Goal: Task Accomplishment & Management: Manage account settings

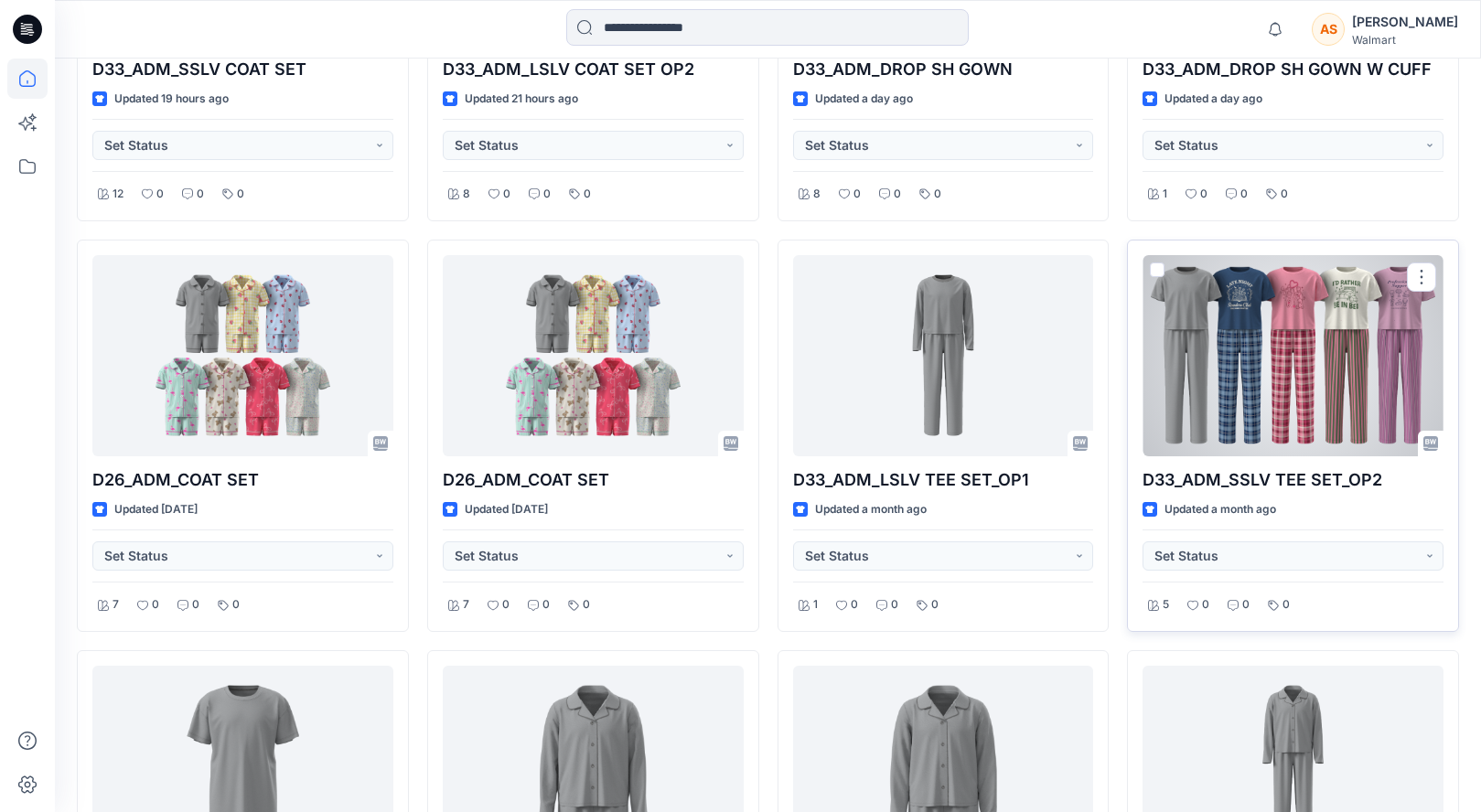
scroll to position [742, 0]
click at [1262, 369] on div at bounding box center [1293, 356] width 301 height 201
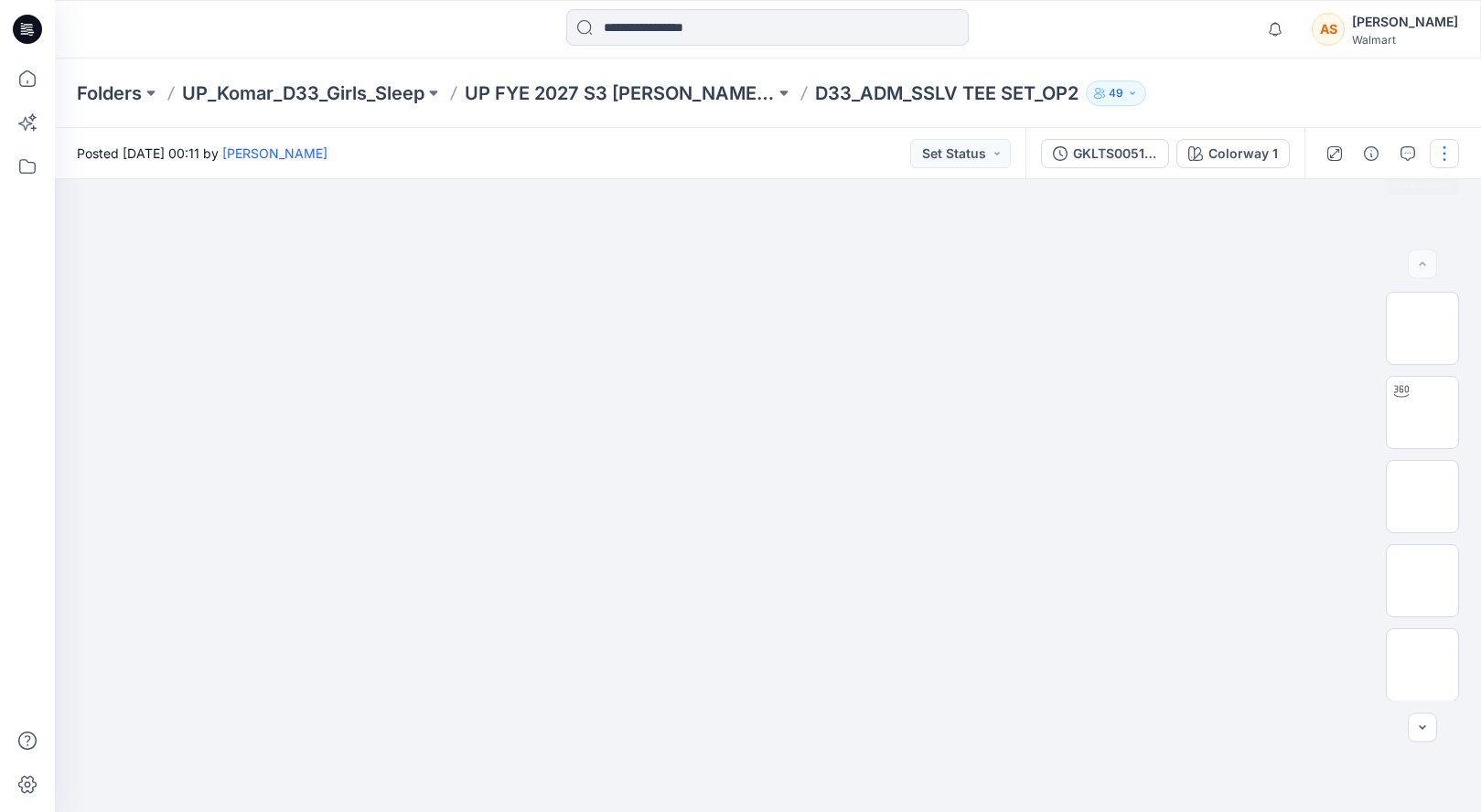
click at [1442, 154] on button "button" at bounding box center [1444, 153] width 30 height 30
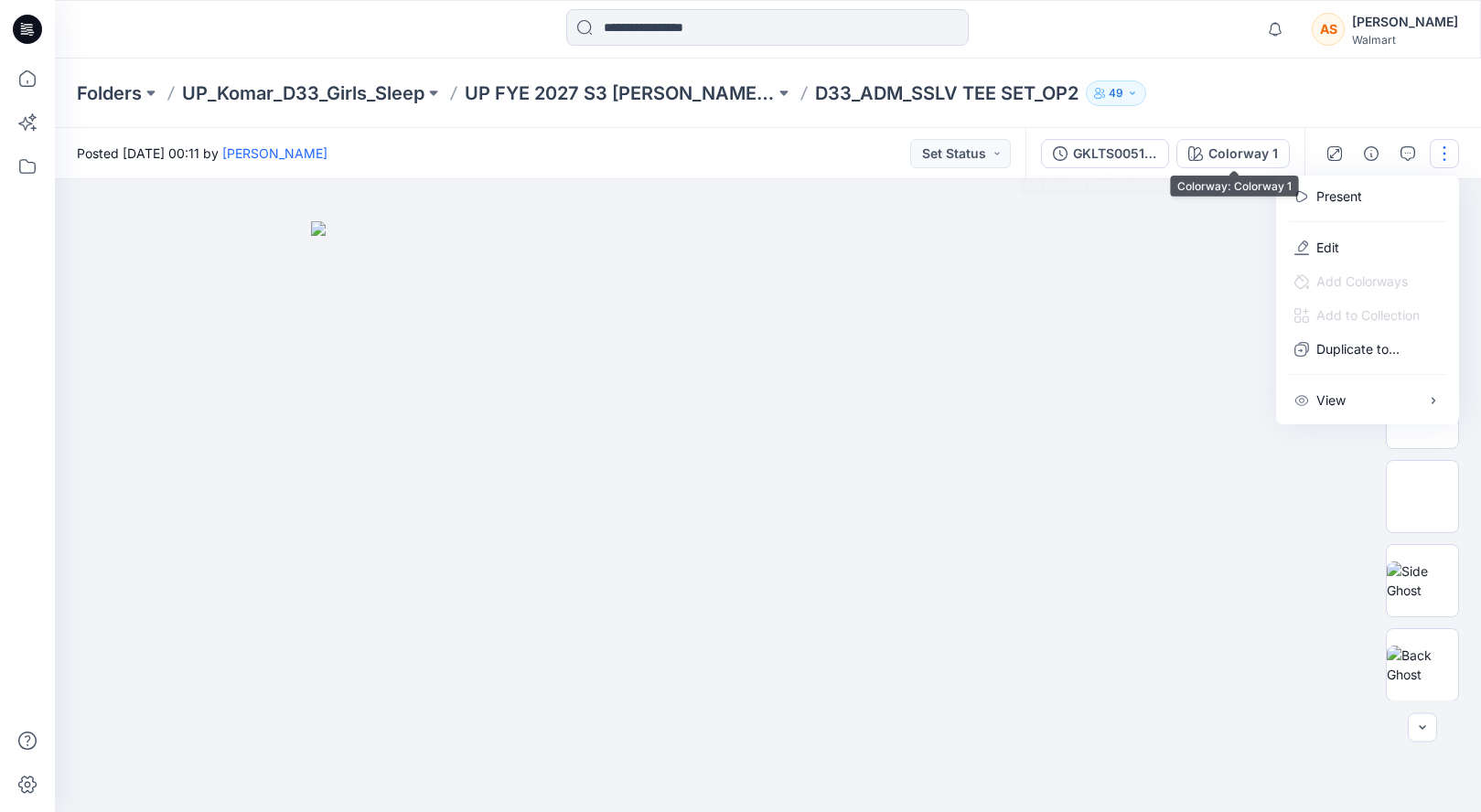
click at [1129, 155] on div "GKLTS0051__GKLBL0001" at bounding box center [1114, 153] width 84 height 20
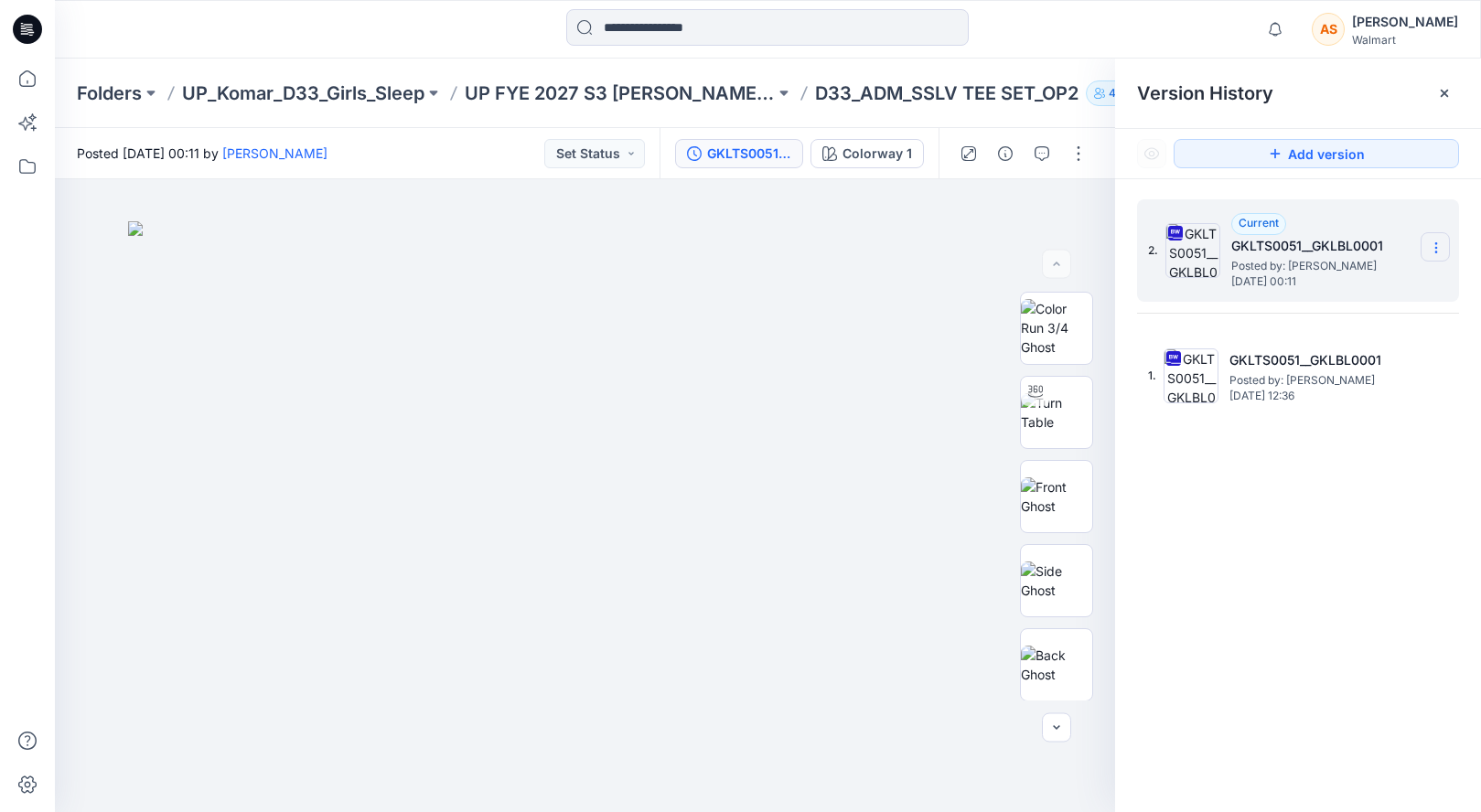
click at [1438, 242] on icon at bounding box center [1435, 248] width 15 height 15
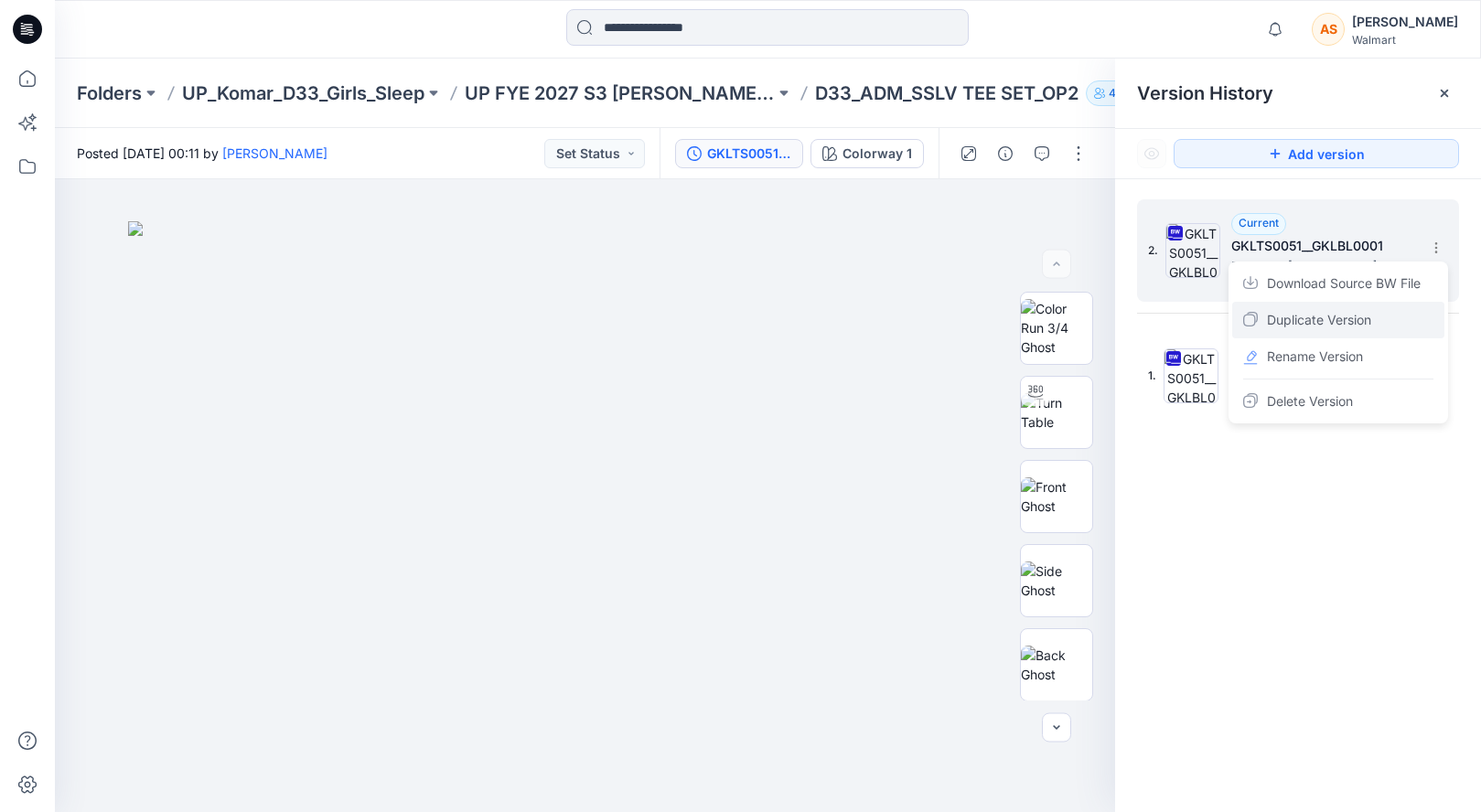
click at [1412, 319] on div "Duplicate Version" at bounding box center [1338, 320] width 212 height 37
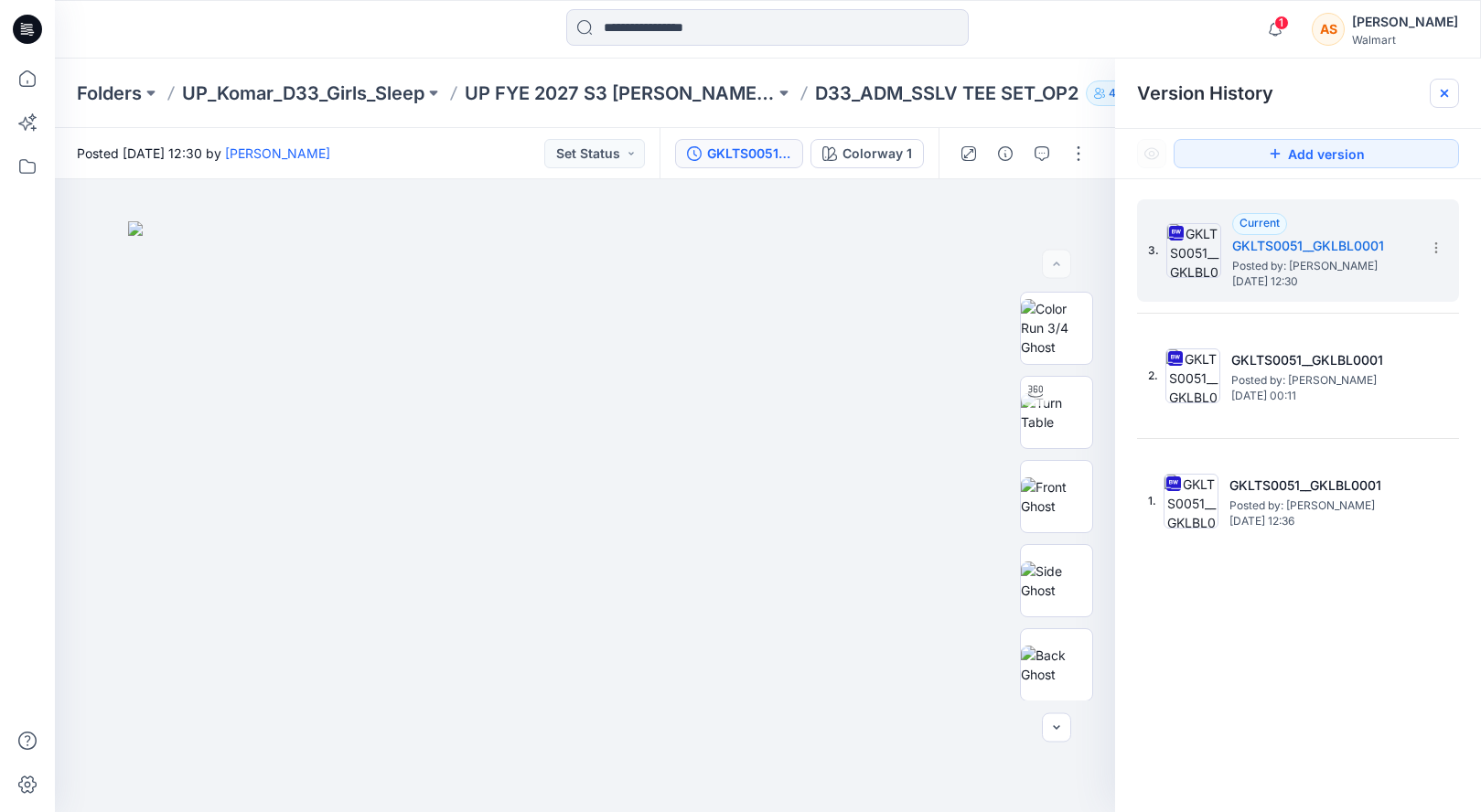
click at [1449, 95] on icon at bounding box center [1444, 93] width 15 height 15
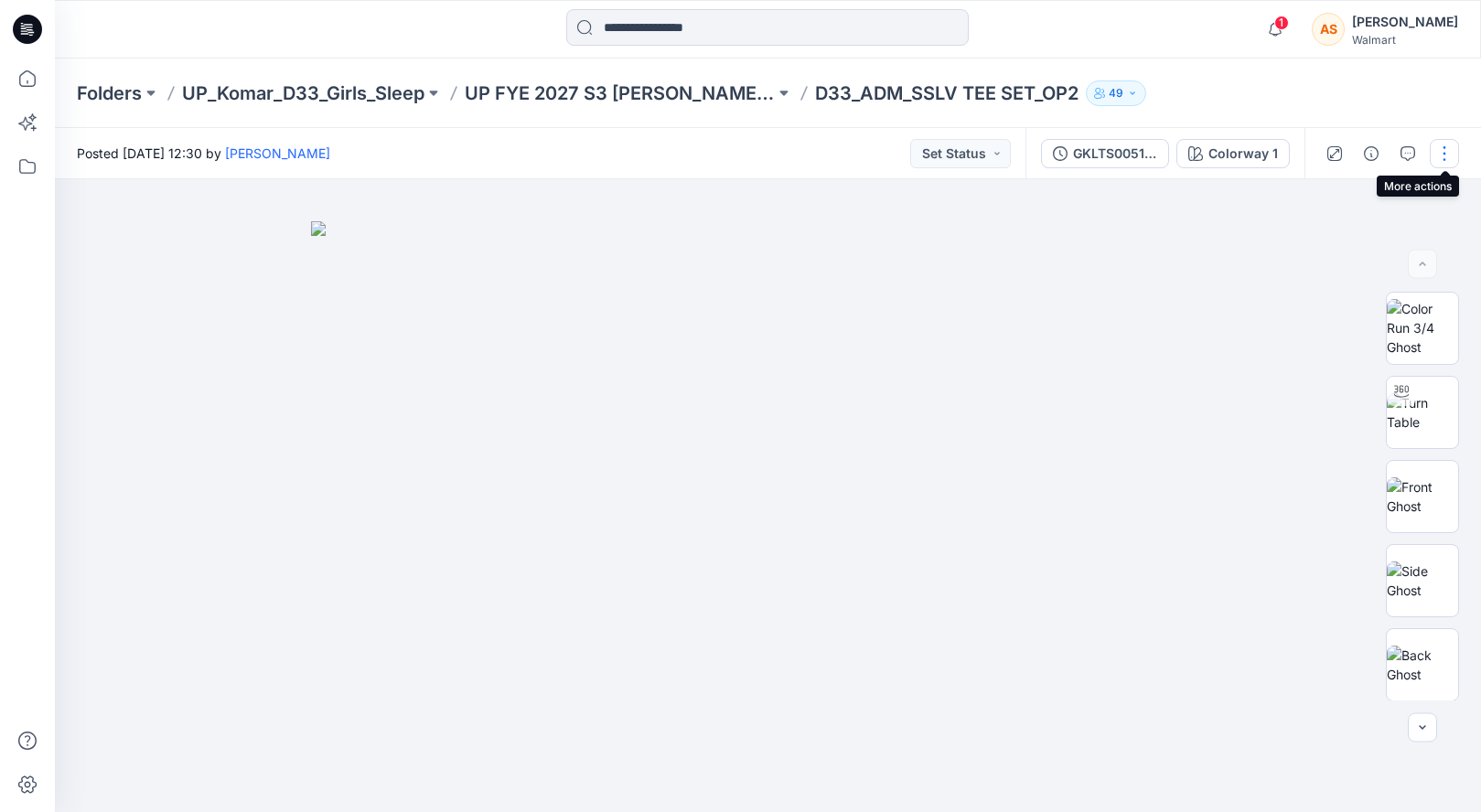
click at [1446, 156] on button "button" at bounding box center [1444, 153] width 30 height 30
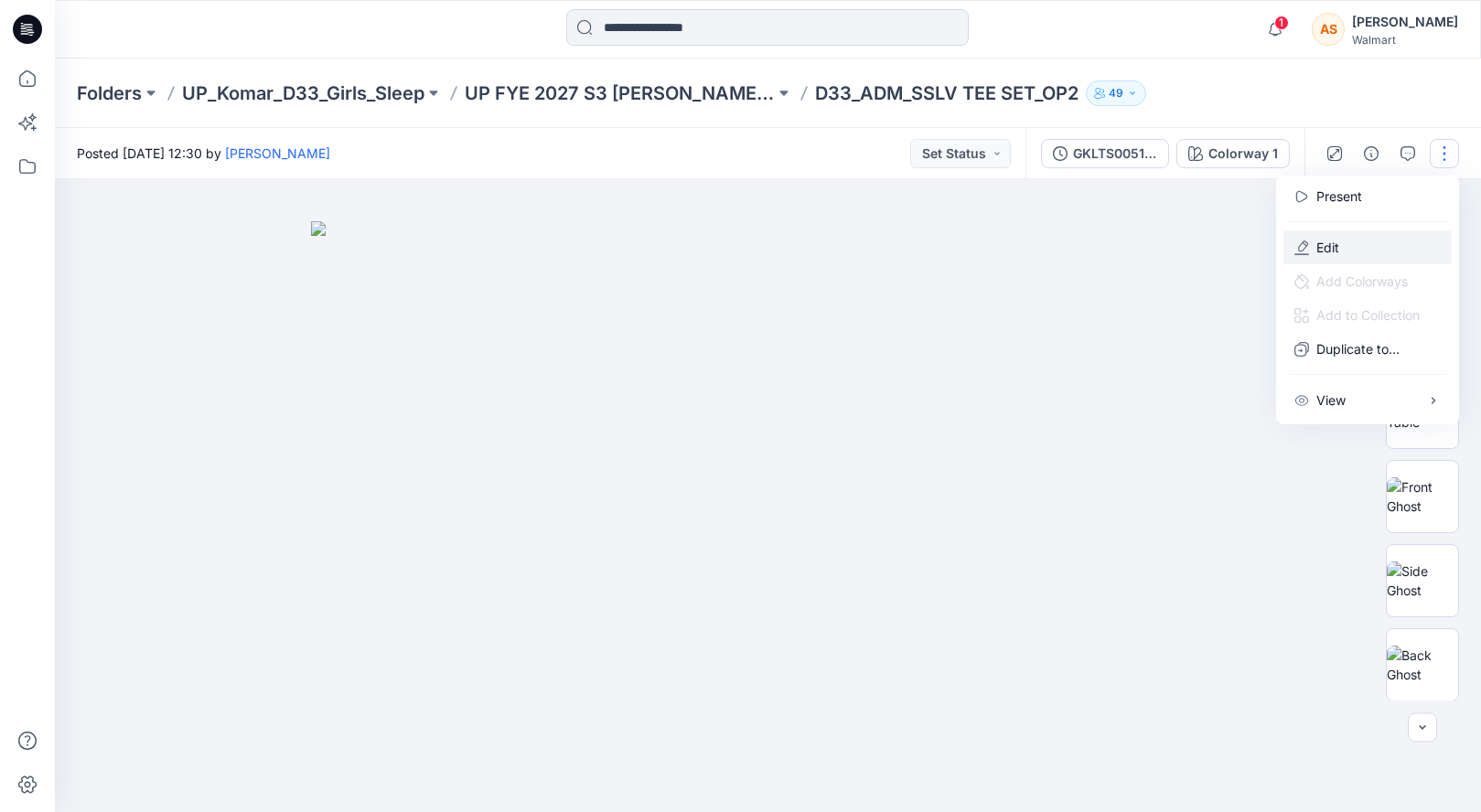
click at [1354, 248] on button "Edit" at bounding box center [1367, 248] width 168 height 34
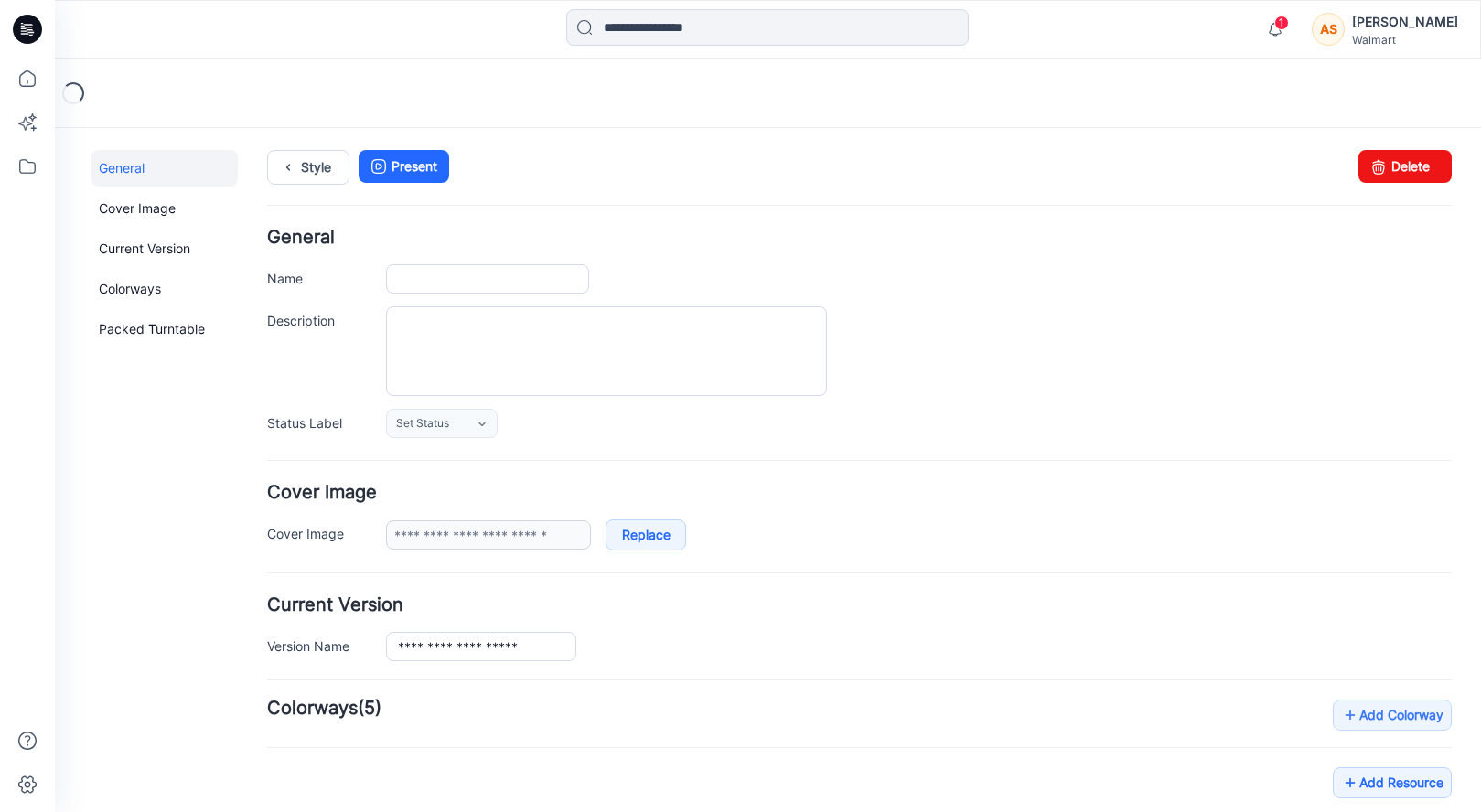
type input "**********"
click at [303, 172] on link "Style" at bounding box center [308, 166] width 82 height 35
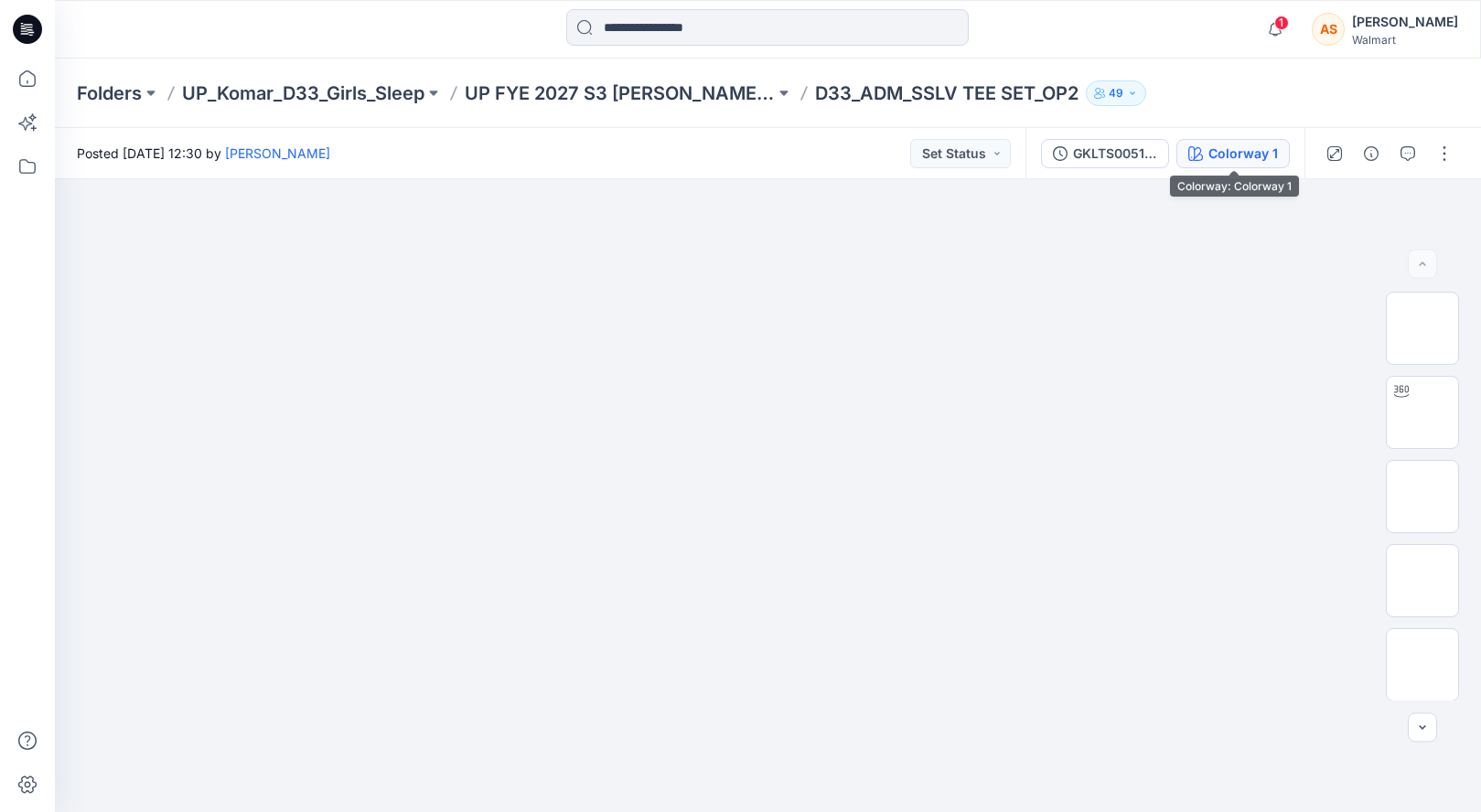
click at [1259, 158] on div "Colorway 1" at bounding box center [1243, 153] width 69 height 20
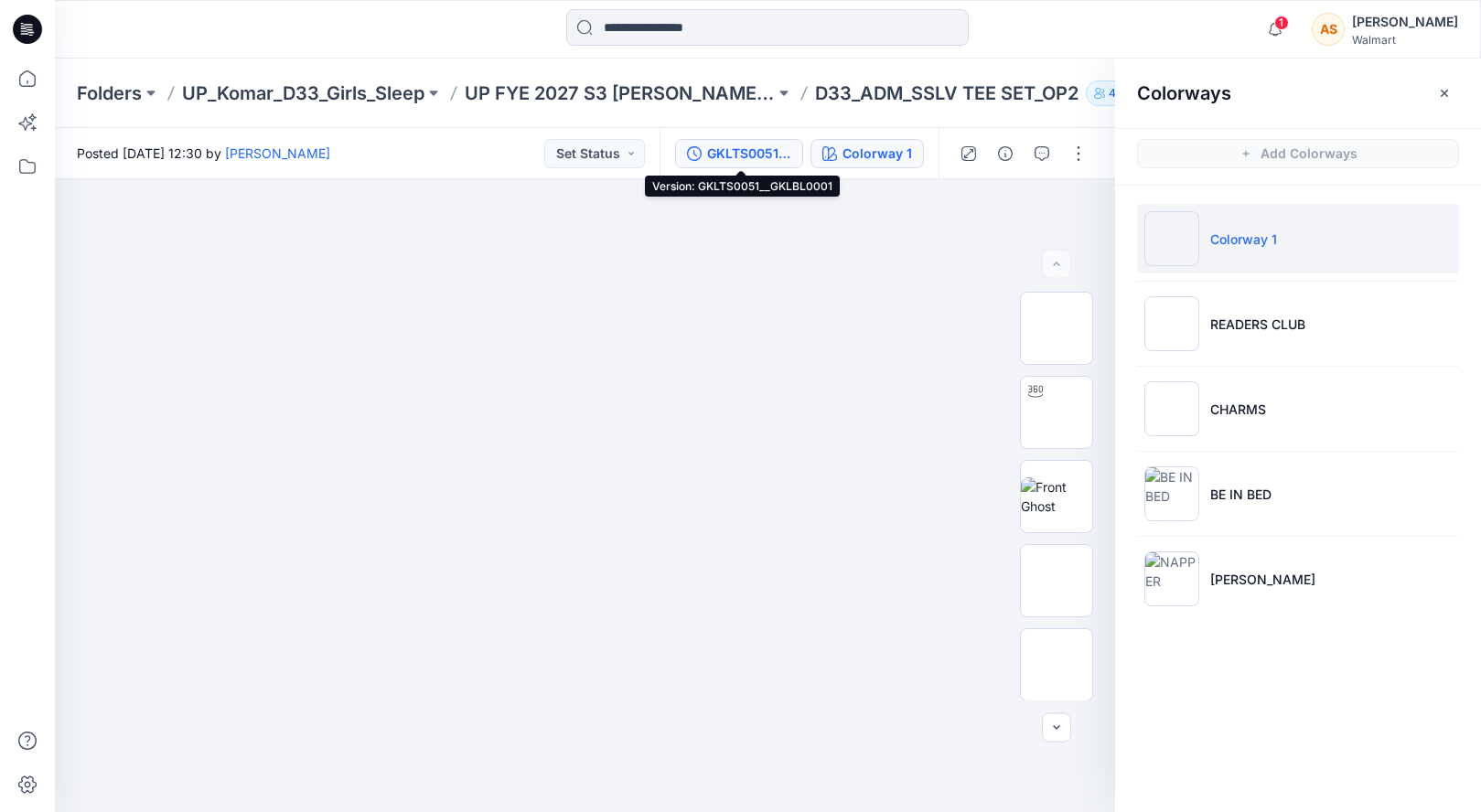
click at [769, 147] on div "GKLTS0051__GKLBL0001" at bounding box center [749, 153] width 84 height 20
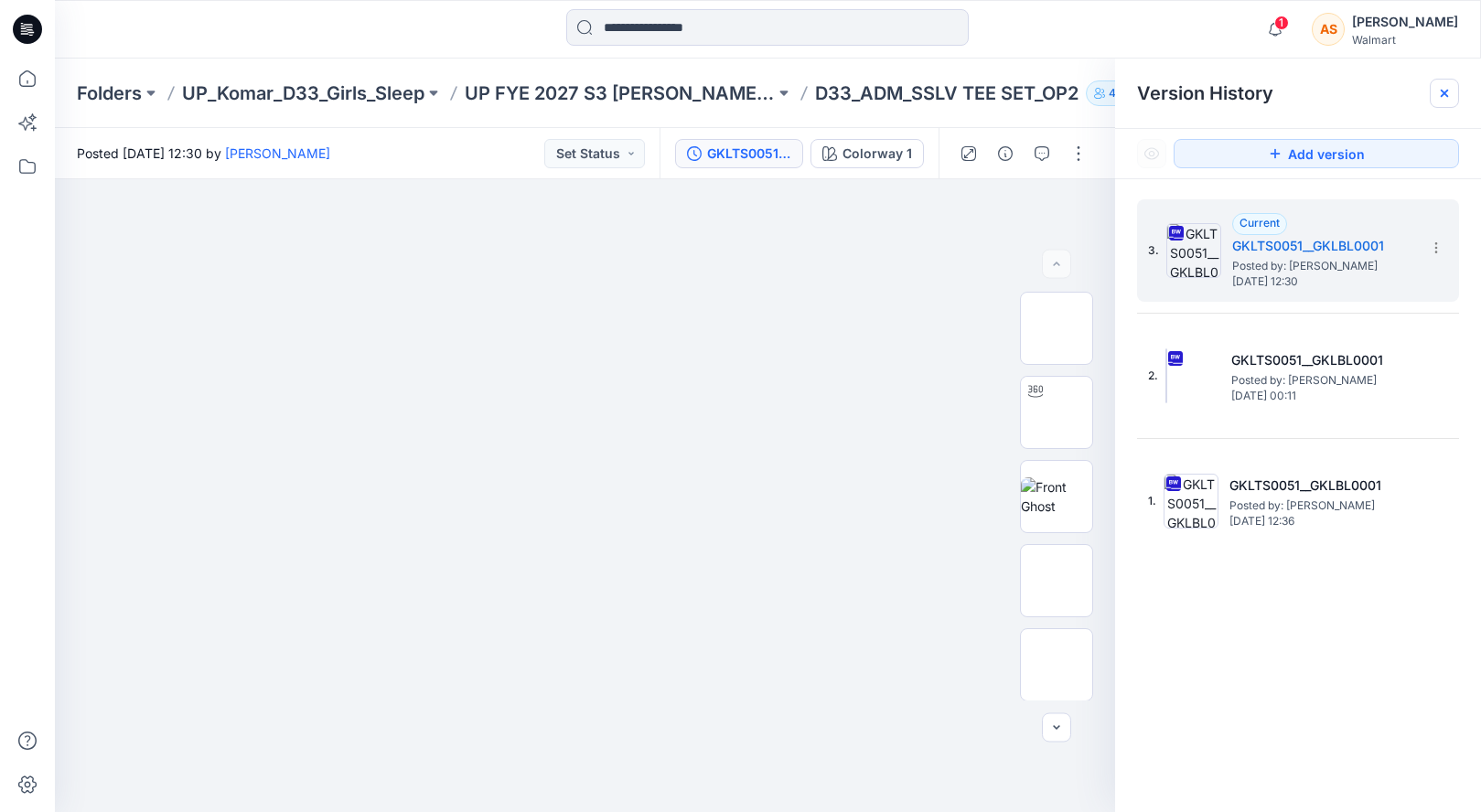
click at [1447, 89] on icon at bounding box center [1443, 92] width 7 height 7
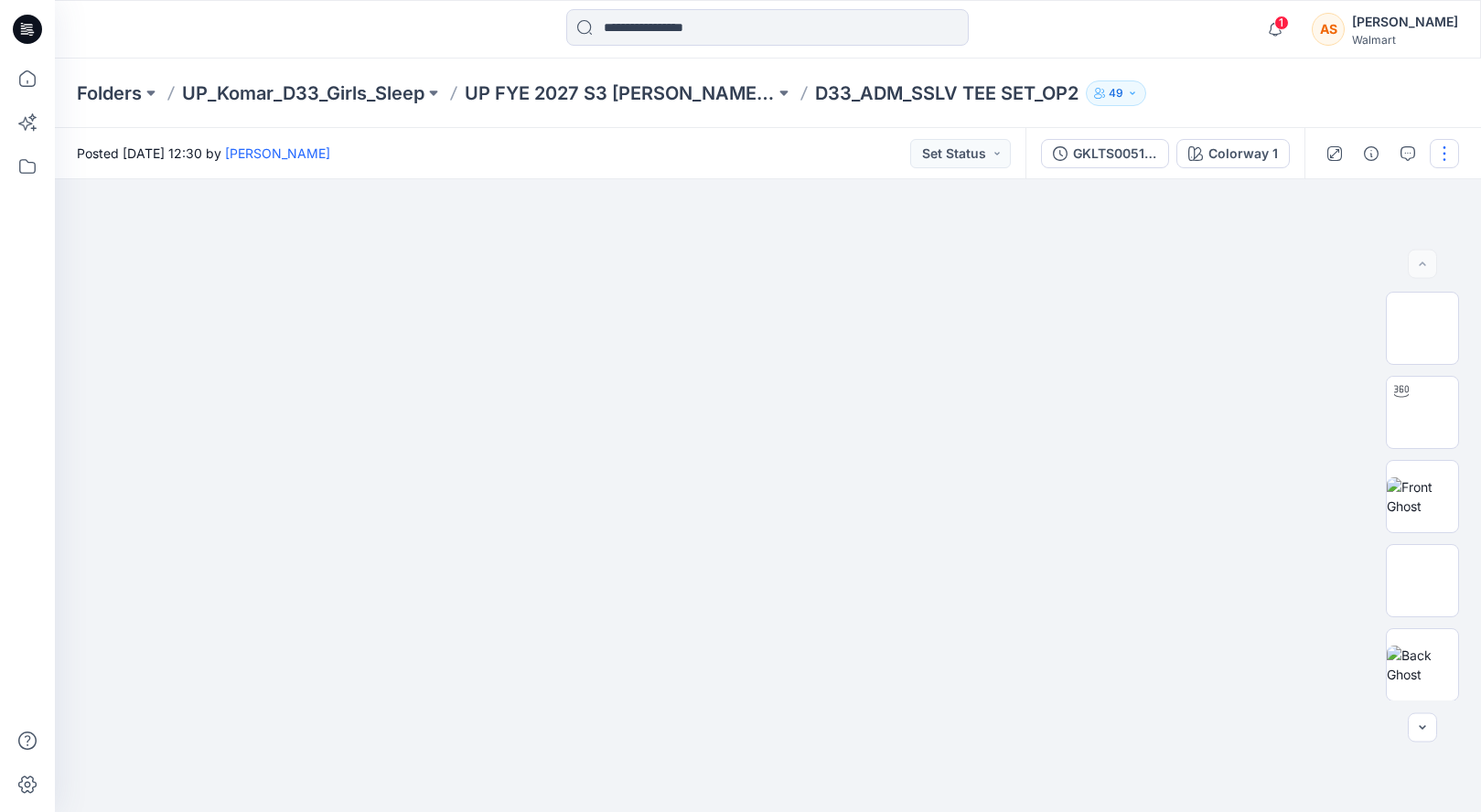
click at [1446, 152] on button "button" at bounding box center [1444, 153] width 30 height 30
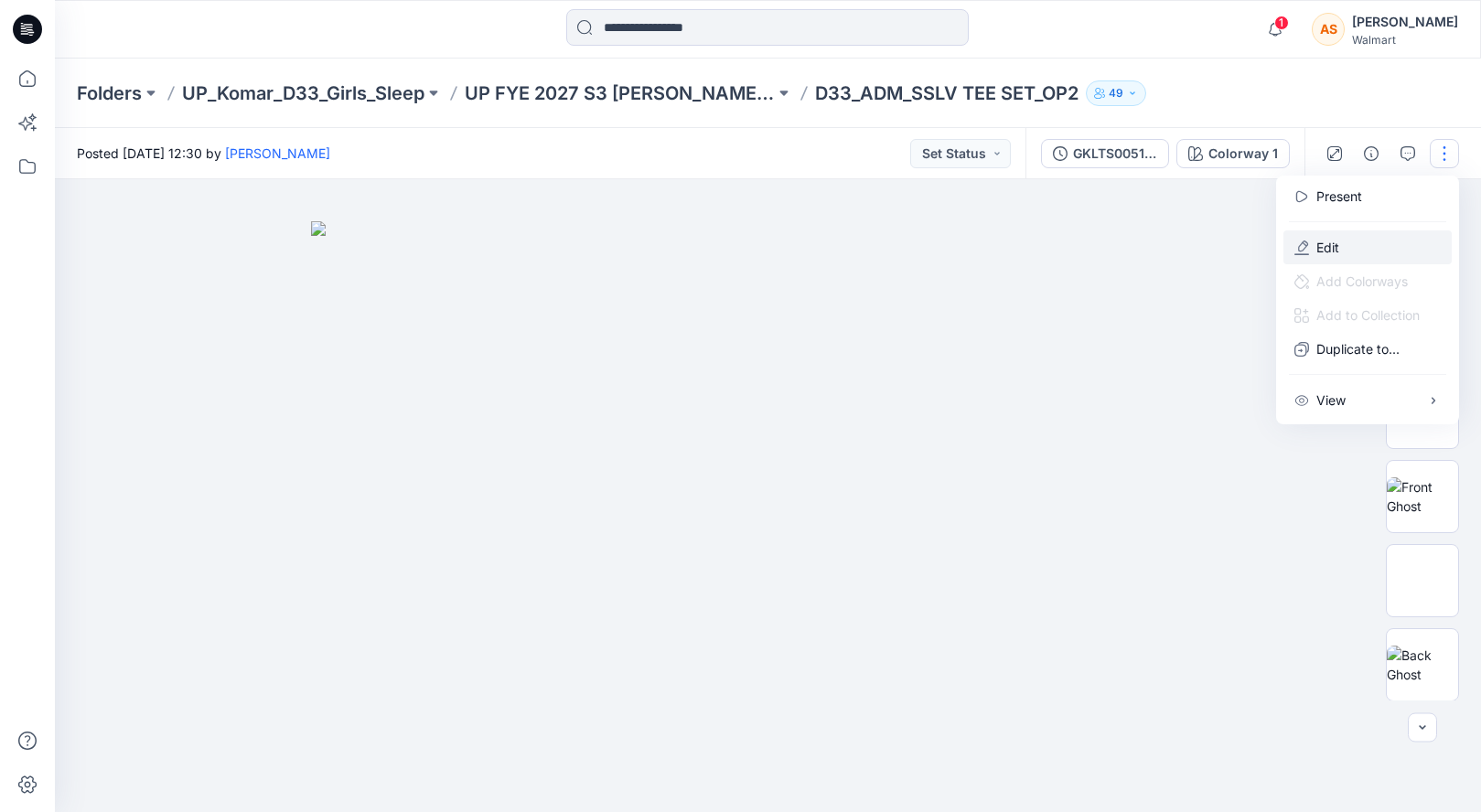
click at [1388, 244] on button "Edit" at bounding box center [1367, 248] width 168 height 34
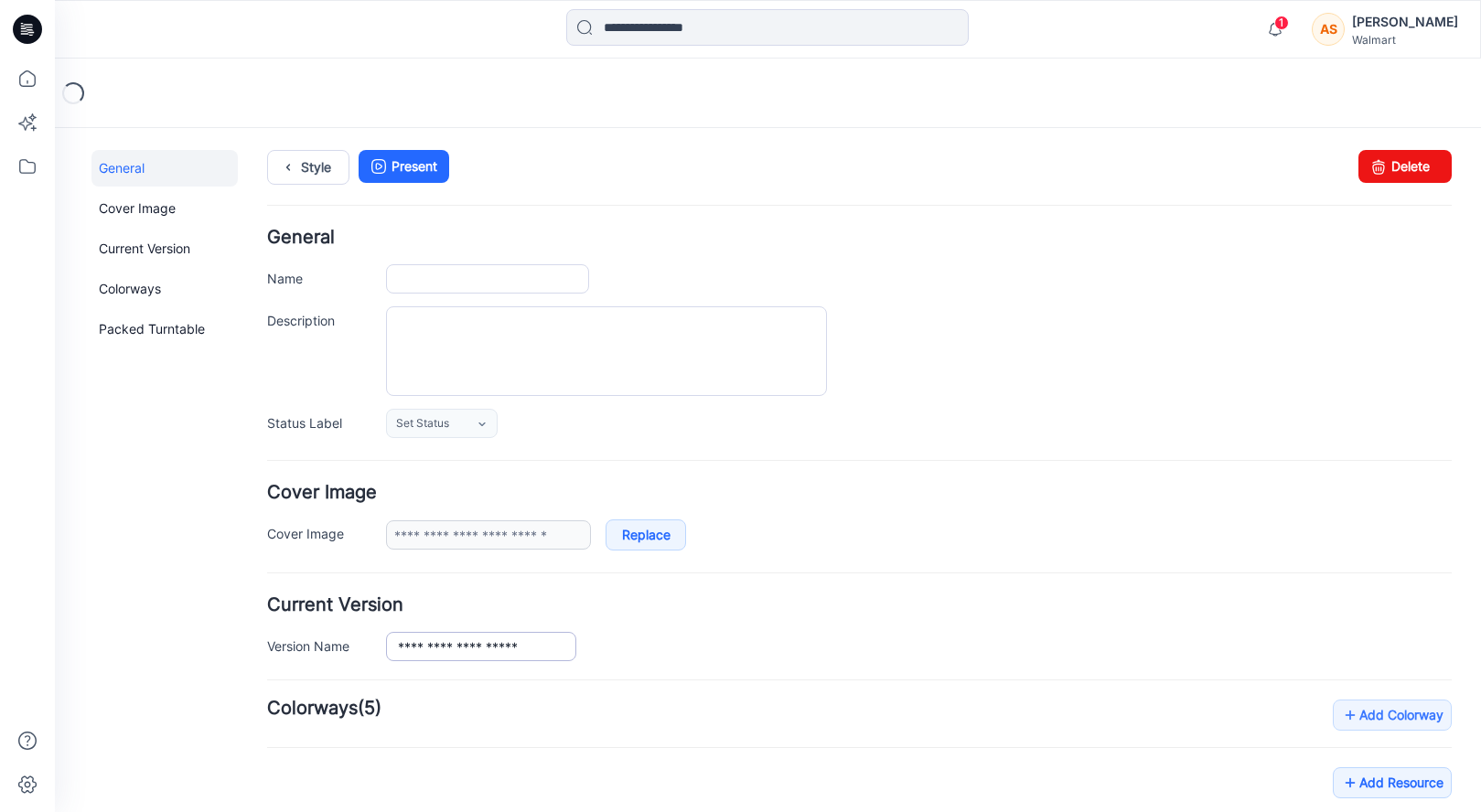
type input "**********"
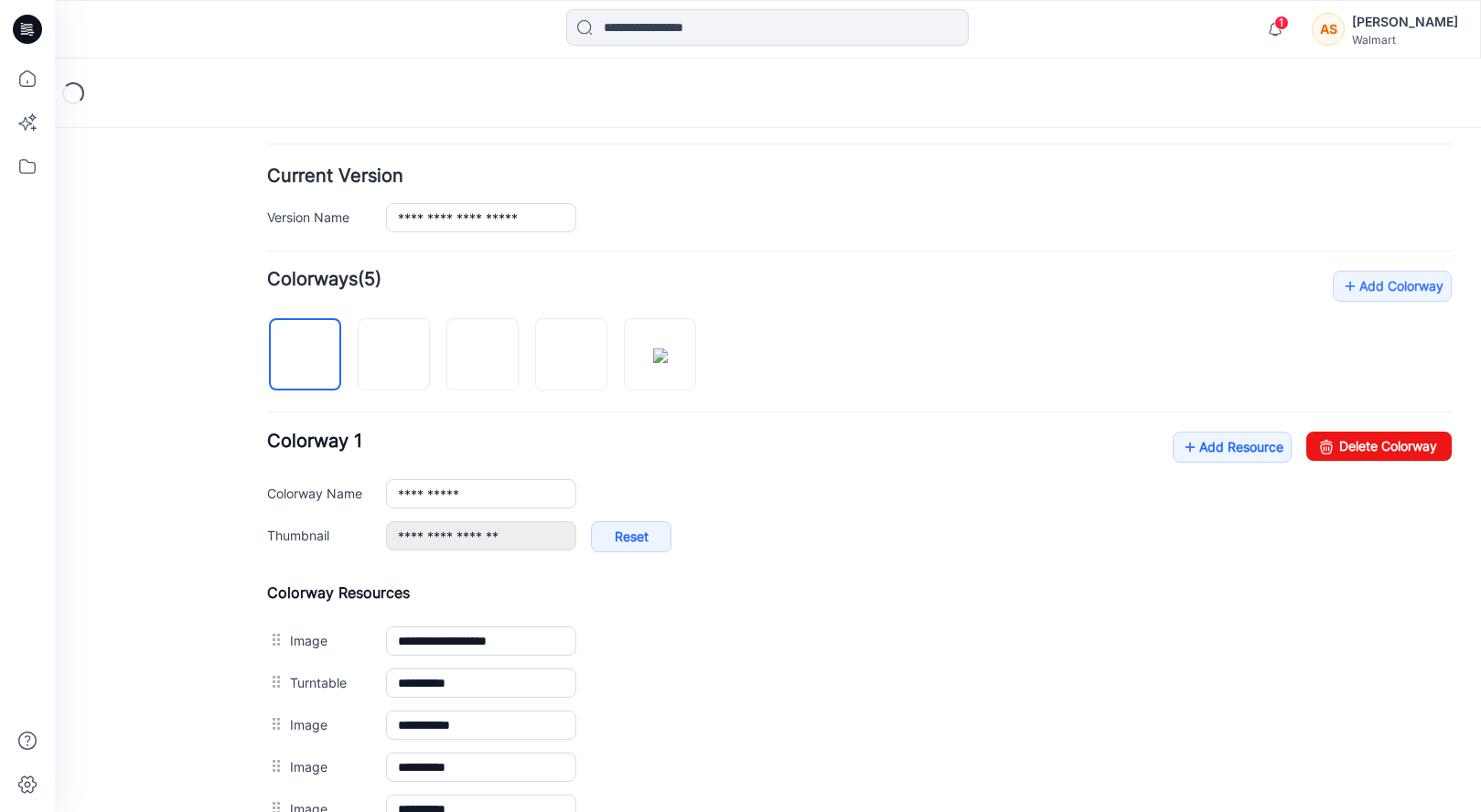
scroll to position [444, 0]
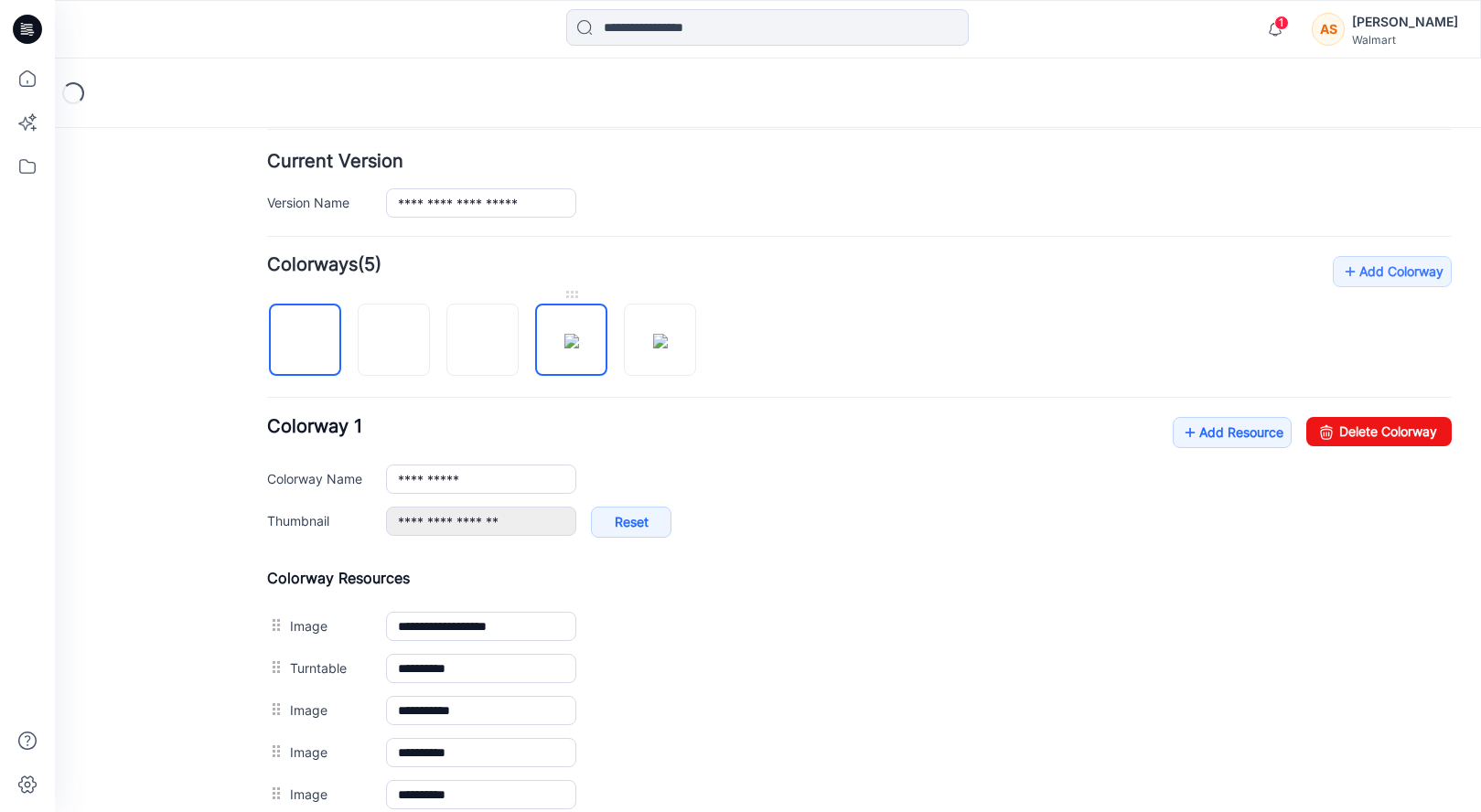
click at [565, 349] on img at bounding box center [572, 341] width 15 height 15
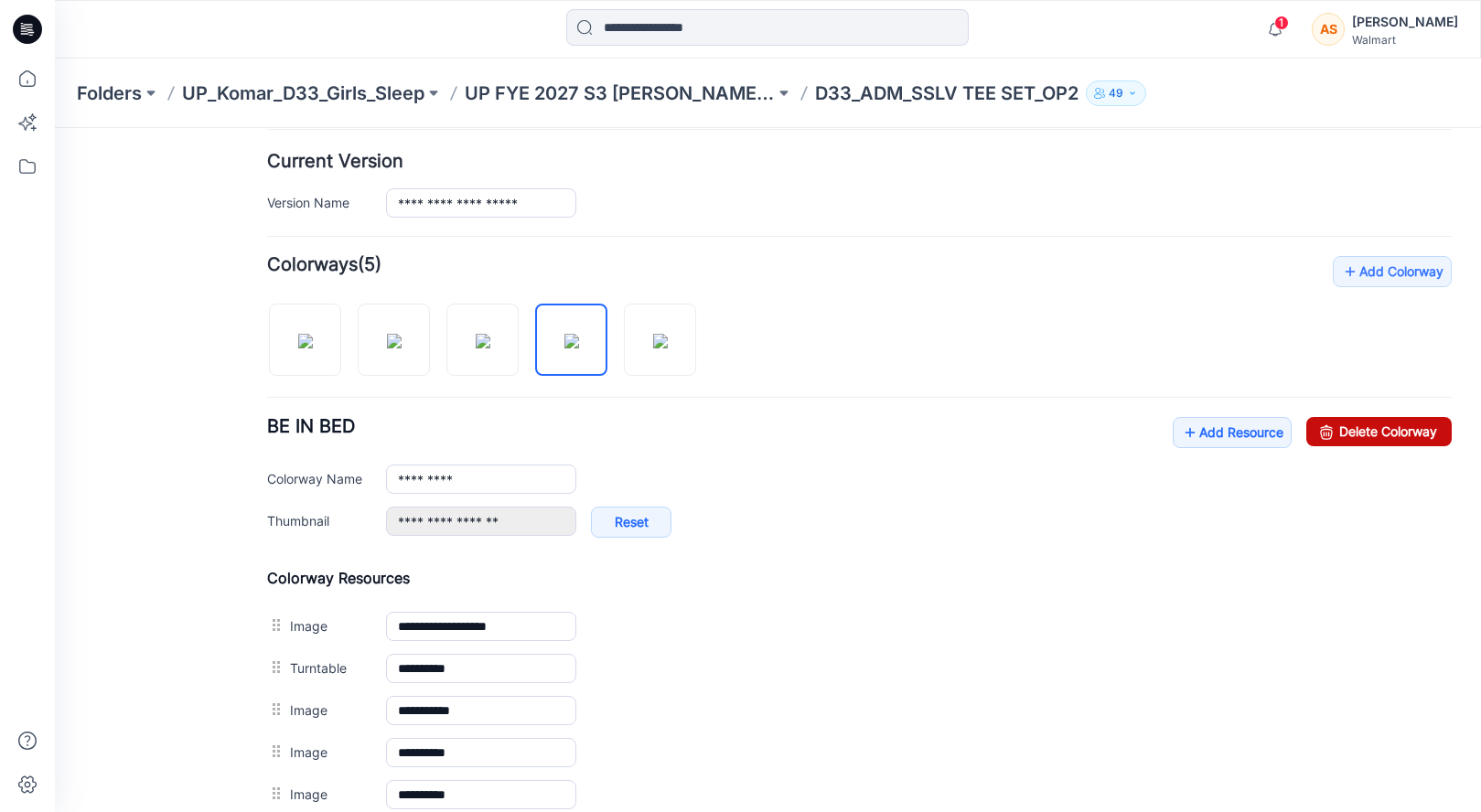
click at [1376, 445] on link "Delete Colorway" at bounding box center [1379, 432] width 146 height 30
type input "**********"
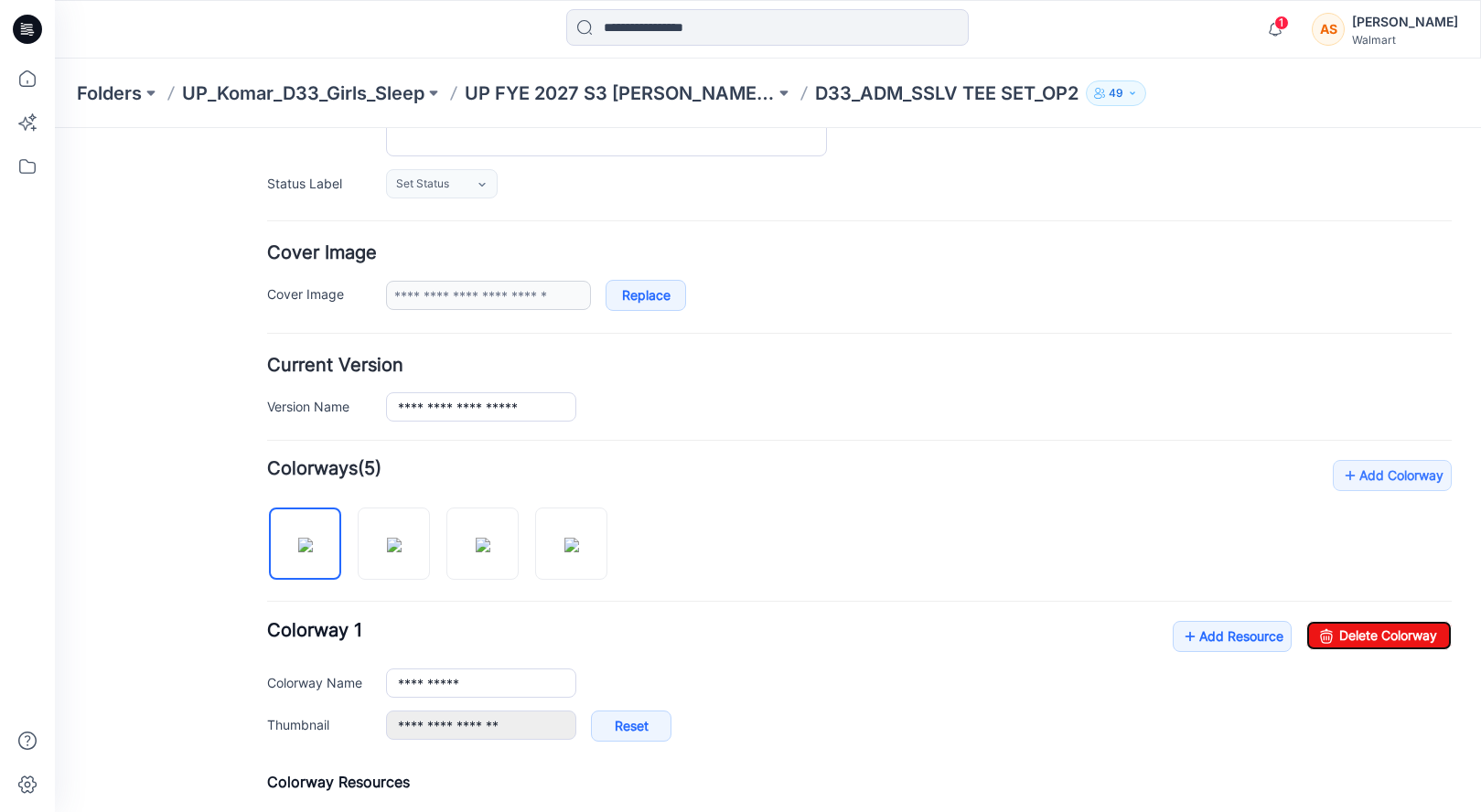
scroll to position [0, 0]
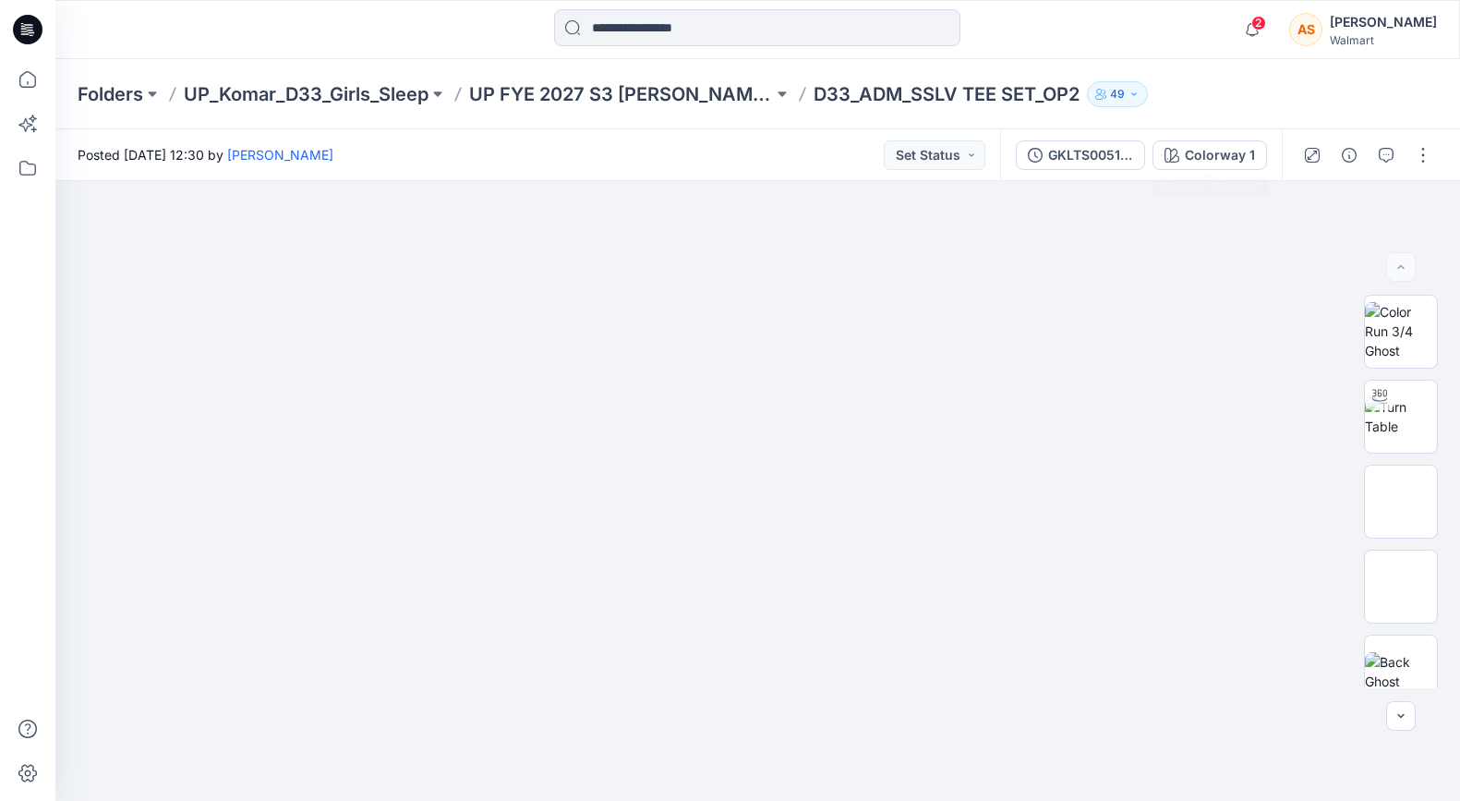
click at [1214, 134] on div "GKLTS0051__GKLBL0001 Colorway 1" at bounding box center [1141, 155] width 282 height 52
click at [1214, 152] on div "Colorway 1" at bounding box center [1220, 155] width 70 height 20
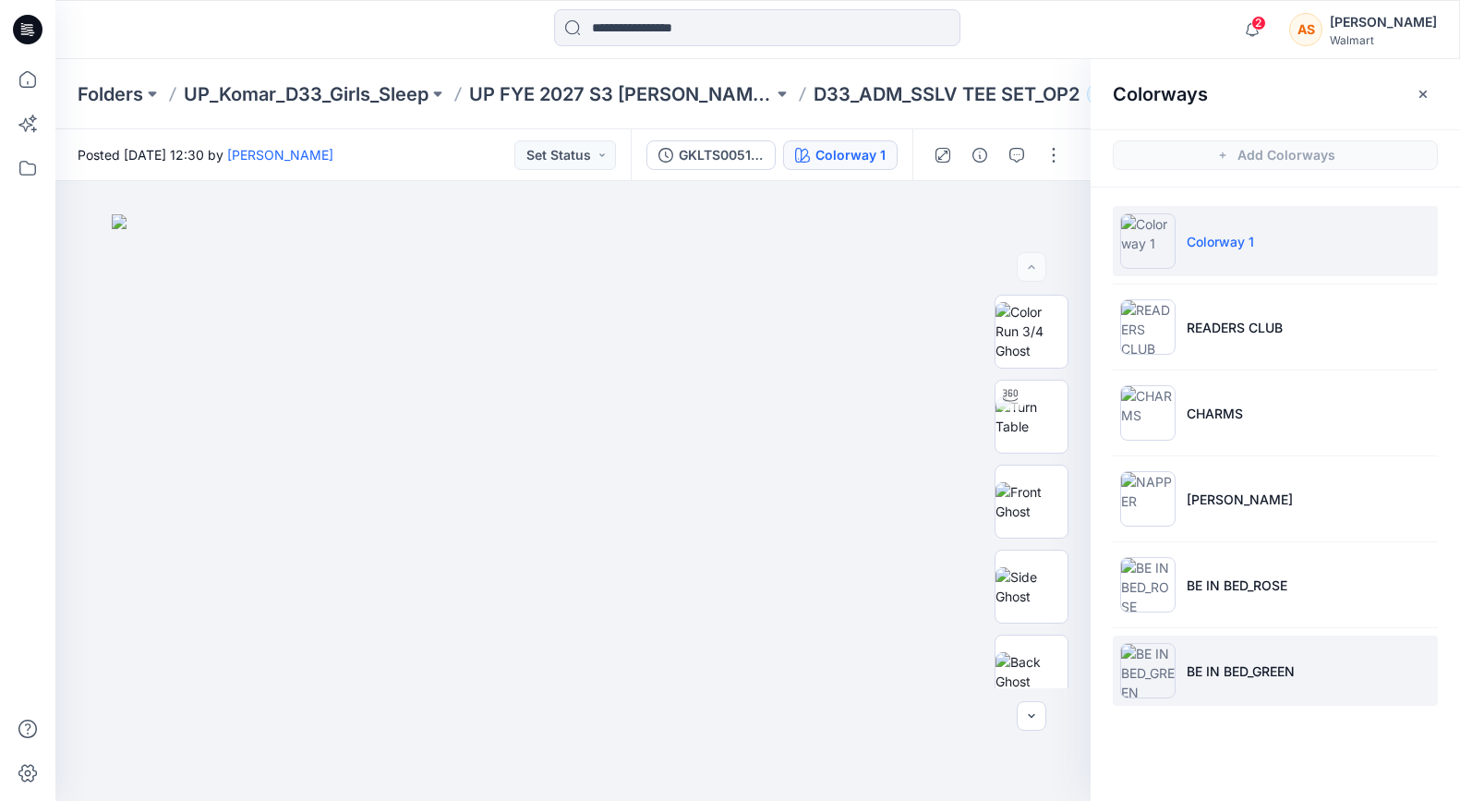
click at [1271, 662] on p "BE IN BED_GREEN" at bounding box center [1240, 670] width 108 height 19
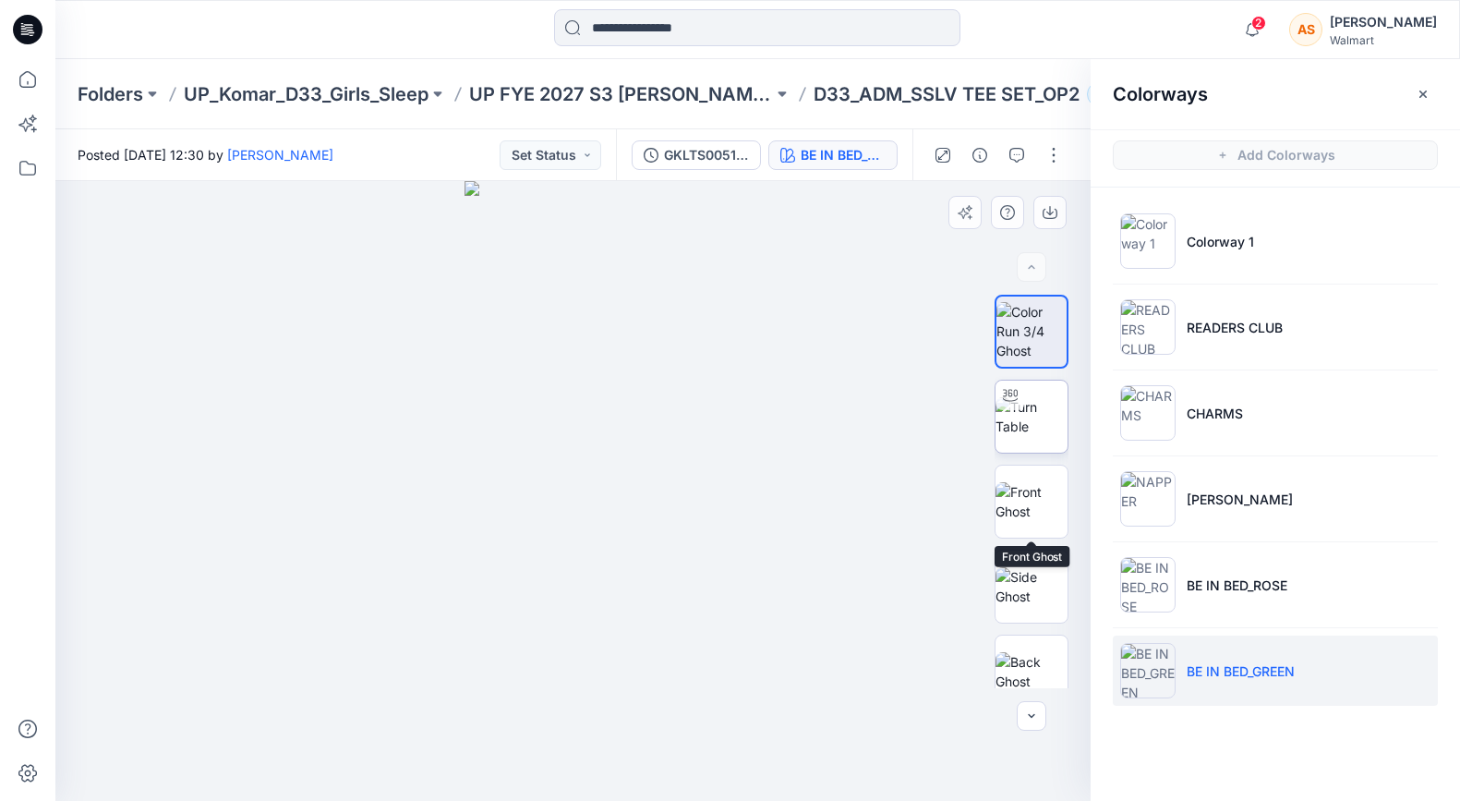
click at [1031, 436] on img at bounding box center [1031, 416] width 72 height 39
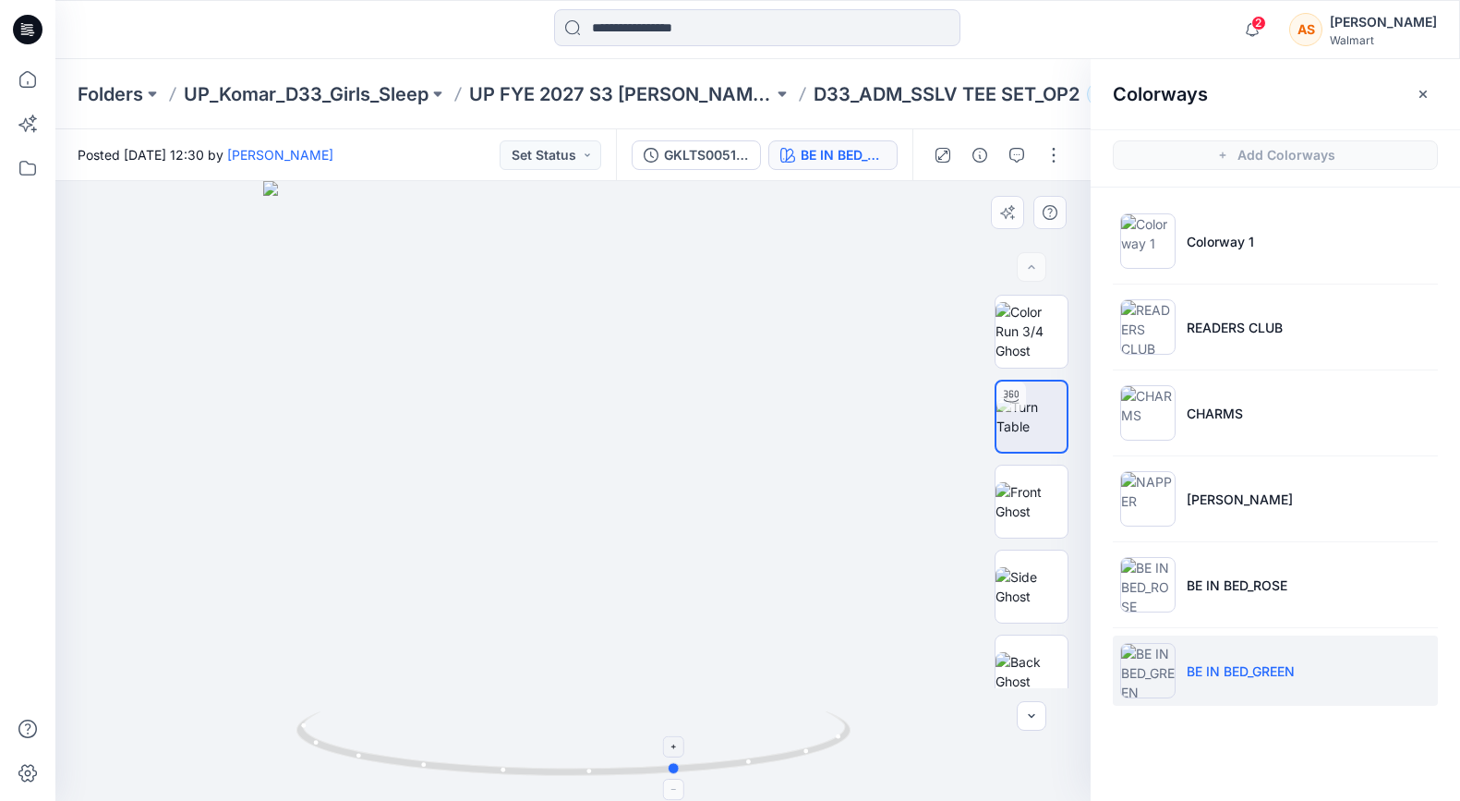
drag, startPoint x: 634, startPoint y: 719, endPoint x: 739, endPoint y: 722, distance: 104.4
click at [739, 722] on icon at bounding box center [575, 745] width 559 height 69
click at [1422, 90] on icon "button" at bounding box center [1422, 94] width 15 height 15
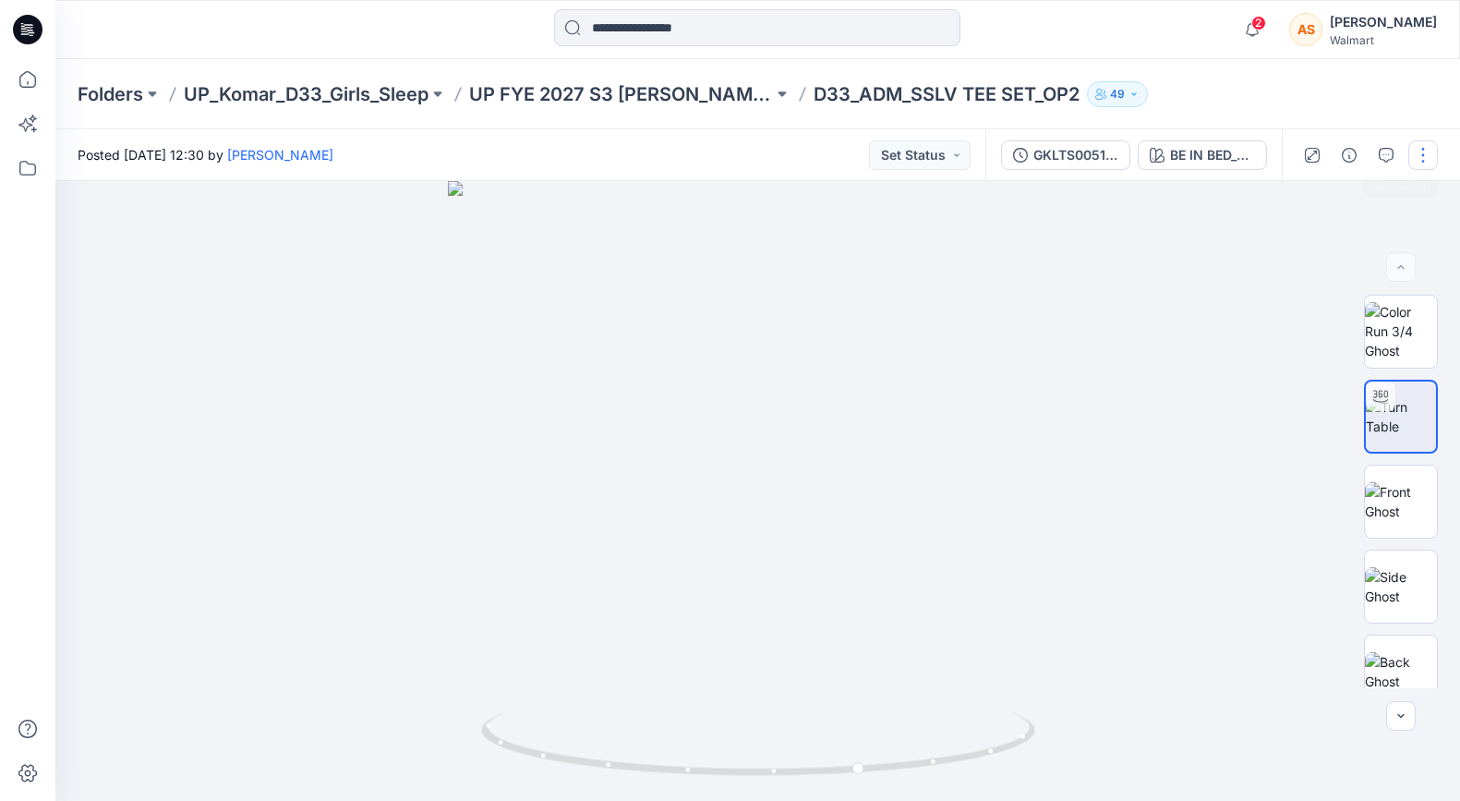
click at [1415, 152] on button "button" at bounding box center [1423, 155] width 30 height 30
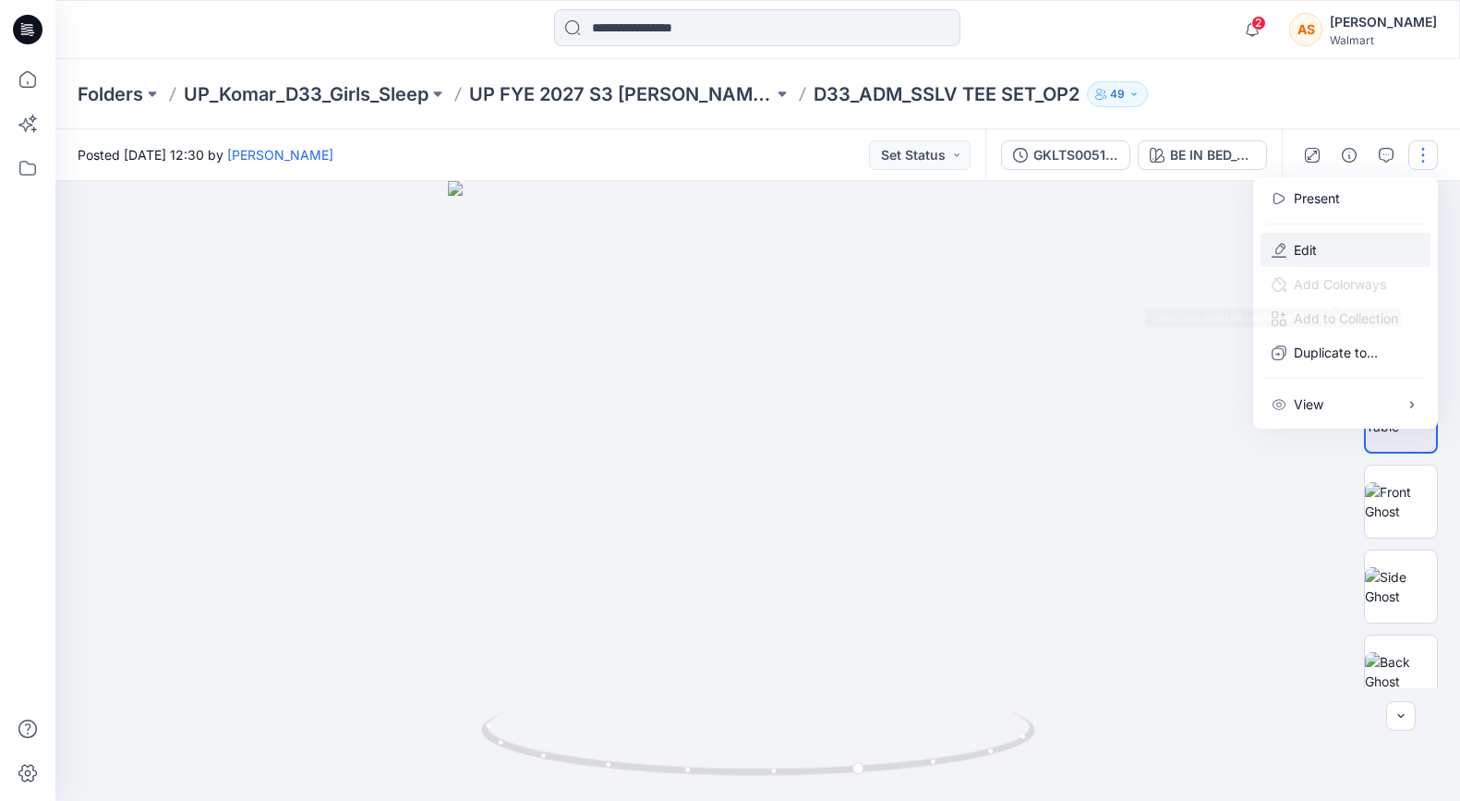
click at [1323, 256] on button "Edit" at bounding box center [1345, 250] width 170 height 34
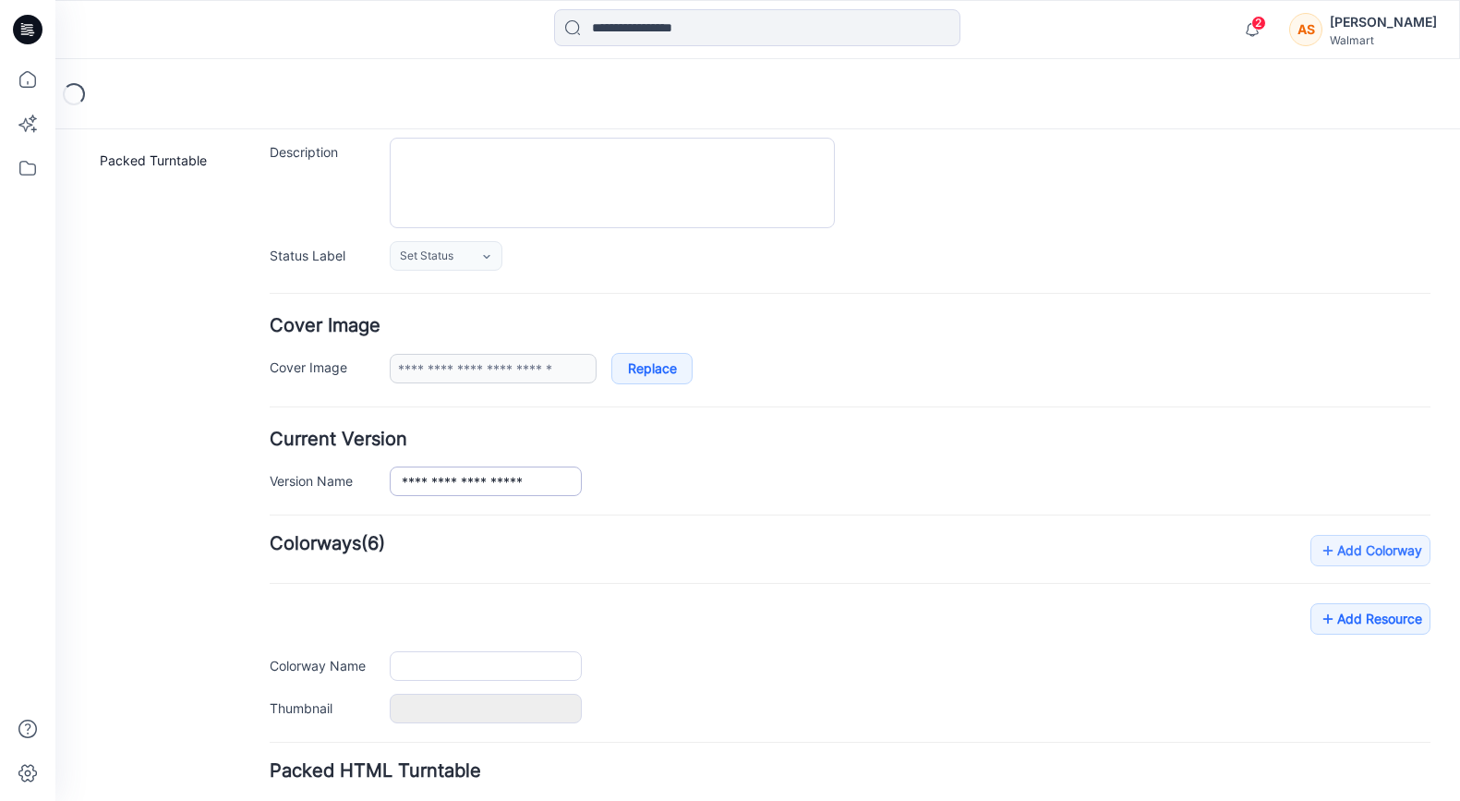
type input "**********"
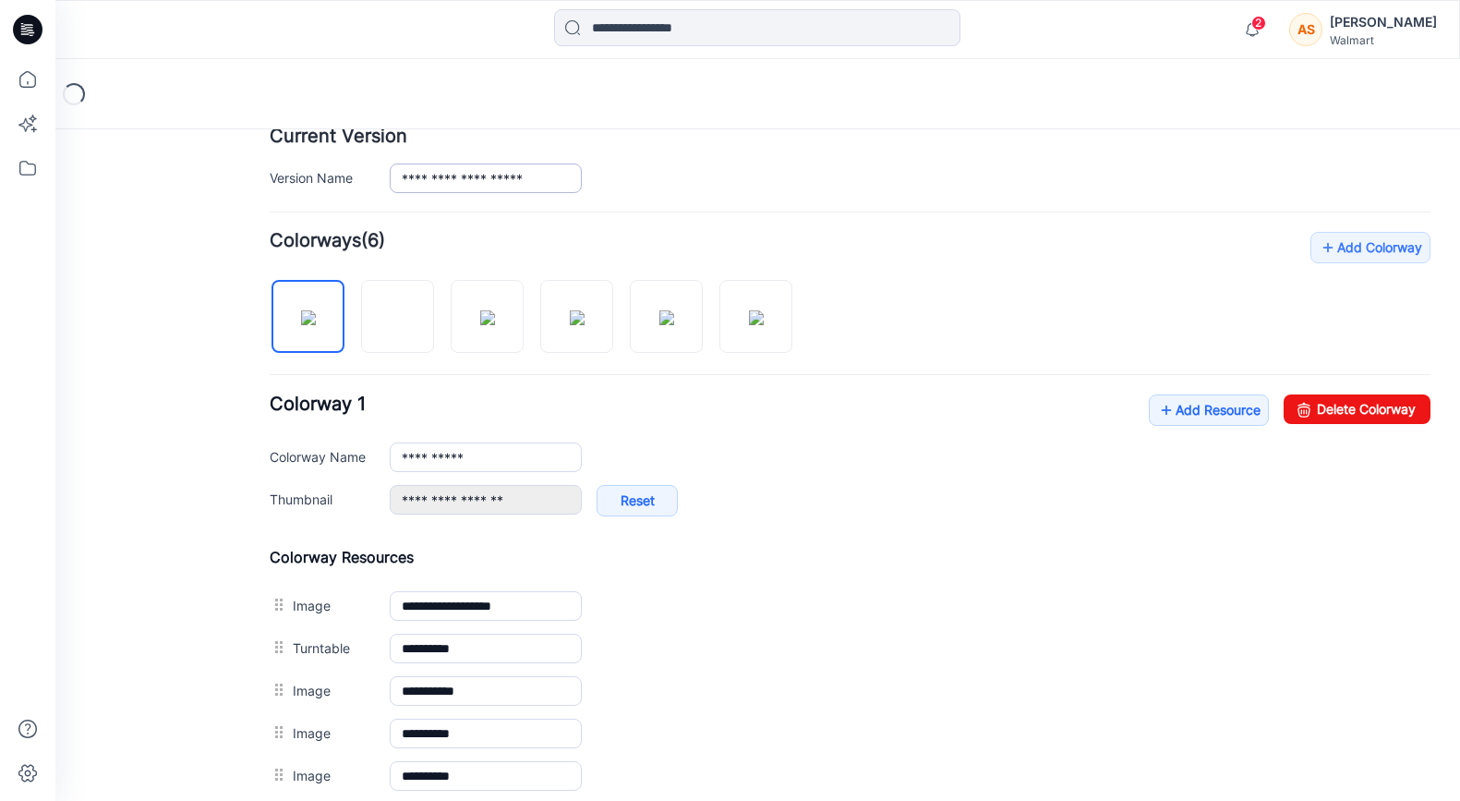
scroll to position [483, 0]
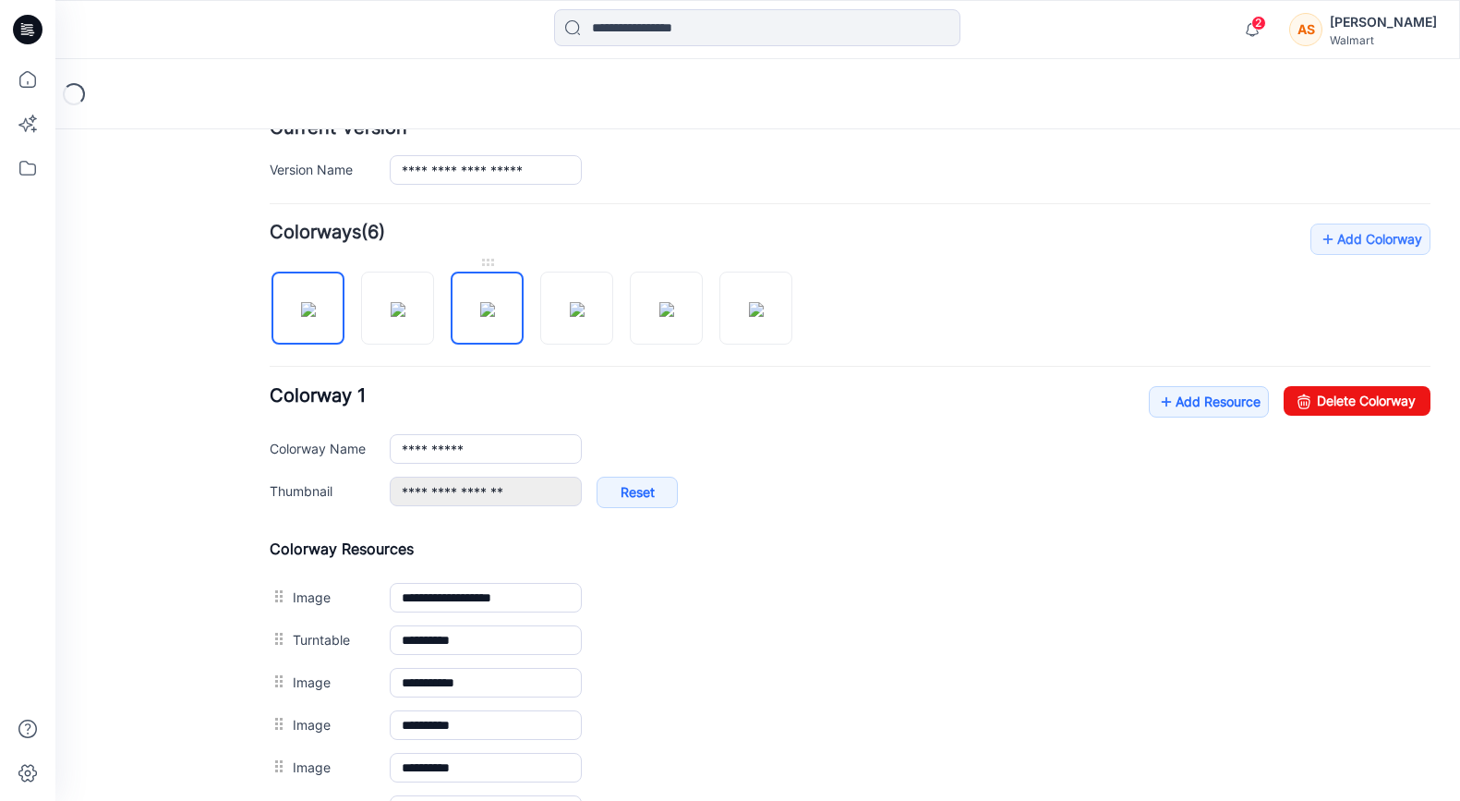
click at [488, 317] on img at bounding box center [487, 309] width 15 height 15
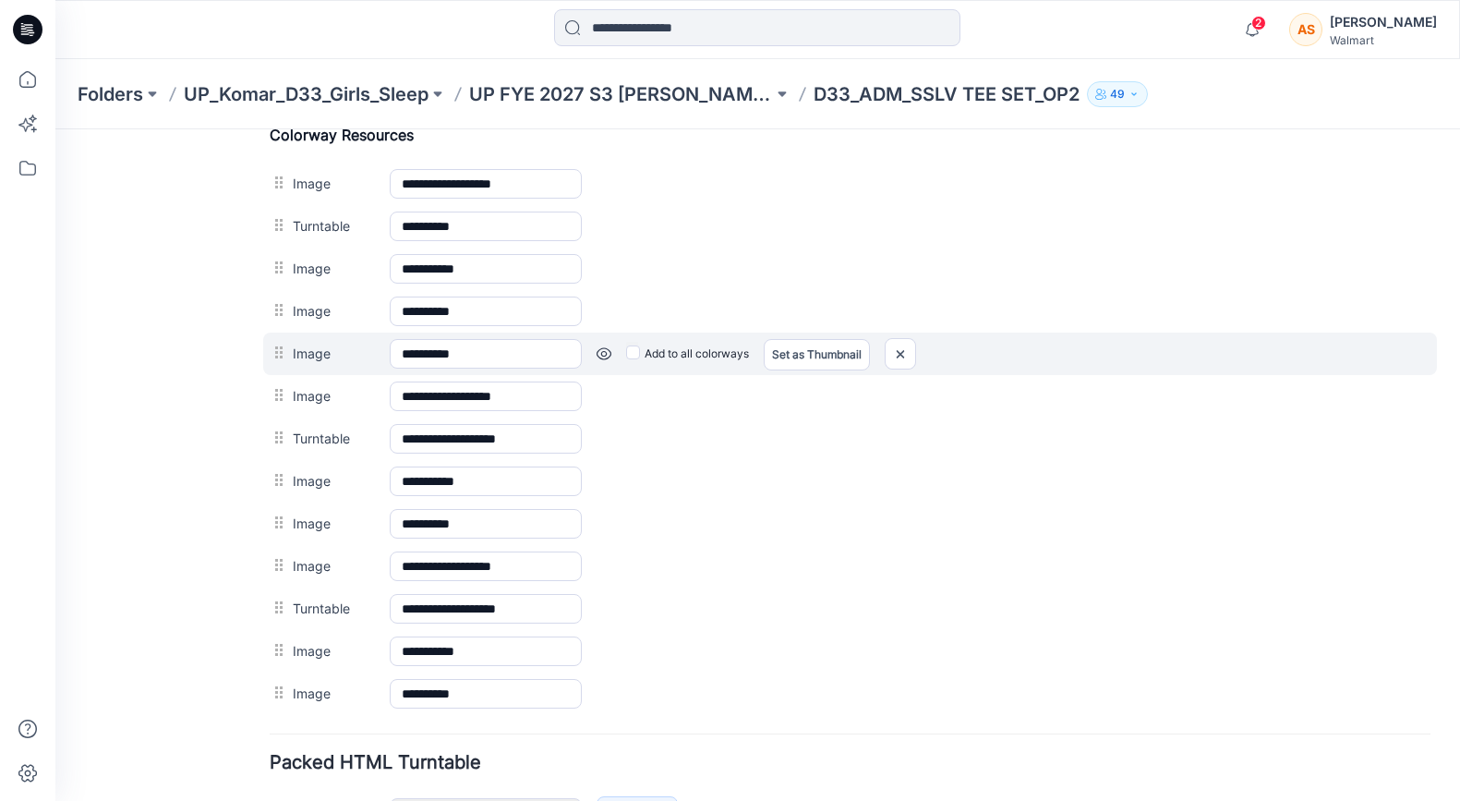
scroll to position [900, 0]
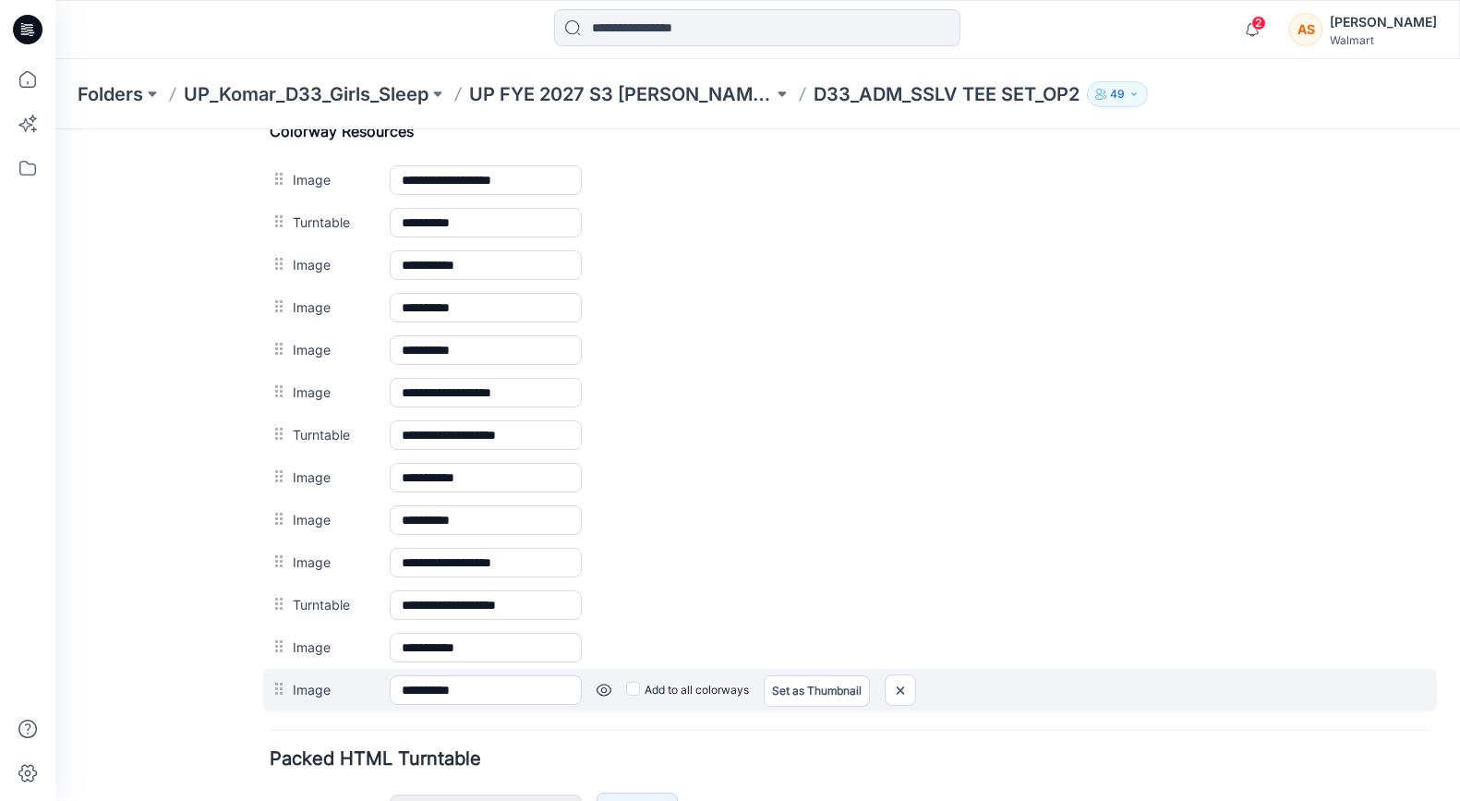
click at [608, 690] on link at bounding box center [603, 689] width 15 height 15
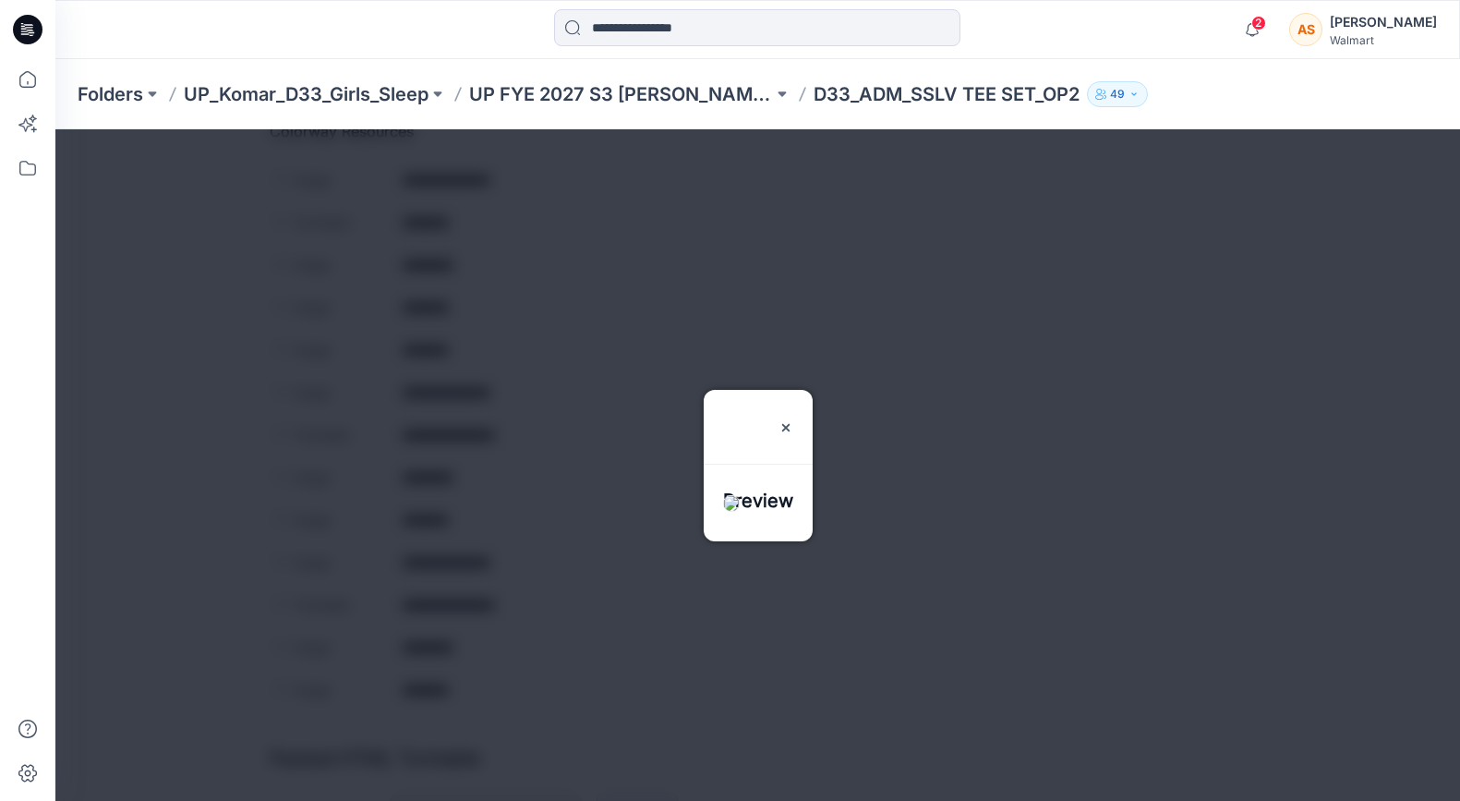
click at [601, 710] on div at bounding box center [757, 464] width 1404 height 671
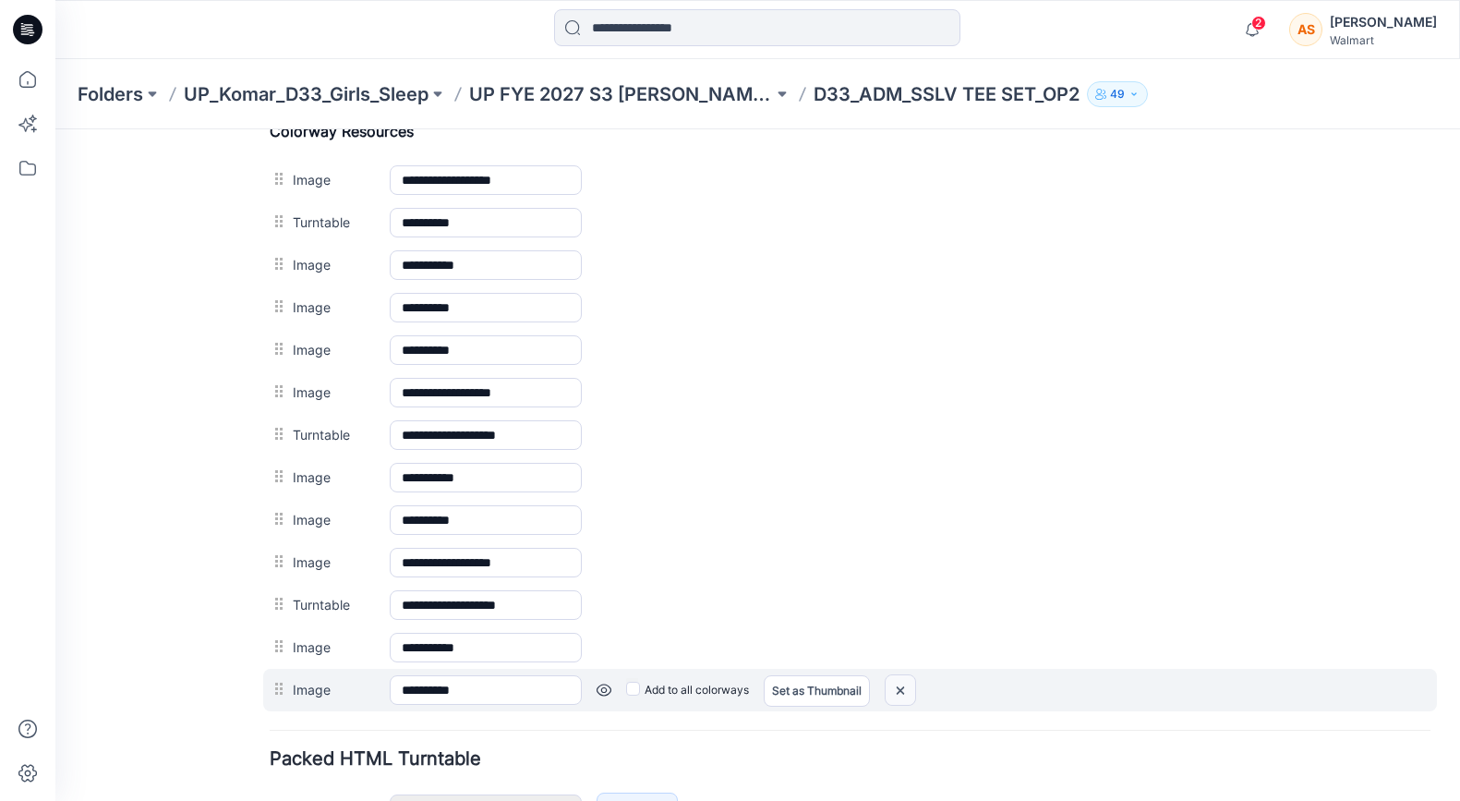
click at [906, 692] on img at bounding box center [900, 690] width 30 height 30
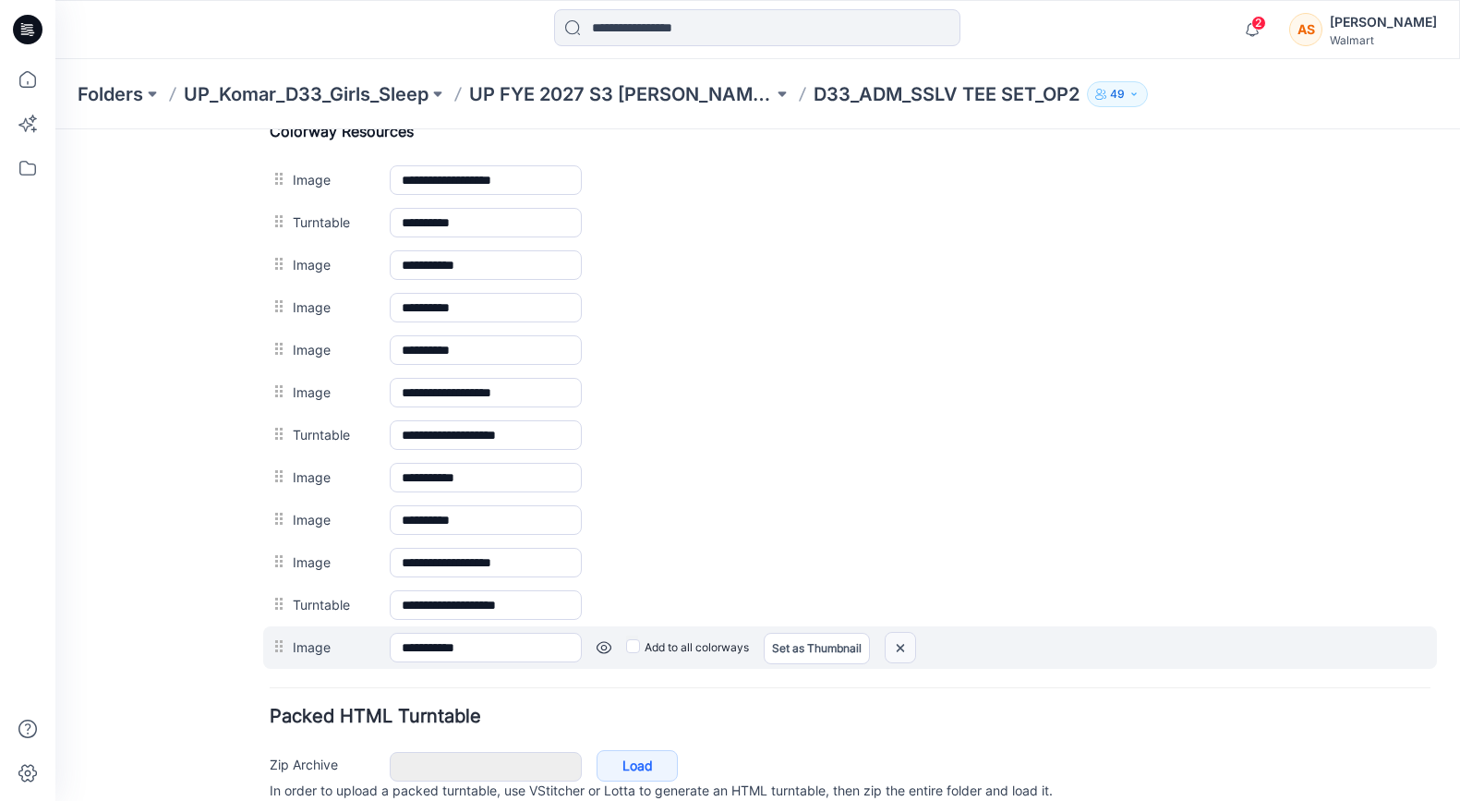
click at [900, 644] on img at bounding box center [900, 647] width 30 height 30
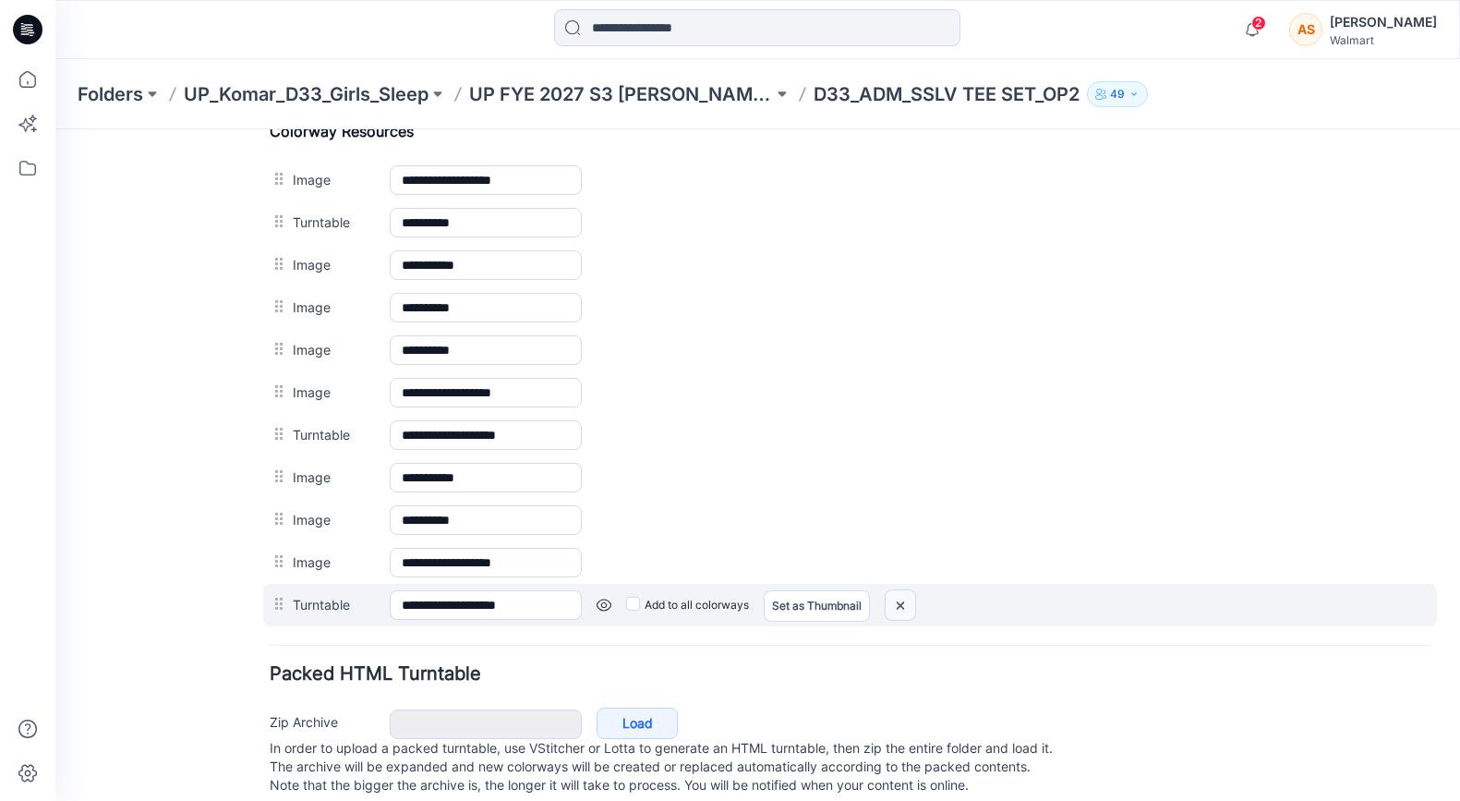
click at [899, 604] on img at bounding box center [900, 605] width 30 height 30
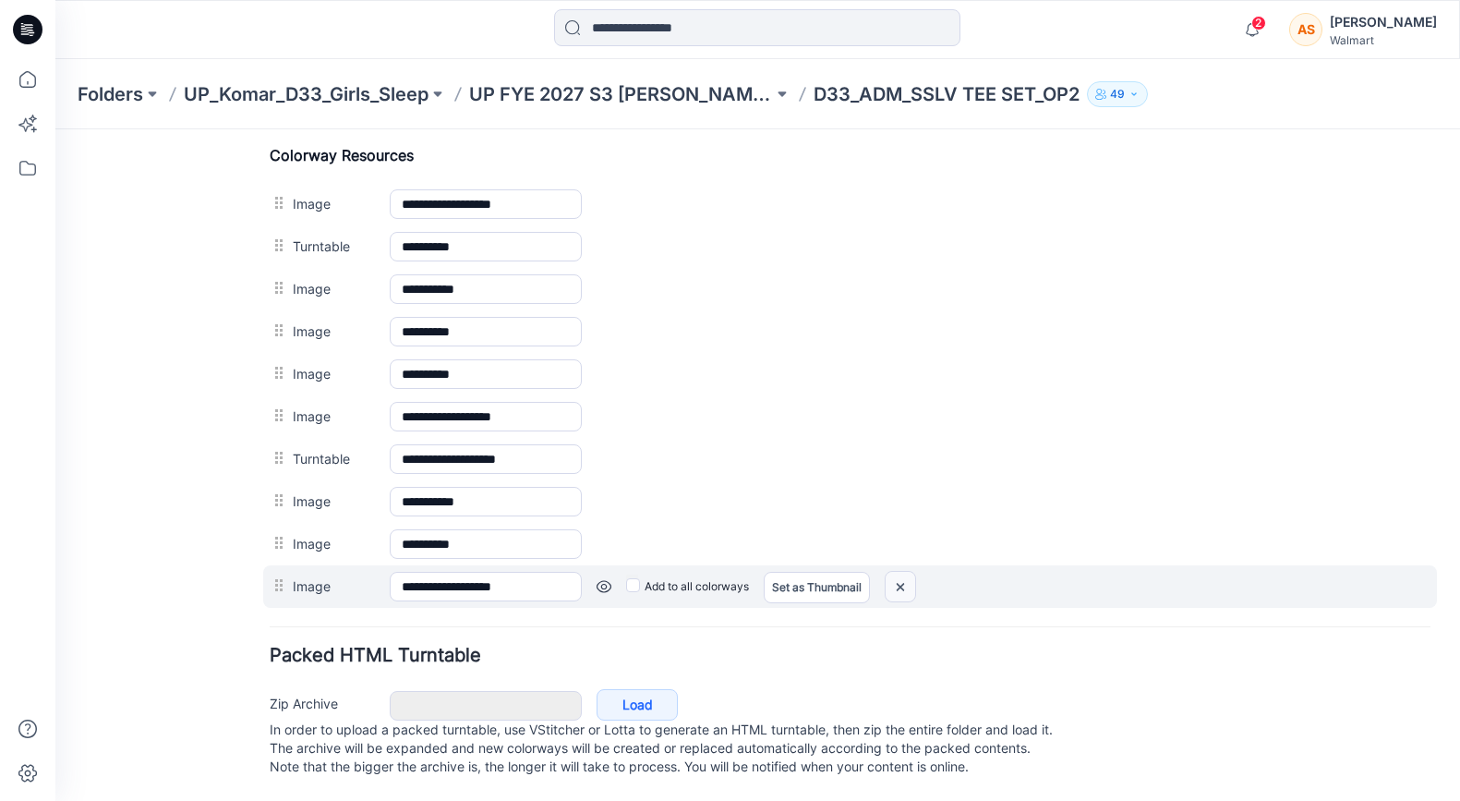
click at [904, 572] on img at bounding box center [900, 587] width 30 height 30
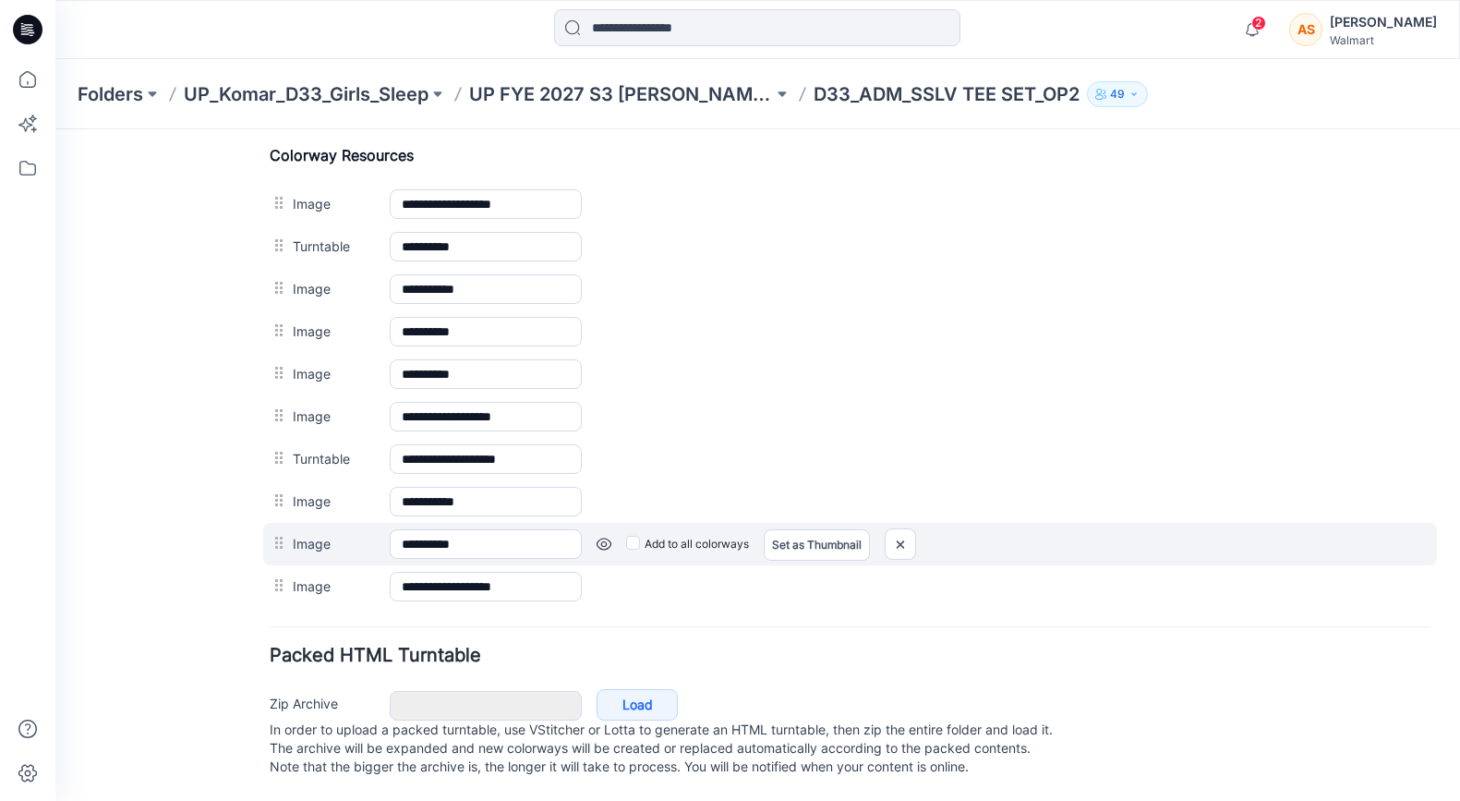
click at [610, 536] on link at bounding box center [603, 543] width 15 height 15
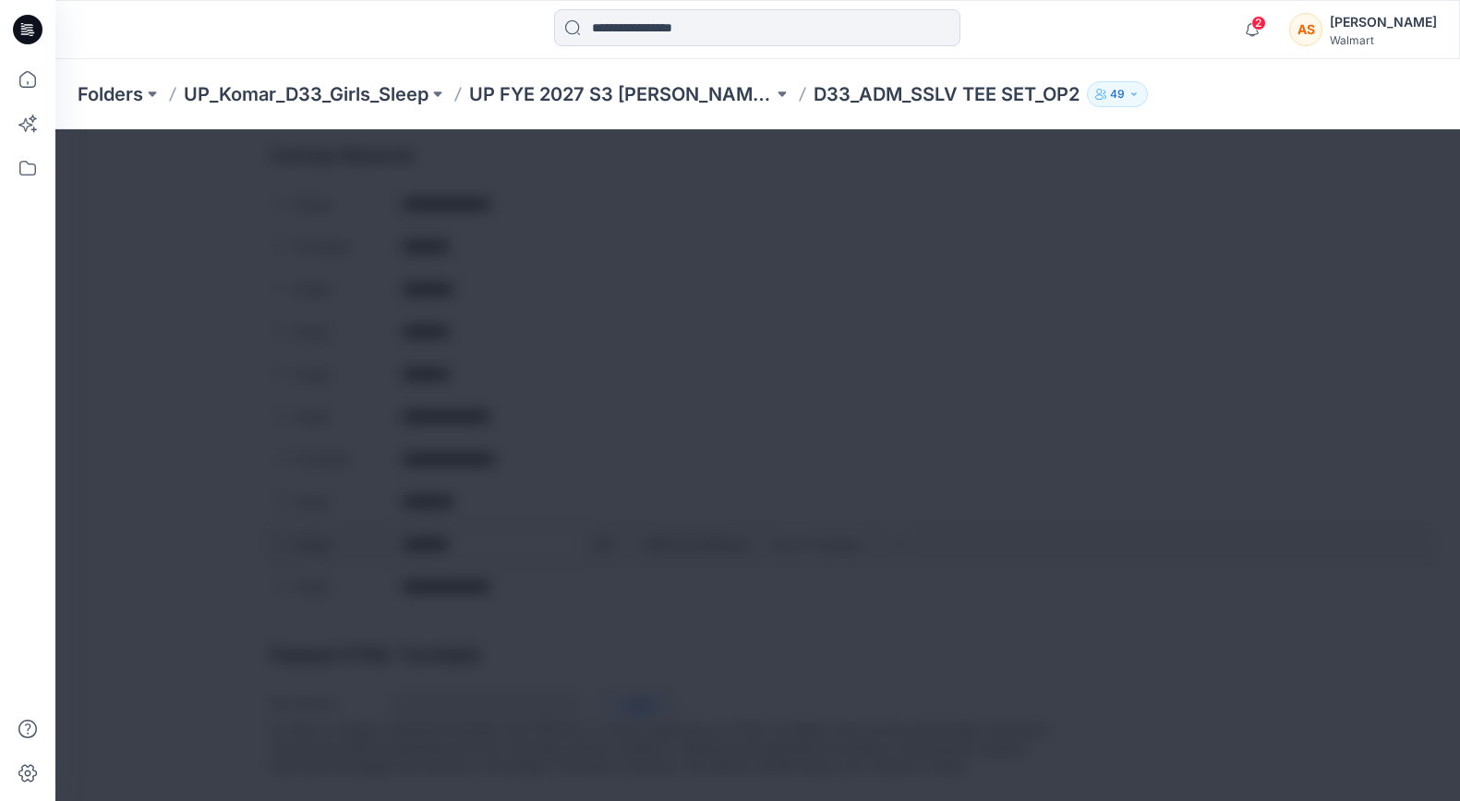
scroll to position [852, 0]
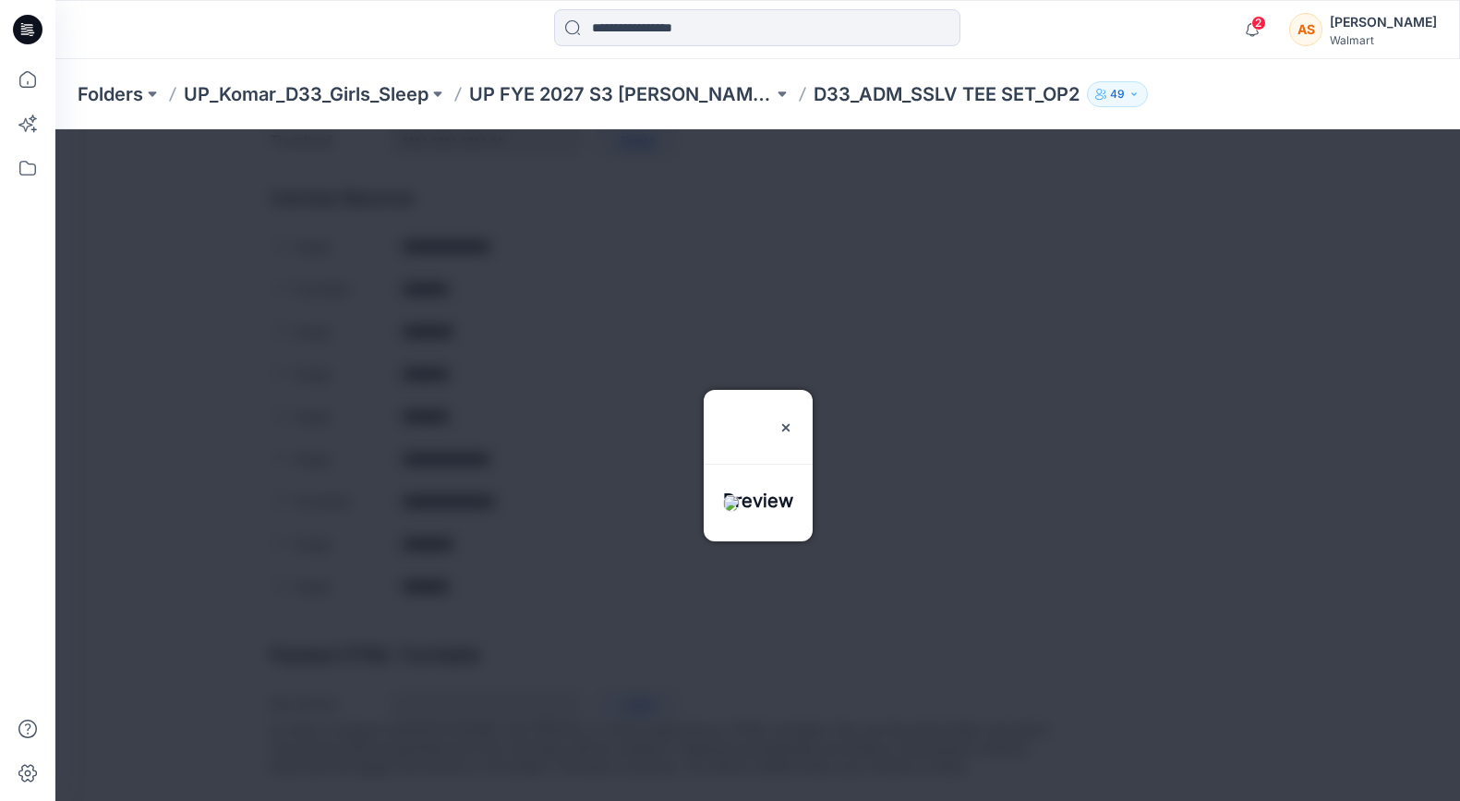
click at [610, 524] on div at bounding box center [757, 464] width 1404 height 671
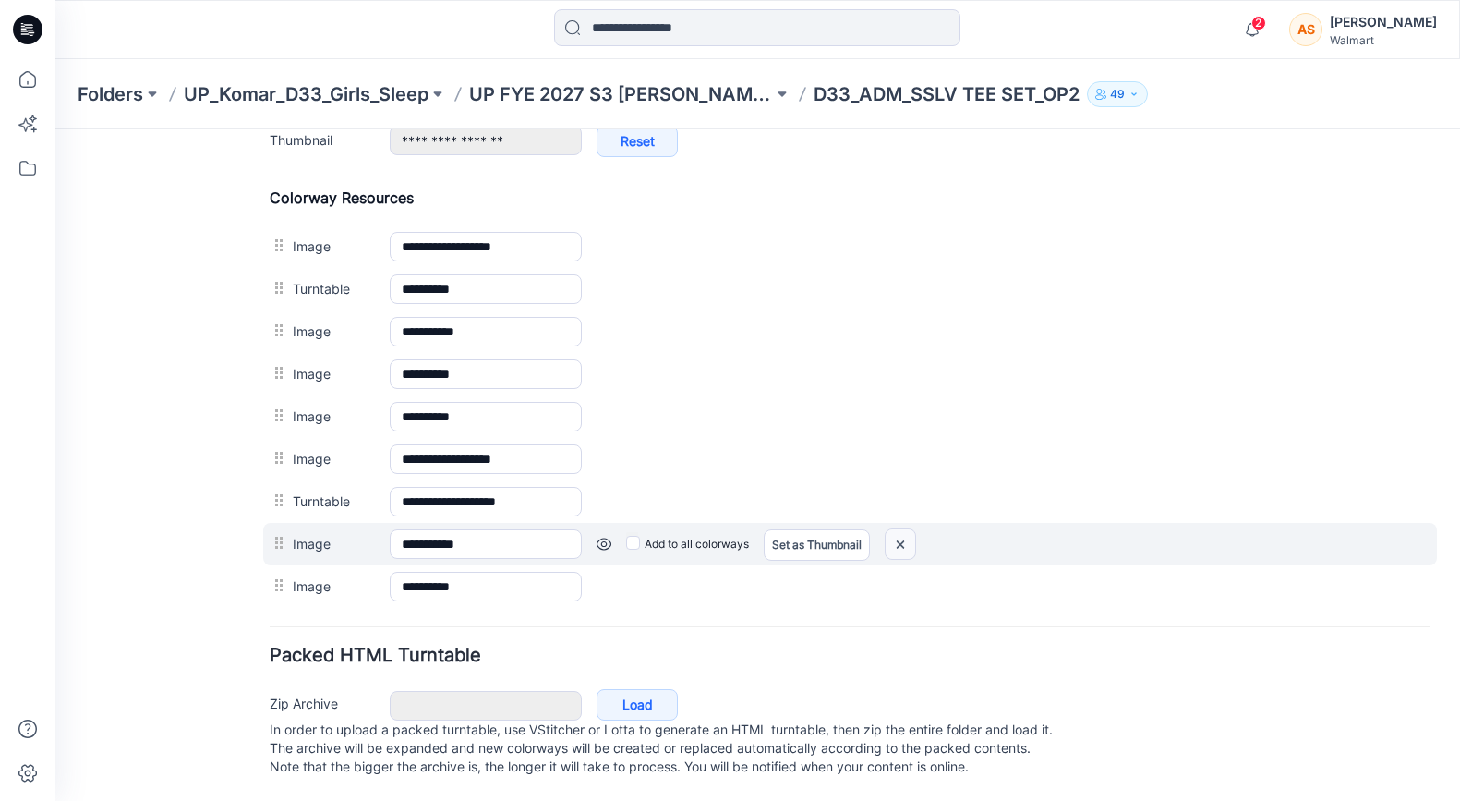
click at [898, 529] on img at bounding box center [900, 544] width 30 height 30
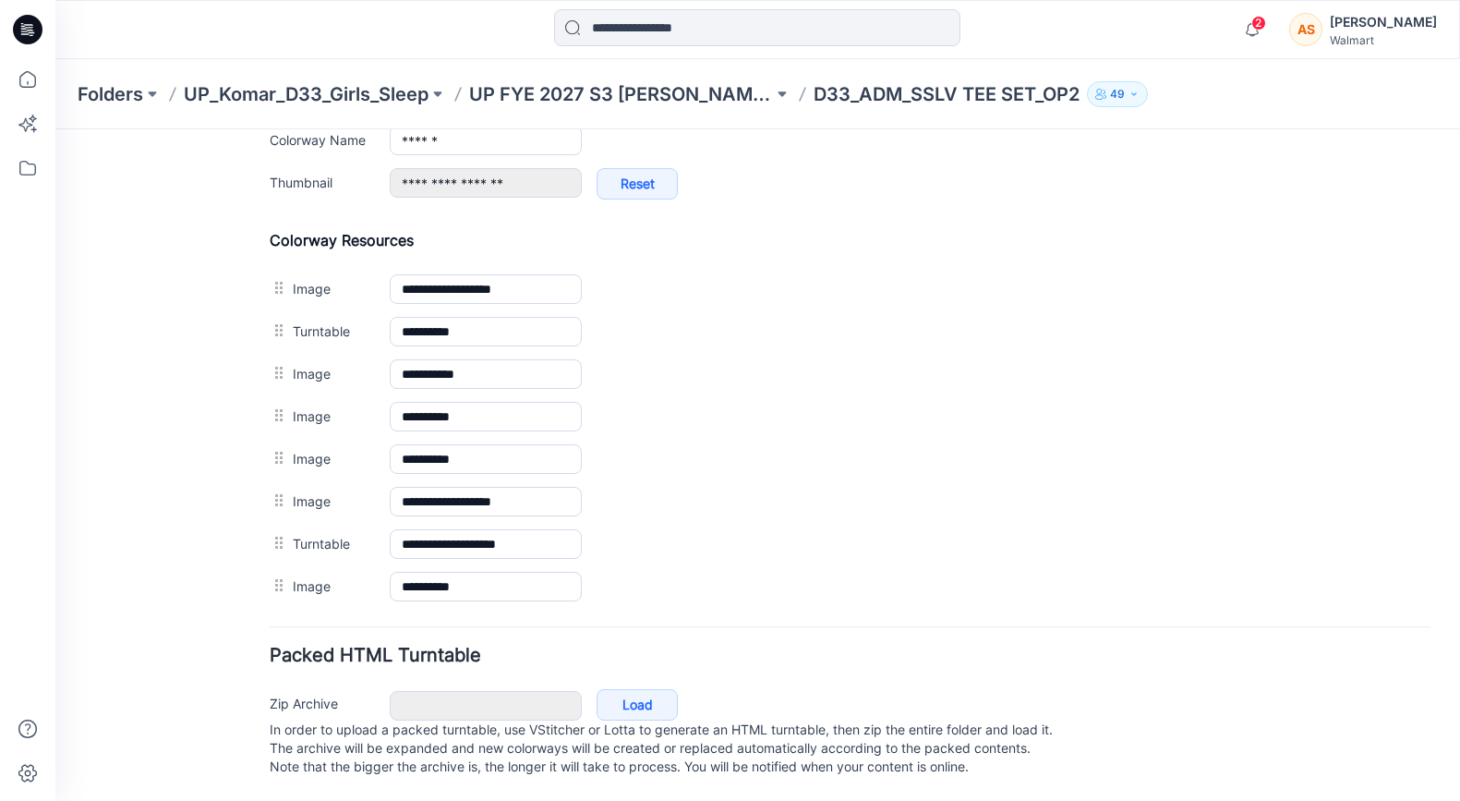
scroll to position [810, 0]
click at [55, 129] on img at bounding box center [55, 129] width 0 height 0
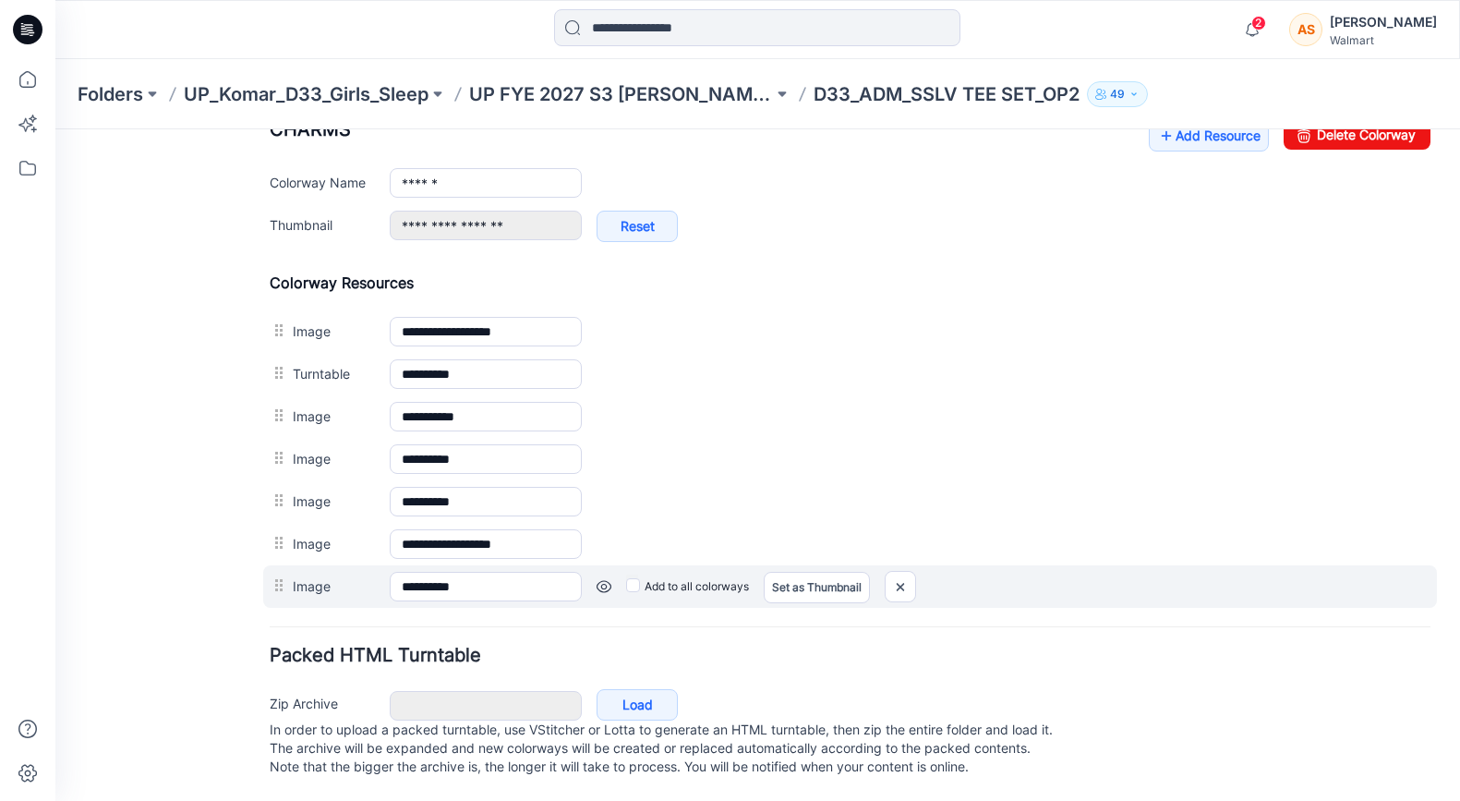
click at [600, 579] on link at bounding box center [603, 586] width 15 height 15
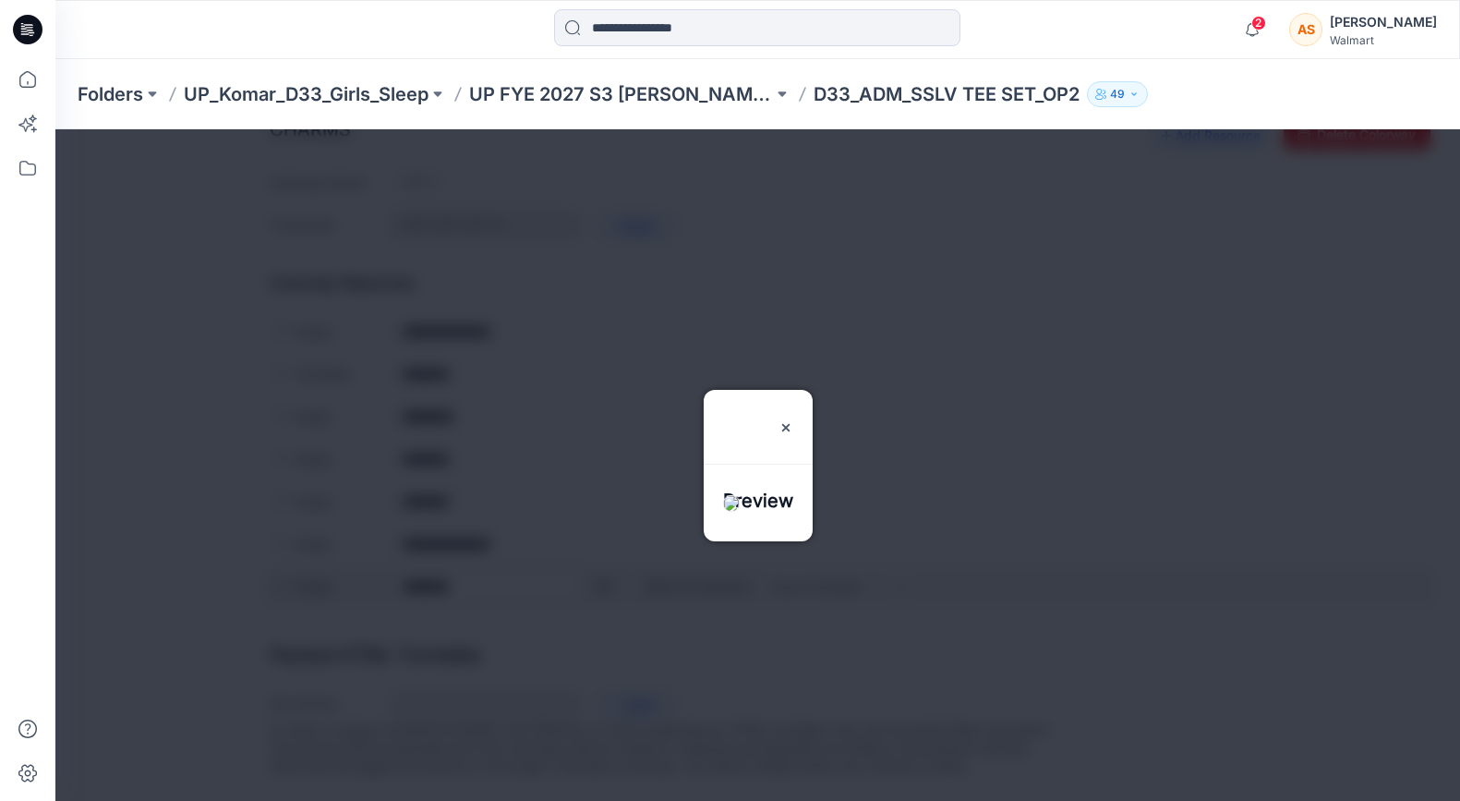
click at [600, 570] on div at bounding box center [757, 464] width 1404 height 671
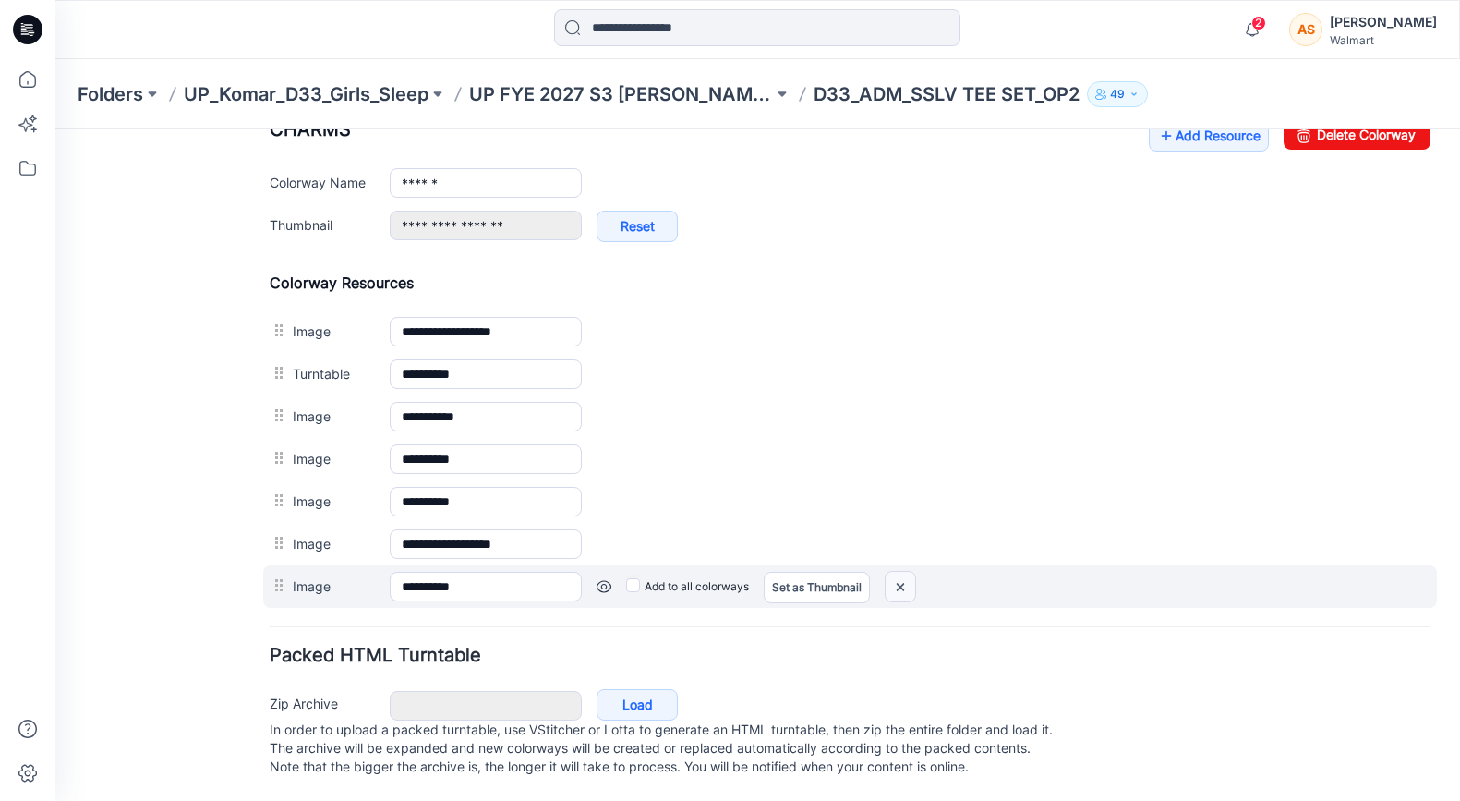
click at [902, 572] on img at bounding box center [900, 587] width 30 height 30
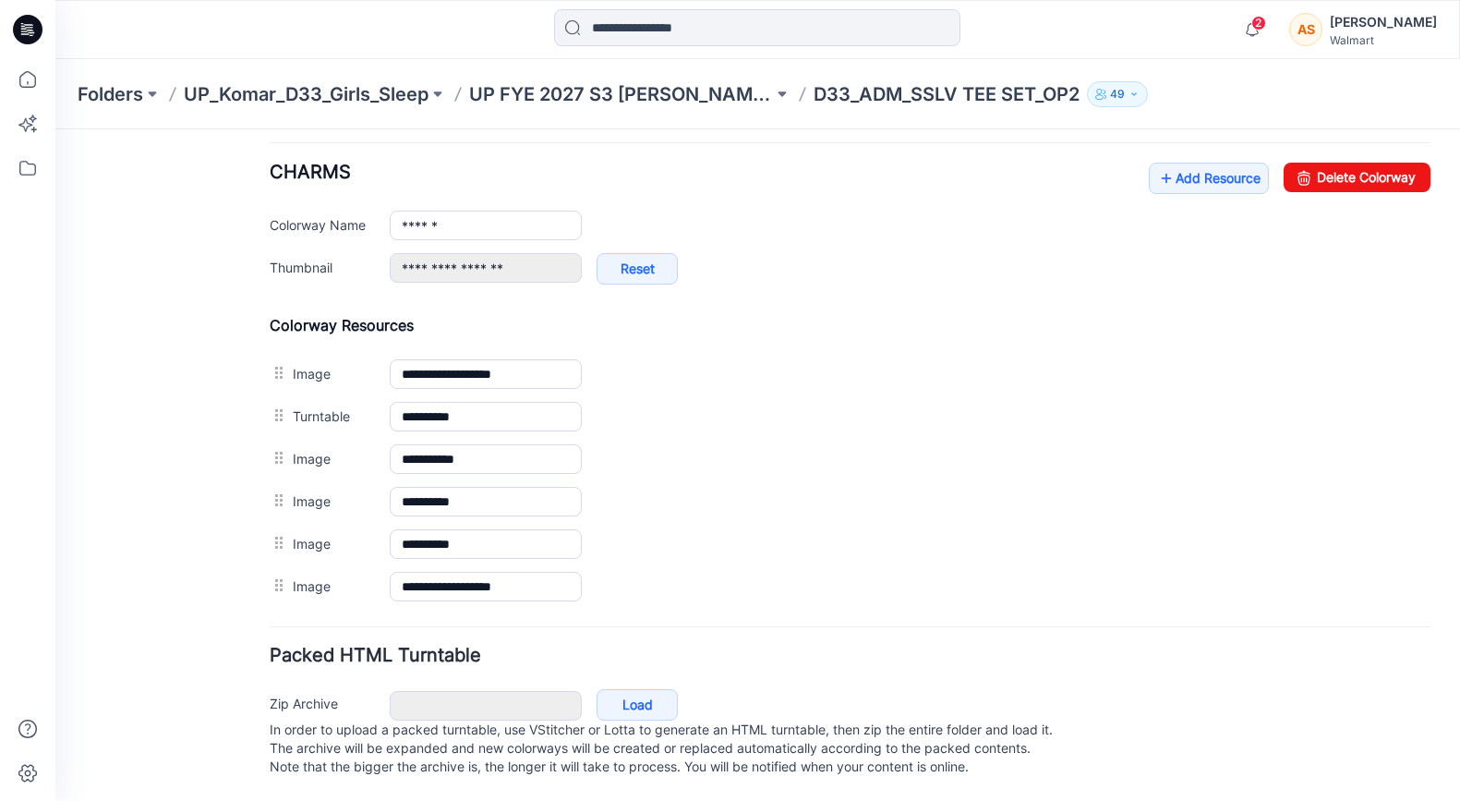
scroll to position [725, 0]
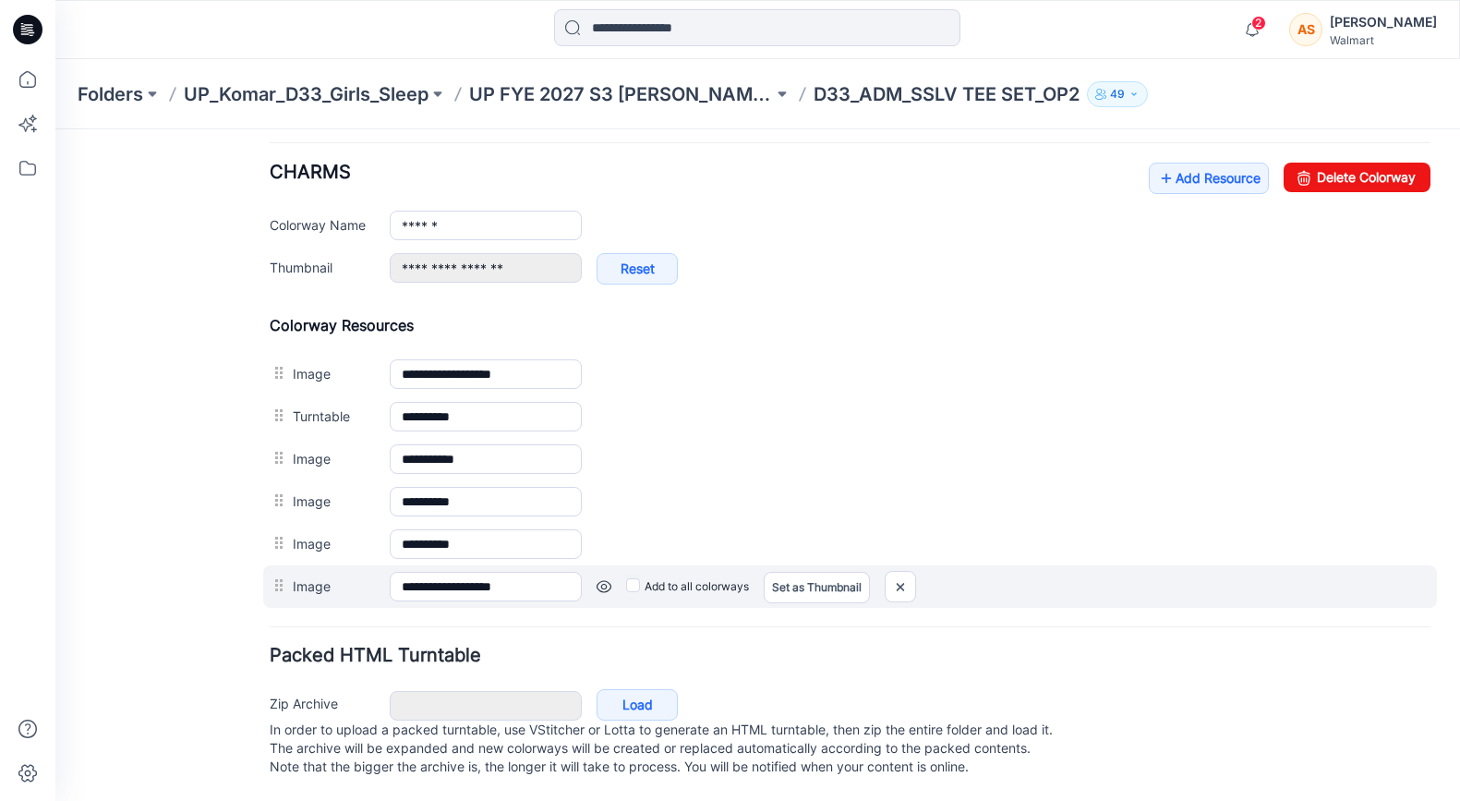
click at [607, 579] on link at bounding box center [603, 586] width 15 height 15
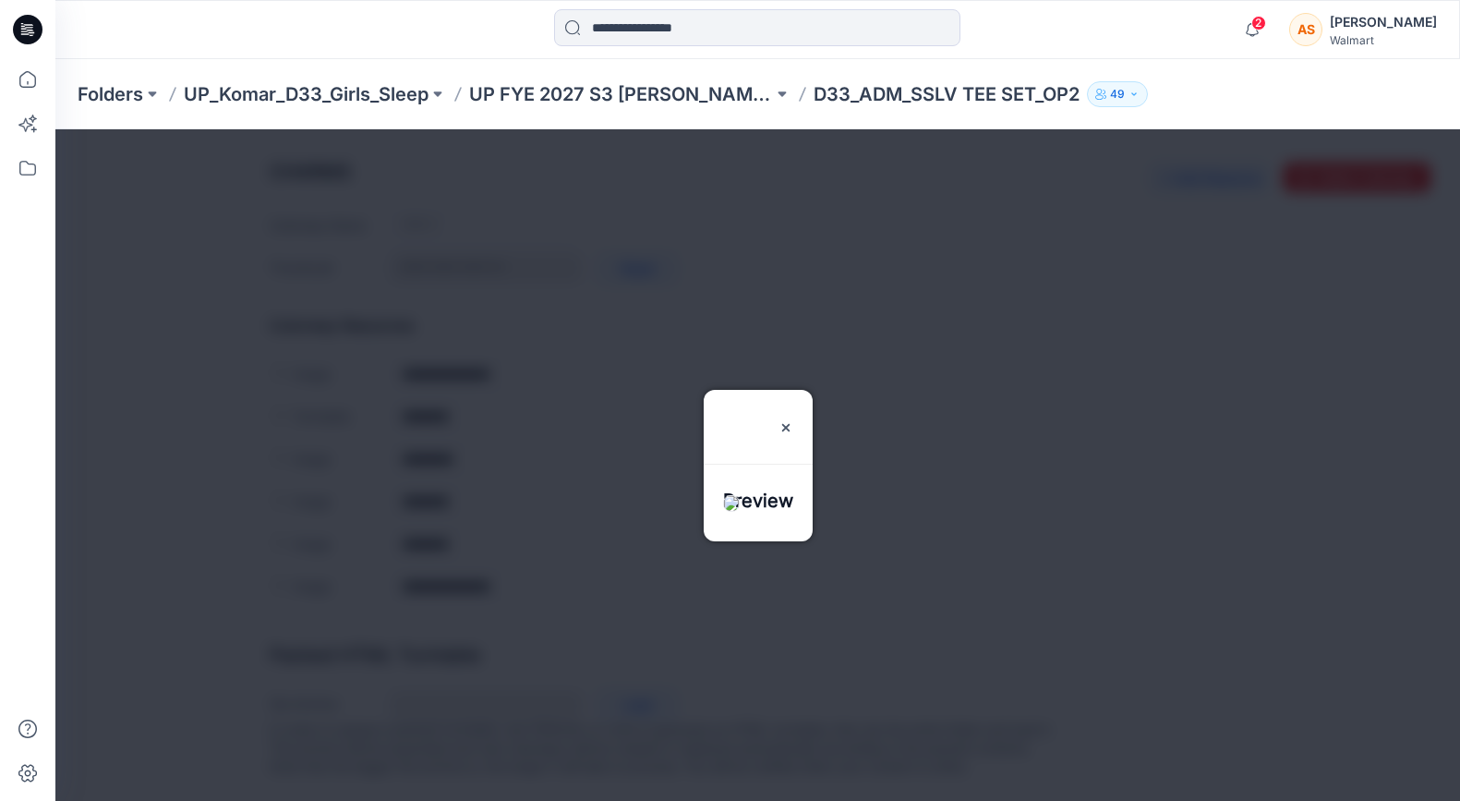
click at [596, 602] on div at bounding box center [757, 464] width 1404 height 671
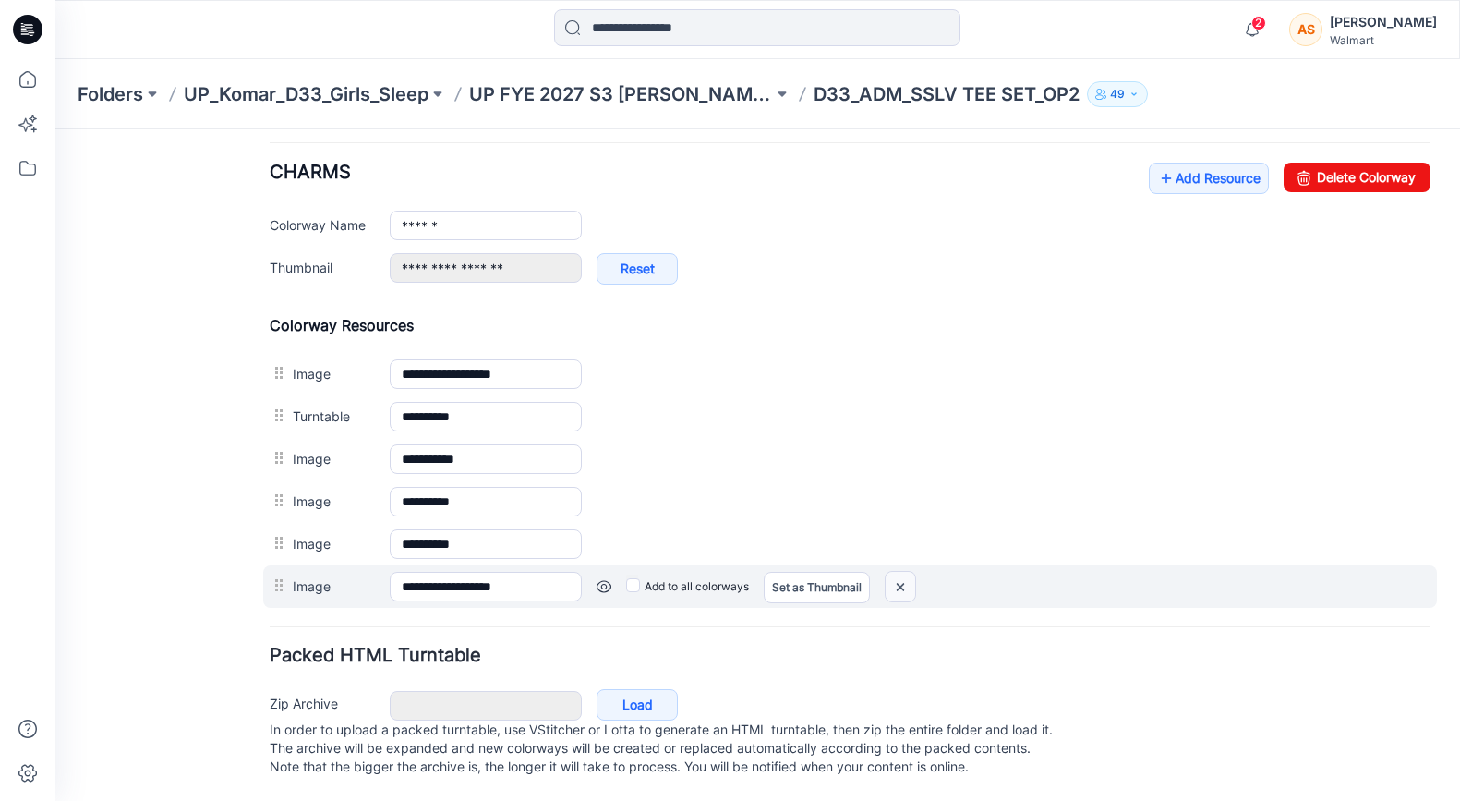
click at [897, 572] on img at bounding box center [900, 587] width 30 height 30
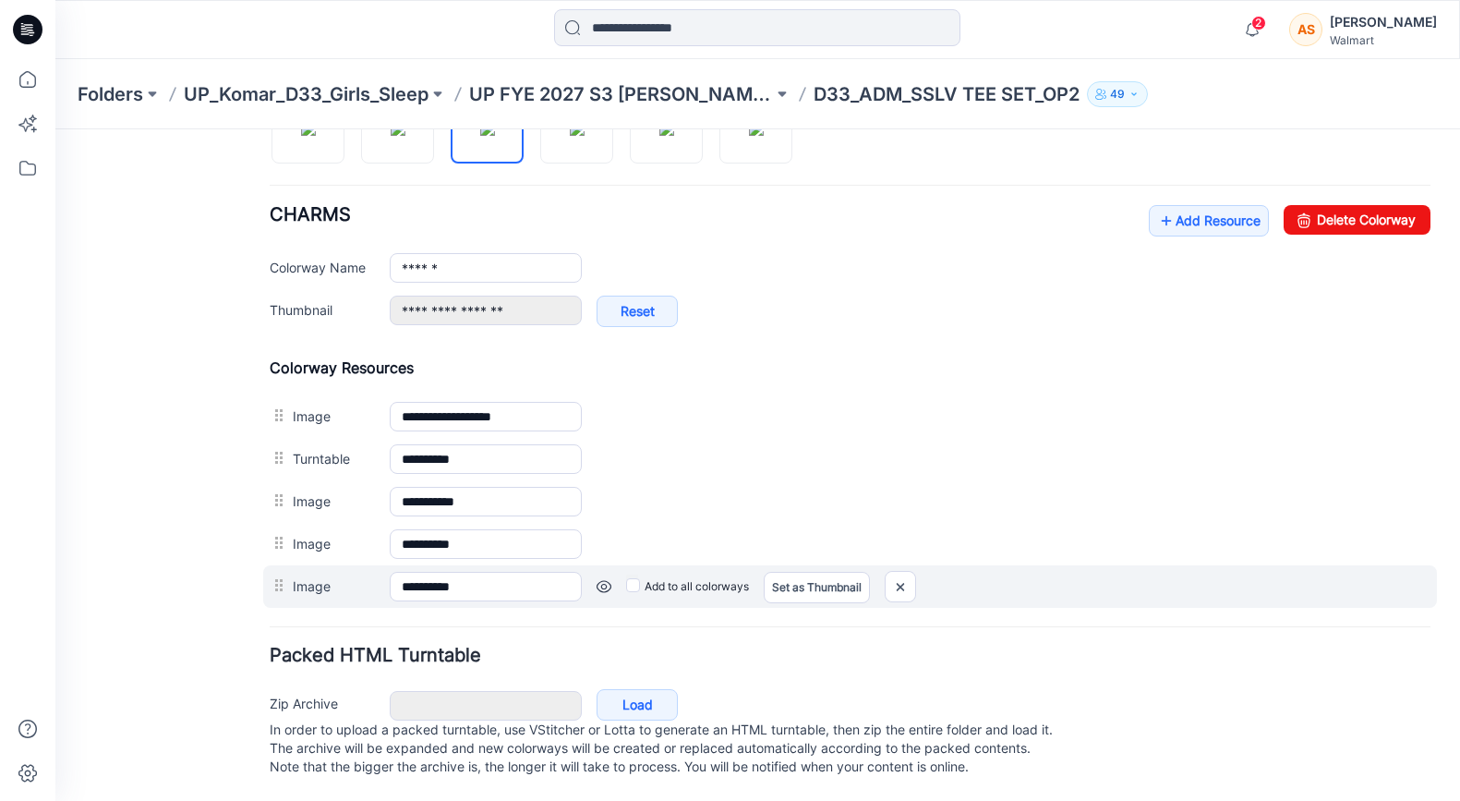
click at [605, 579] on link at bounding box center [603, 586] width 15 height 15
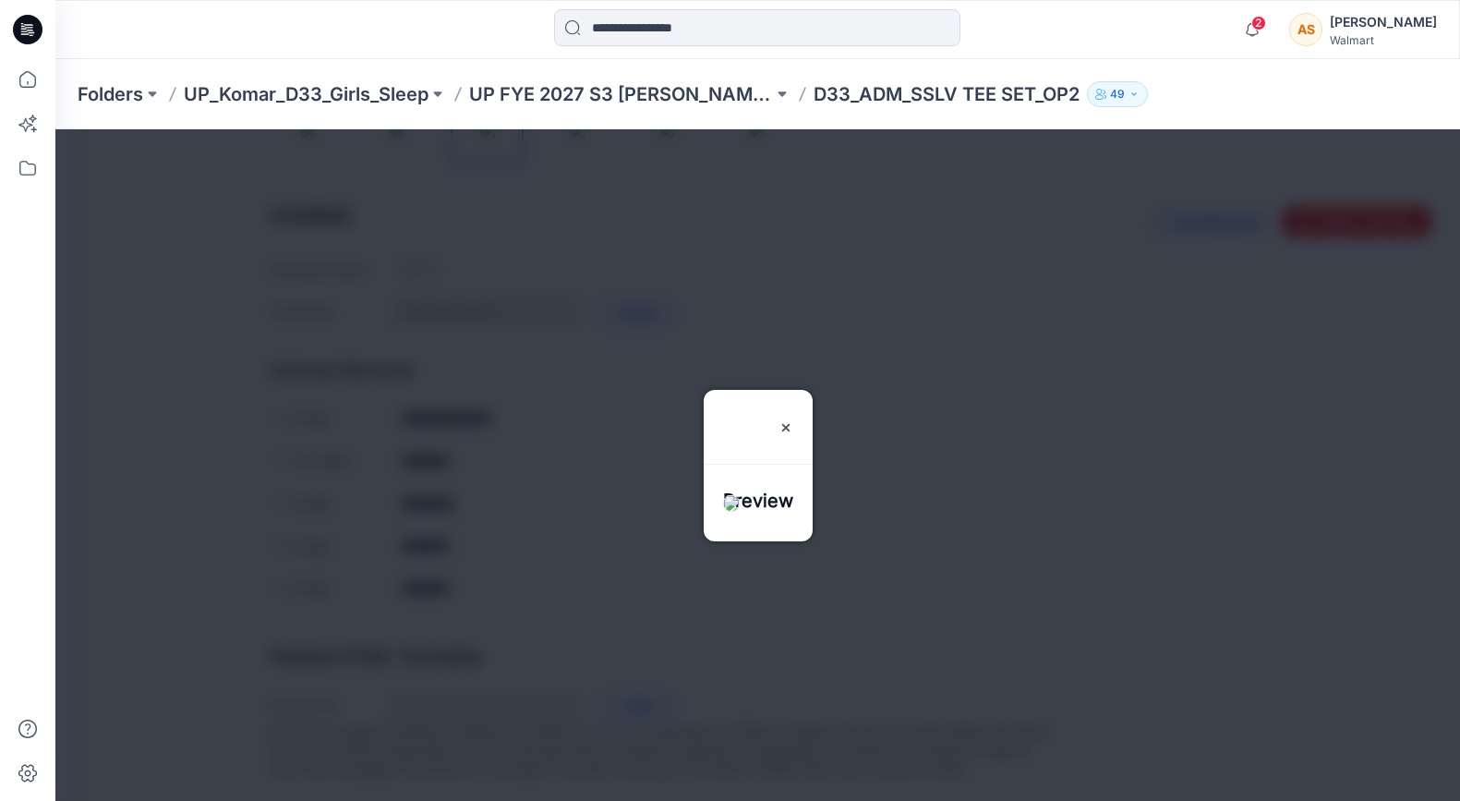
click at [643, 429] on div at bounding box center [757, 464] width 1404 height 671
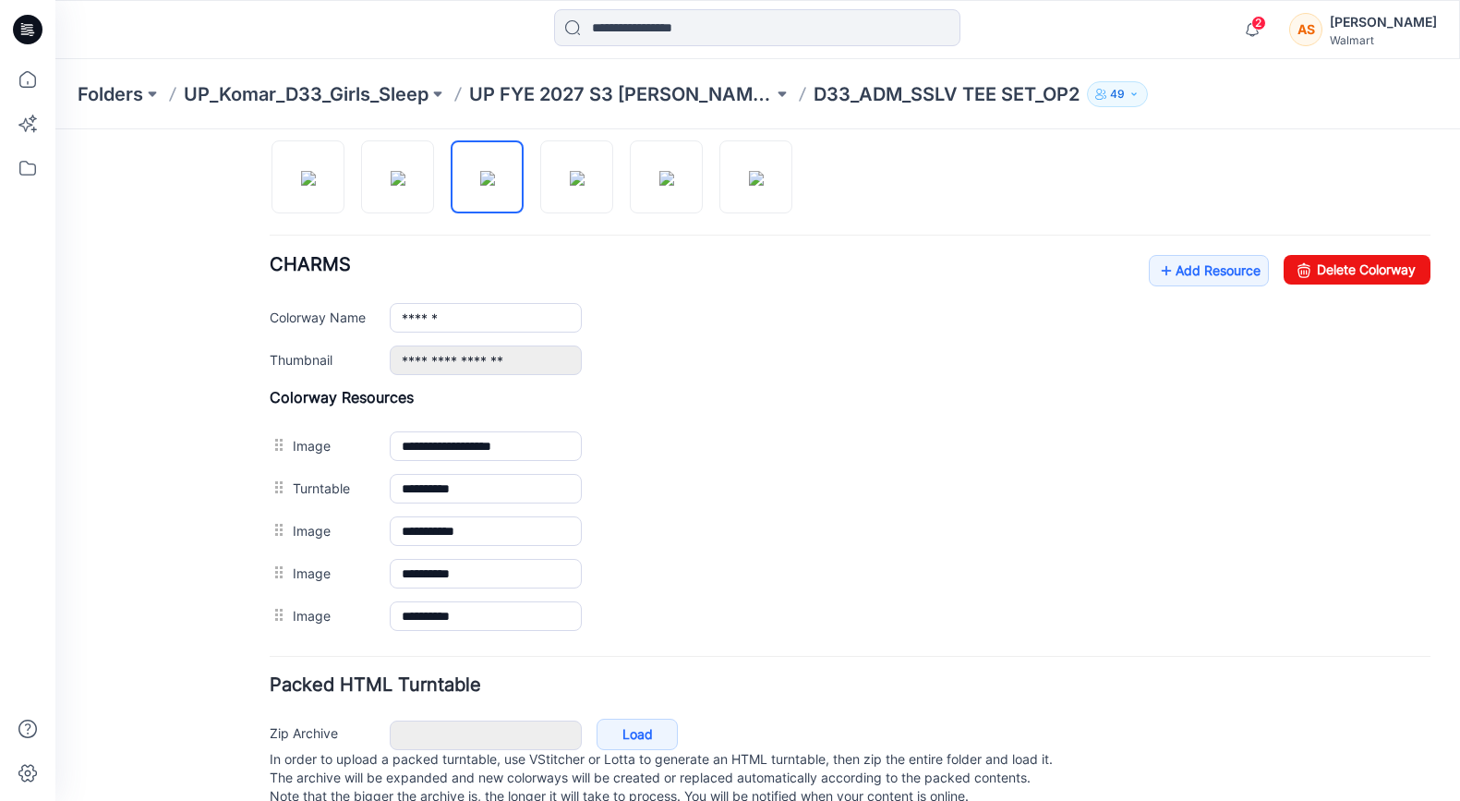
scroll to position [583, 0]
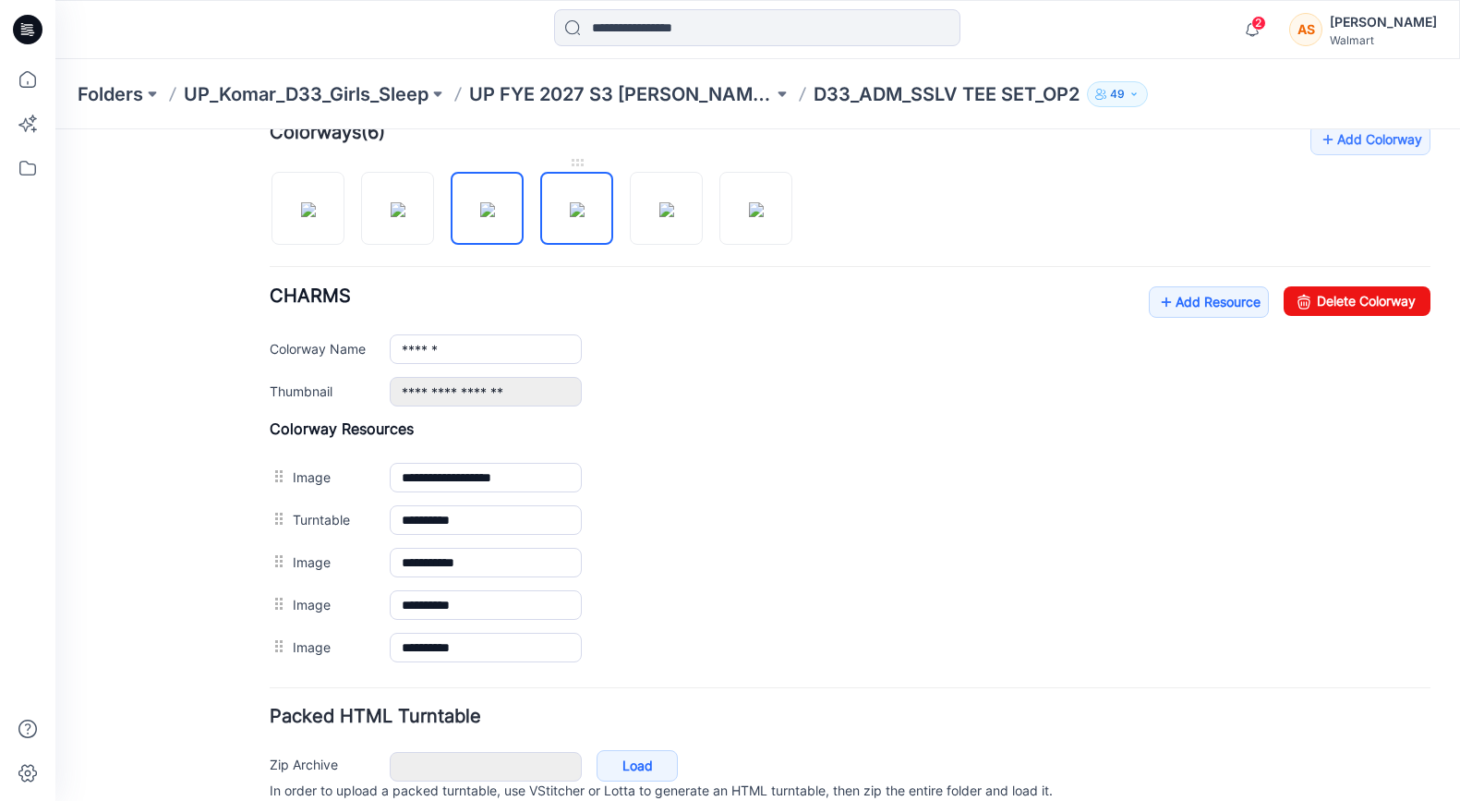
click at [584, 203] on img at bounding box center [577, 209] width 15 height 15
type input "******"
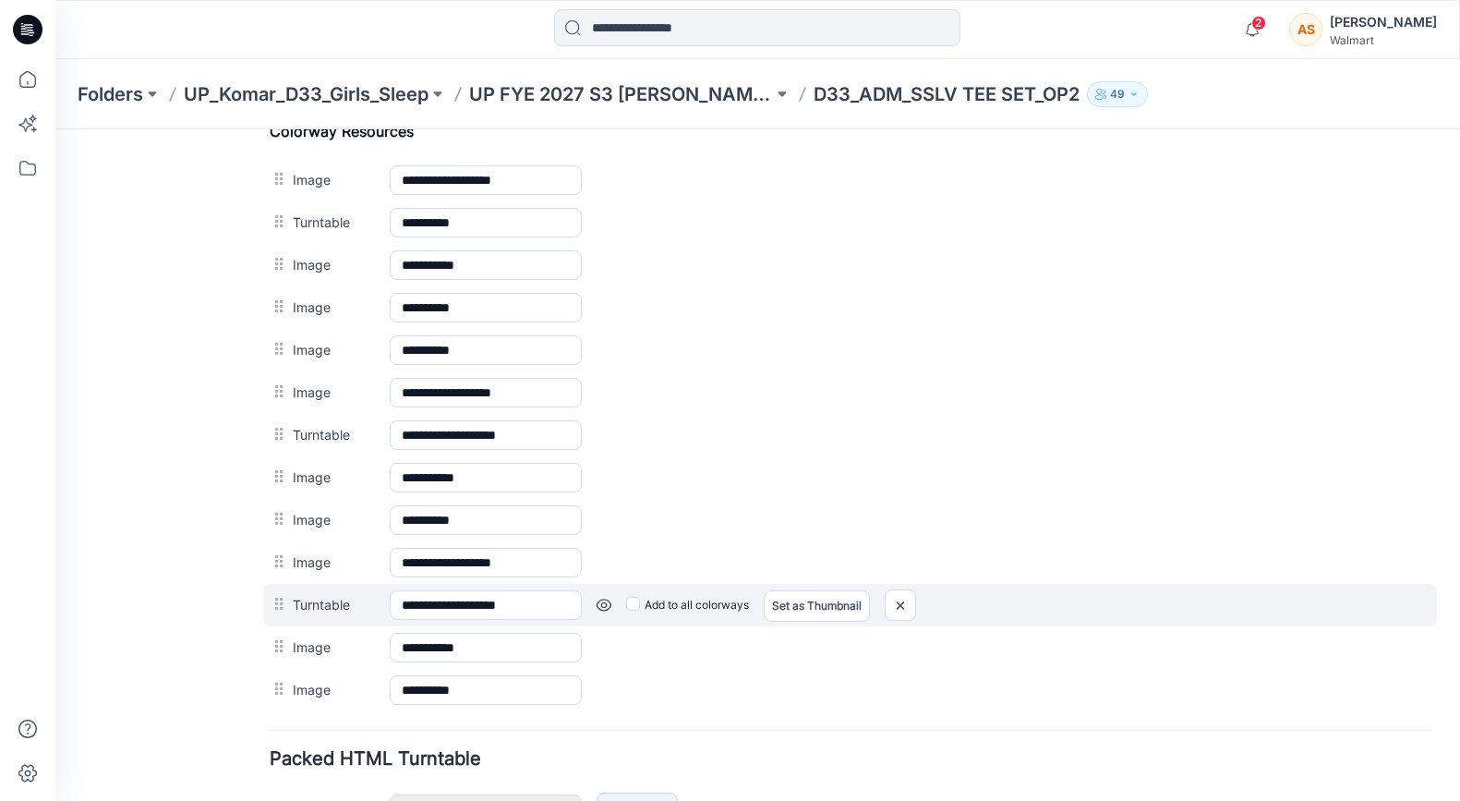
scroll to position [901, 0]
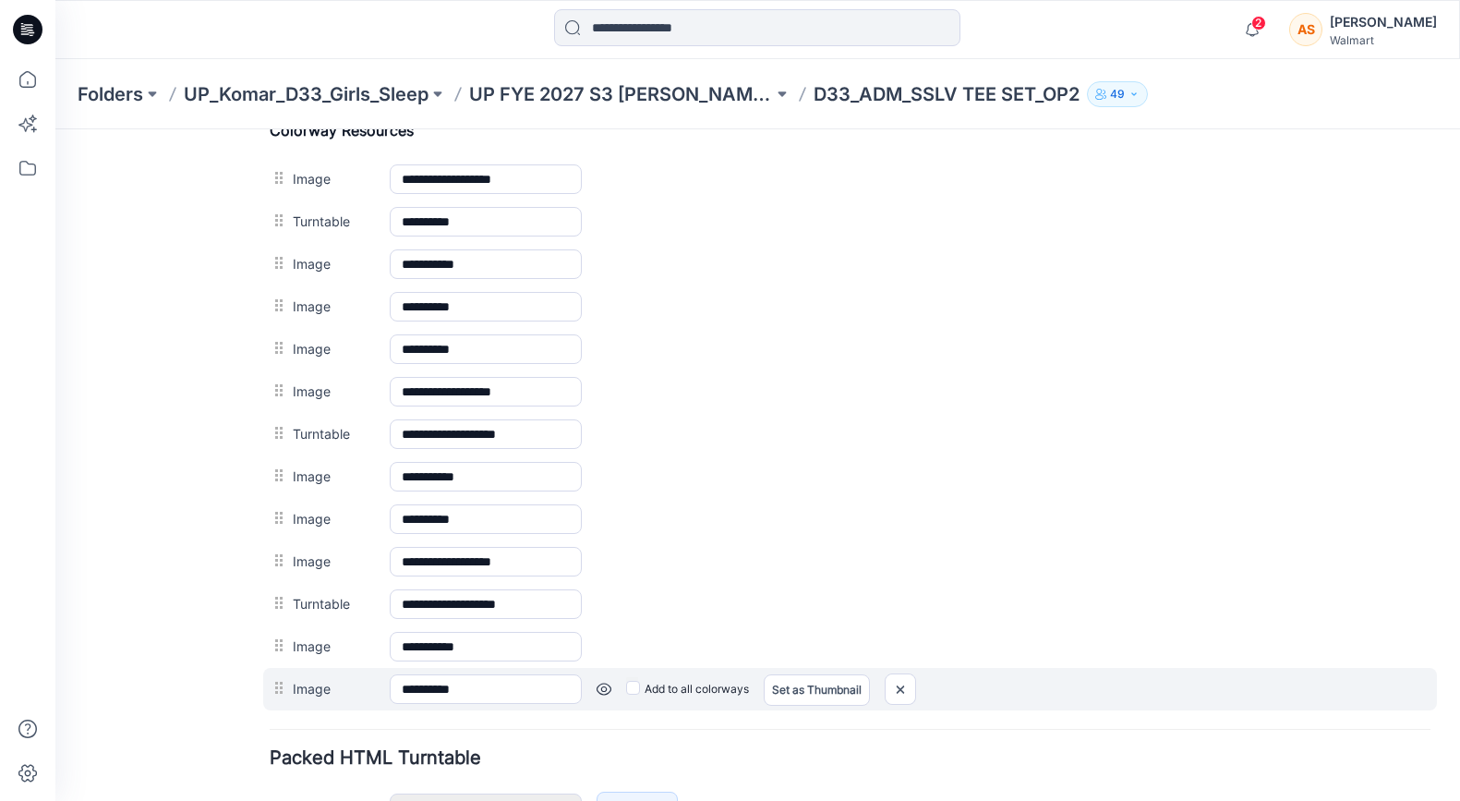
click at [603, 688] on link at bounding box center [603, 688] width 15 height 15
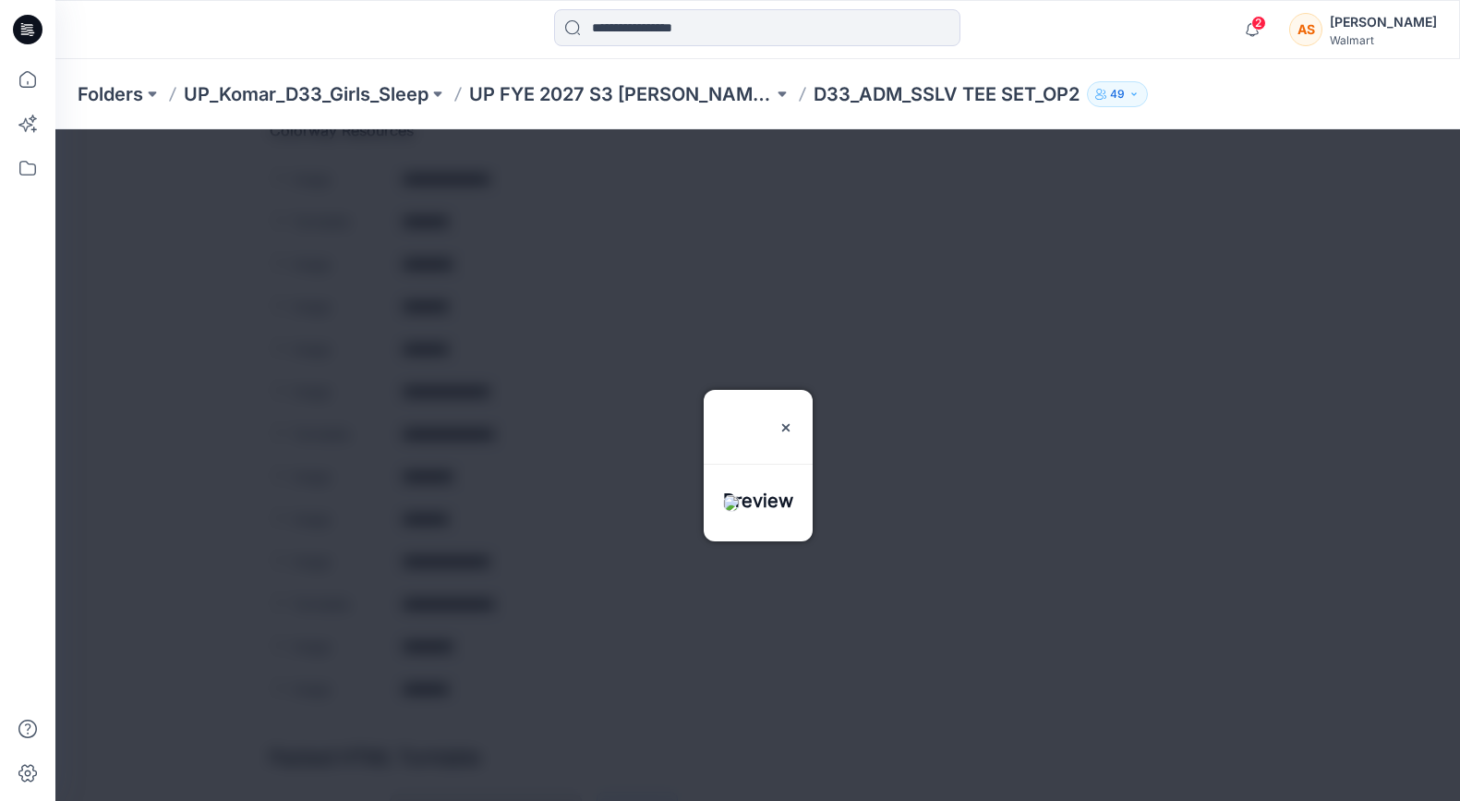
click at [612, 618] on div at bounding box center [757, 464] width 1404 height 671
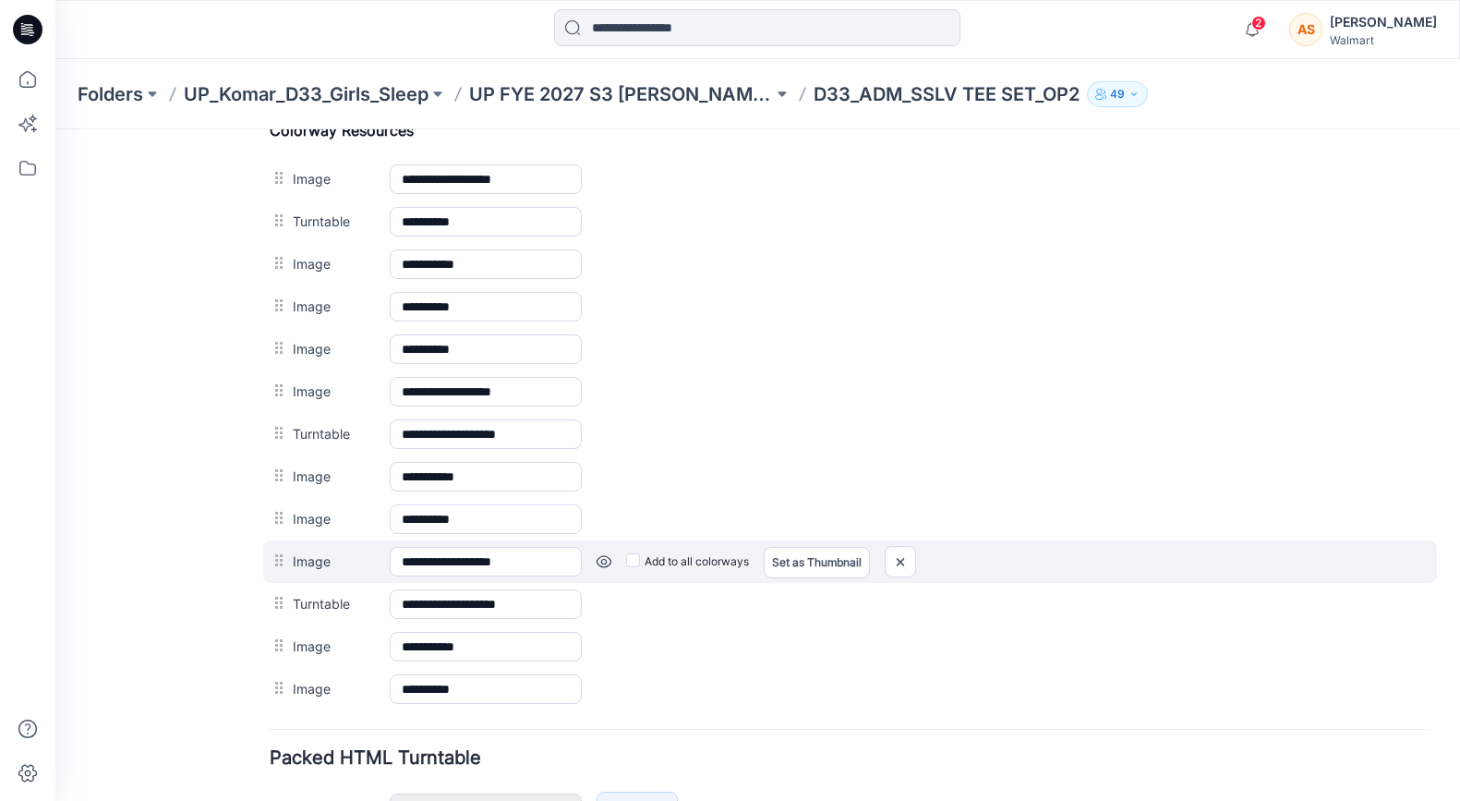
click at [603, 562] on link at bounding box center [603, 561] width 15 height 15
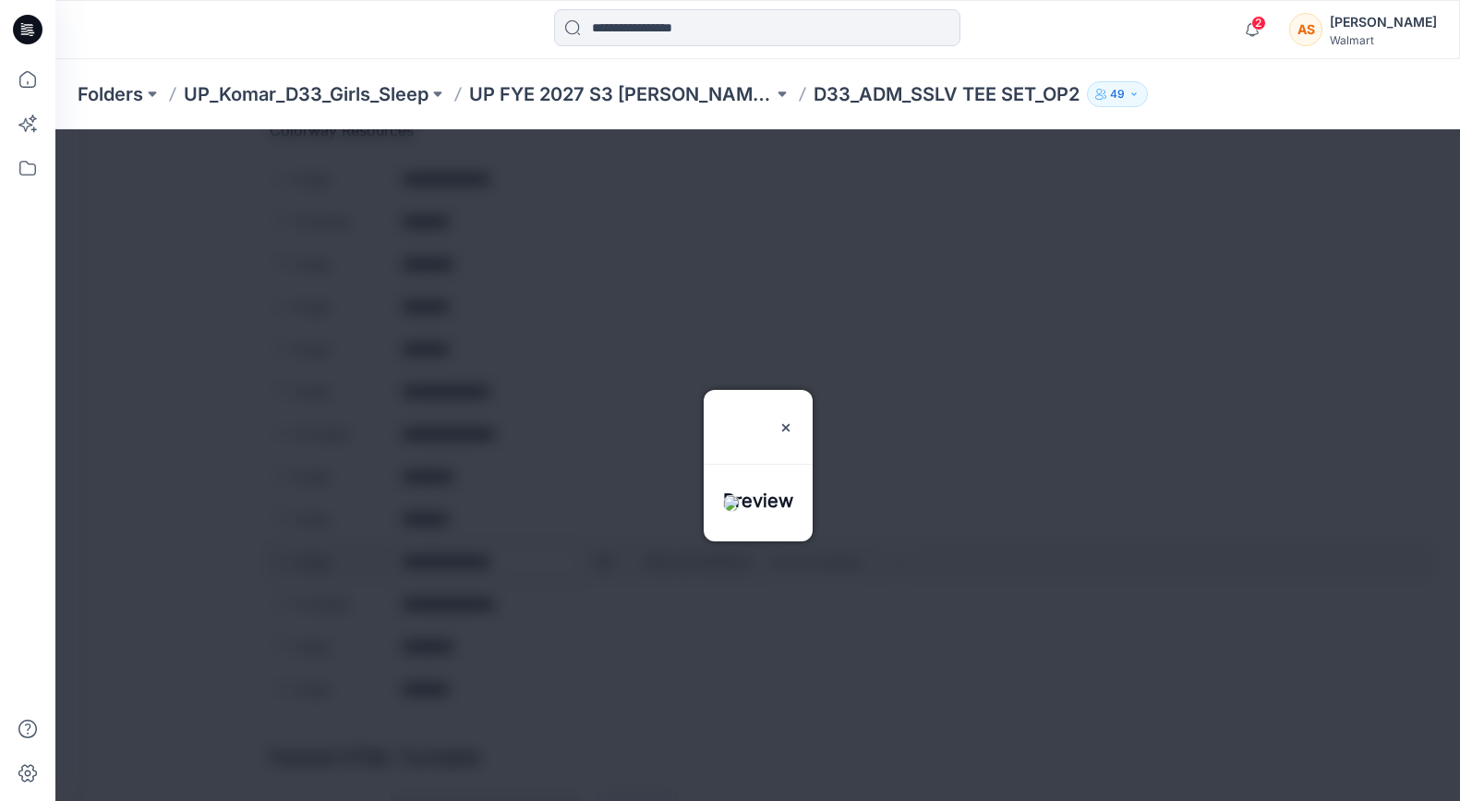
click at [603, 562] on div at bounding box center [757, 464] width 1404 height 671
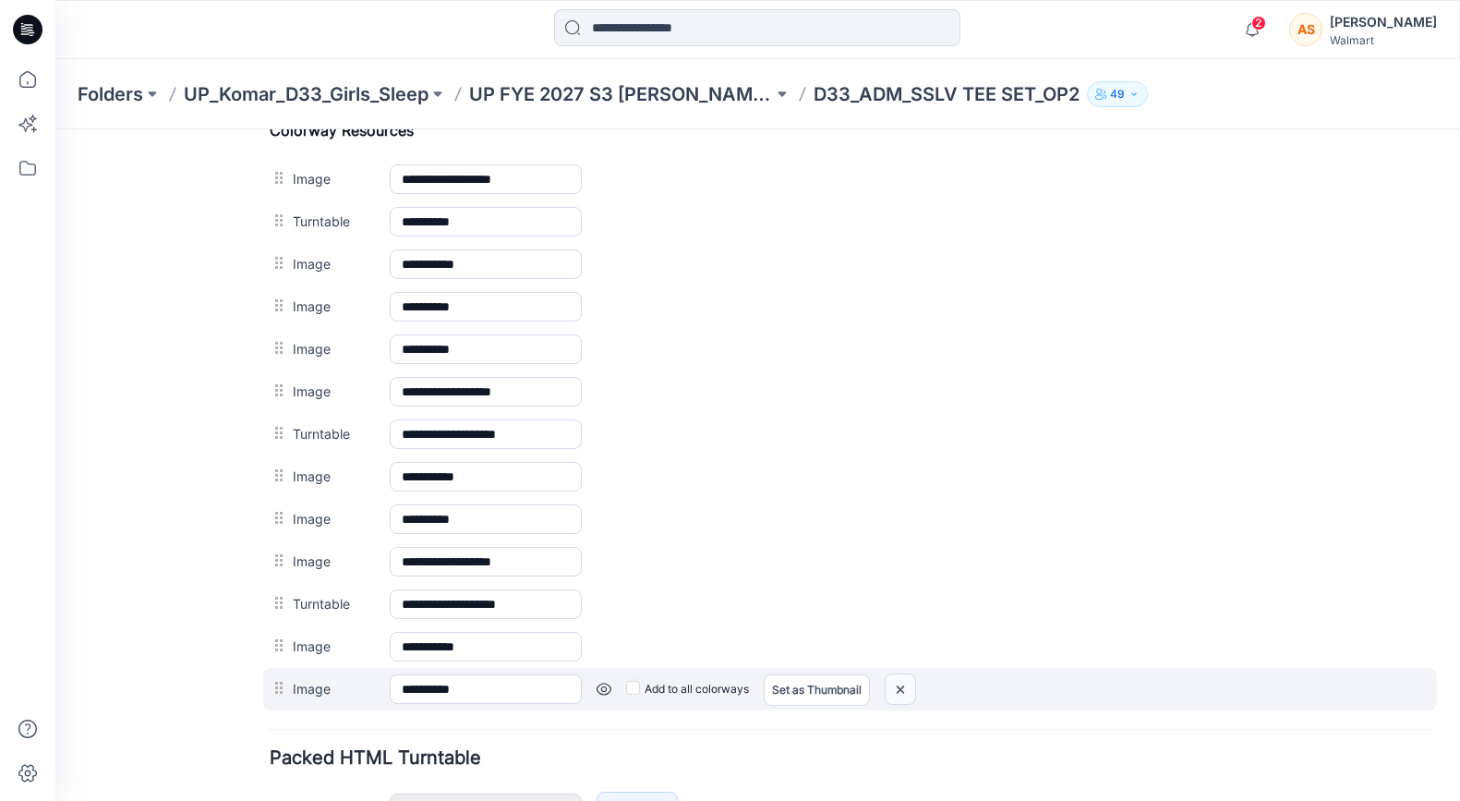
click at [897, 689] on img at bounding box center [900, 689] width 30 height 30
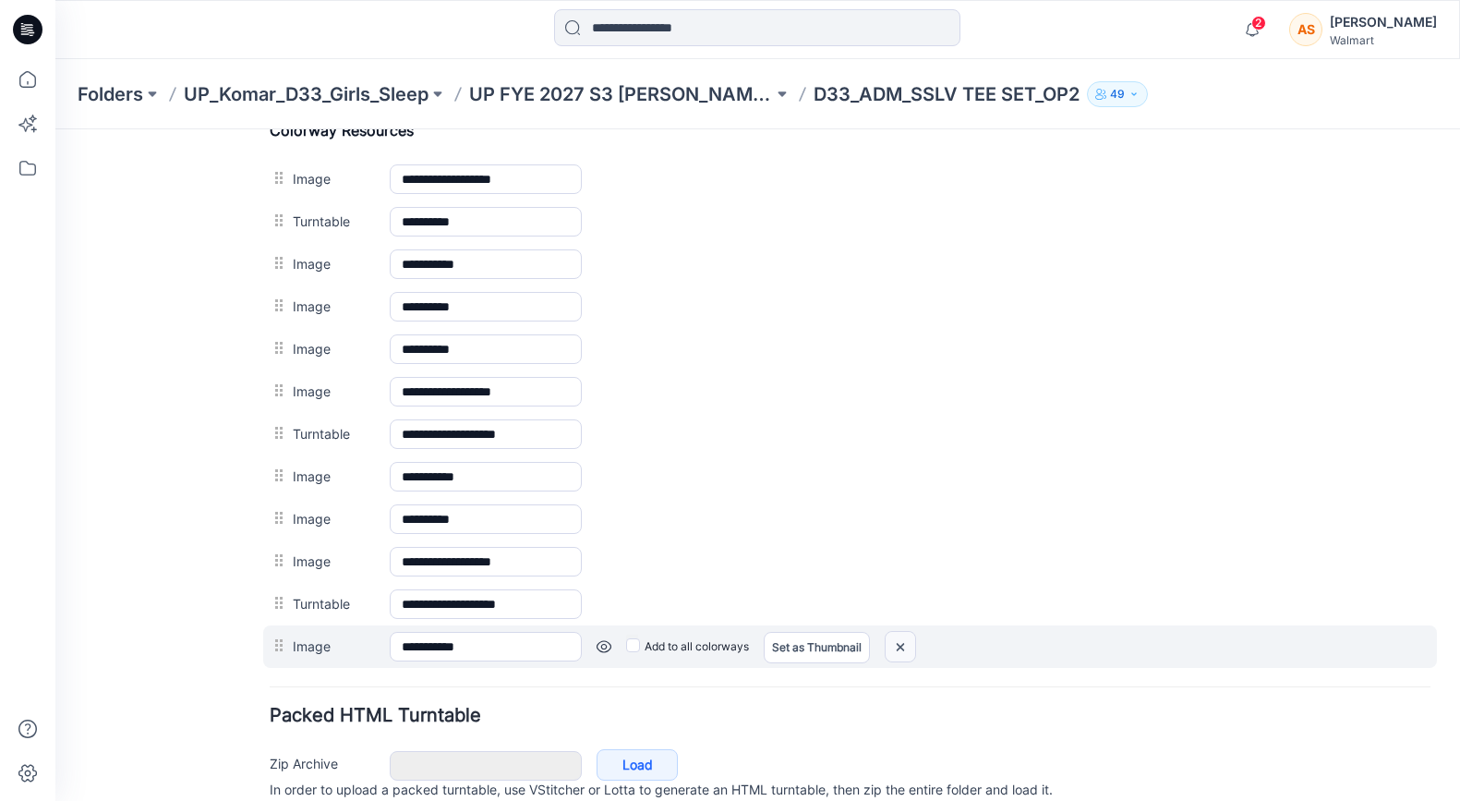
click at [902, 647] on img at bounding box center [900, 647] width 30 height 30
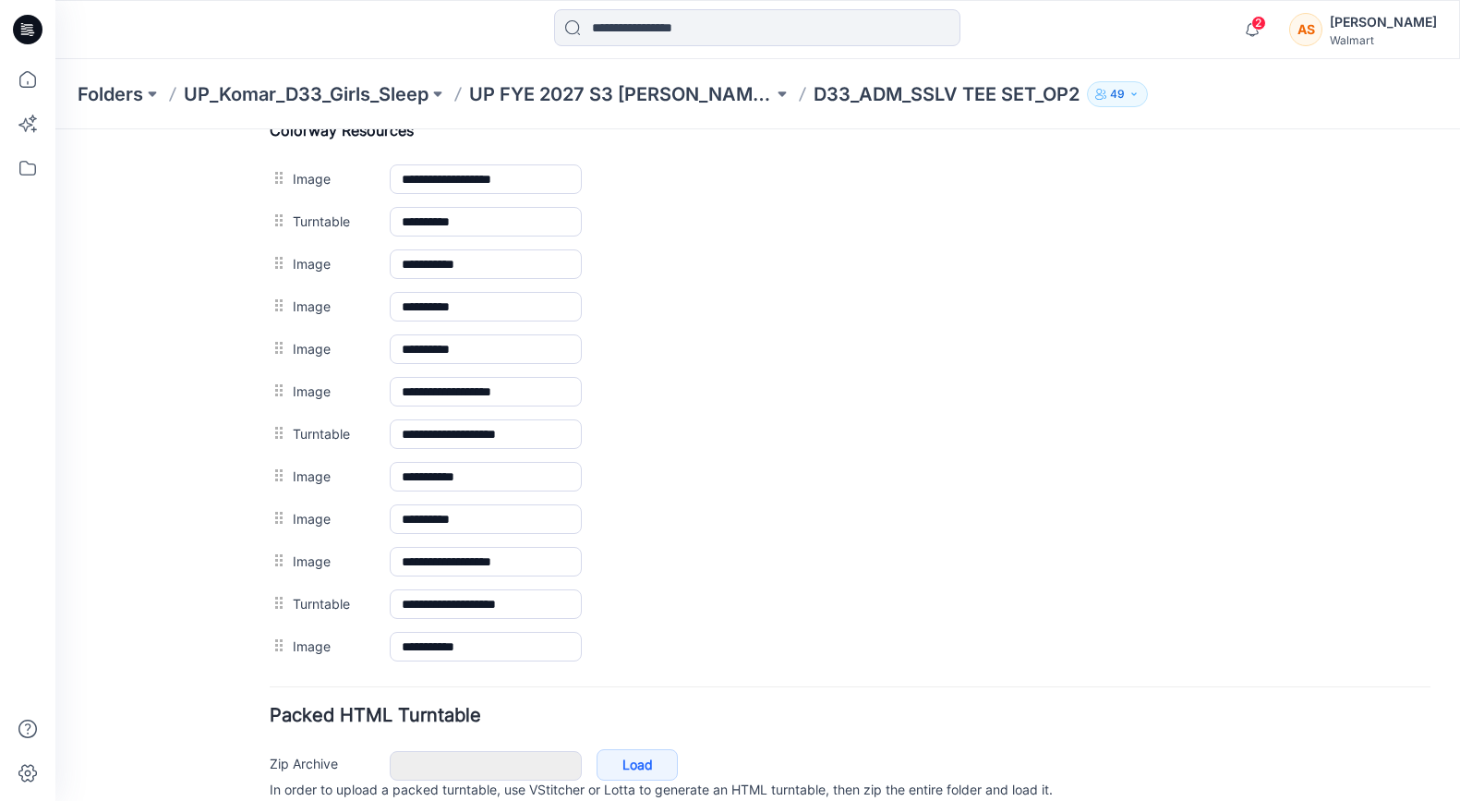
click at [55, 129] on img at bounding box center [55, 129] width 0 height 0
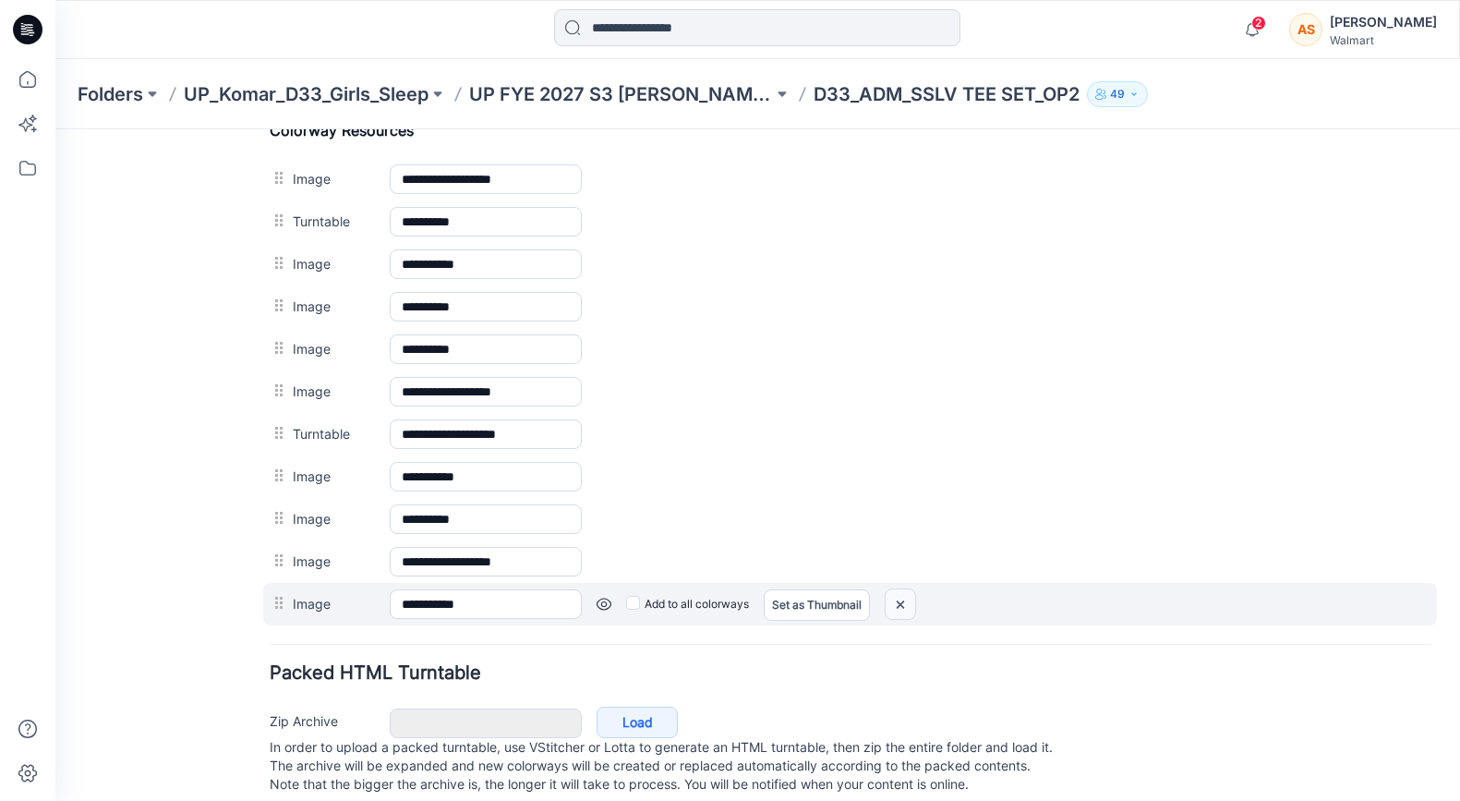
click at [909, 603] on img at bounding box center [900, 604] width 30 height 30
click at [909, 604] on img at bounding box center [900, 604] width 30 height 30
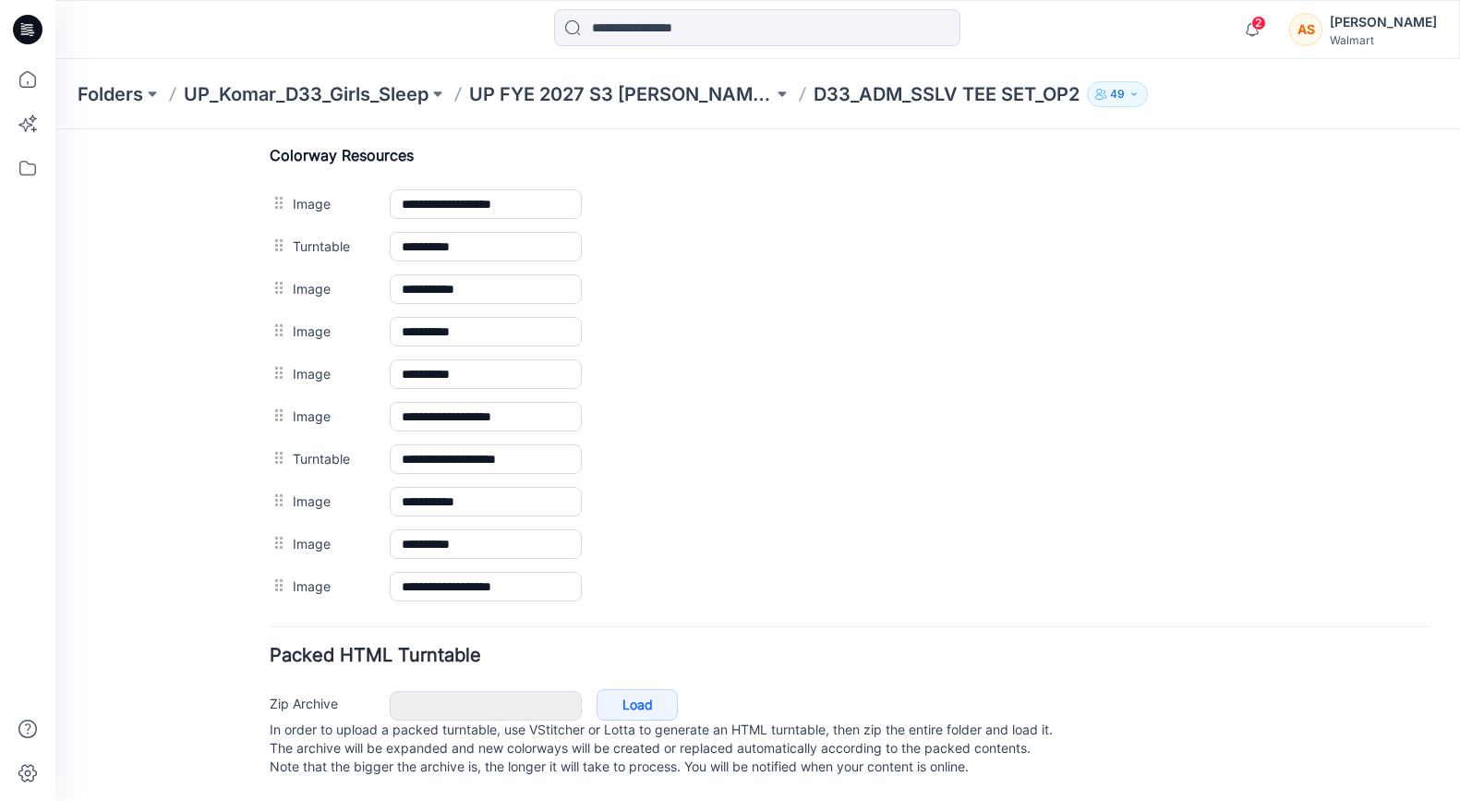
scroll to position [895, 0]
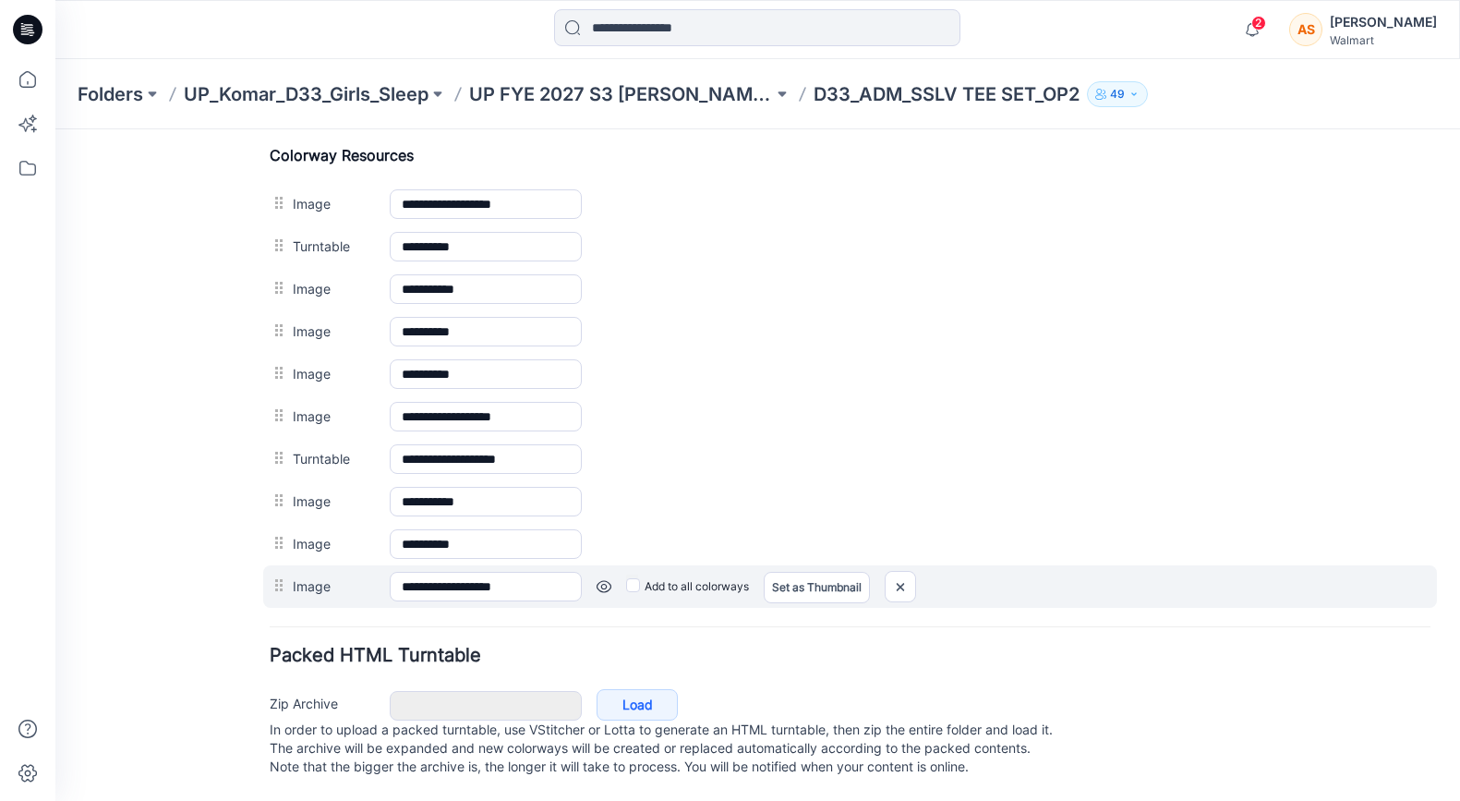
click at [591, 573] on div "Add to all colorways Set as Thumbnail Unset as Thumbnail" at bounding box center [1006, 587] width 849 height 30
click at [601, 579] on link at bounding box center [603, 586] width 15 height 15
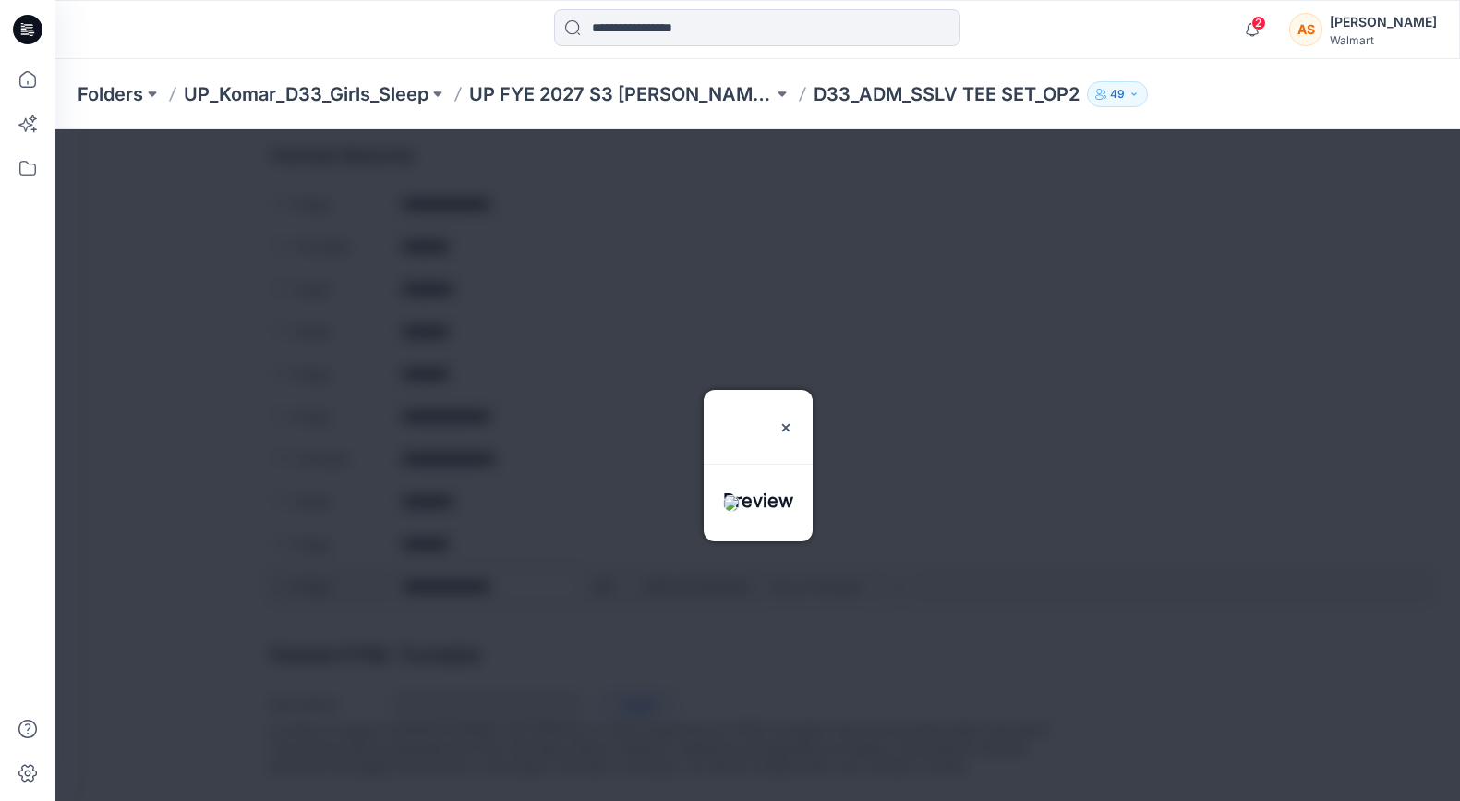
click at [601, 572] on div at bounding box center [757, 464] width 1404 height 671
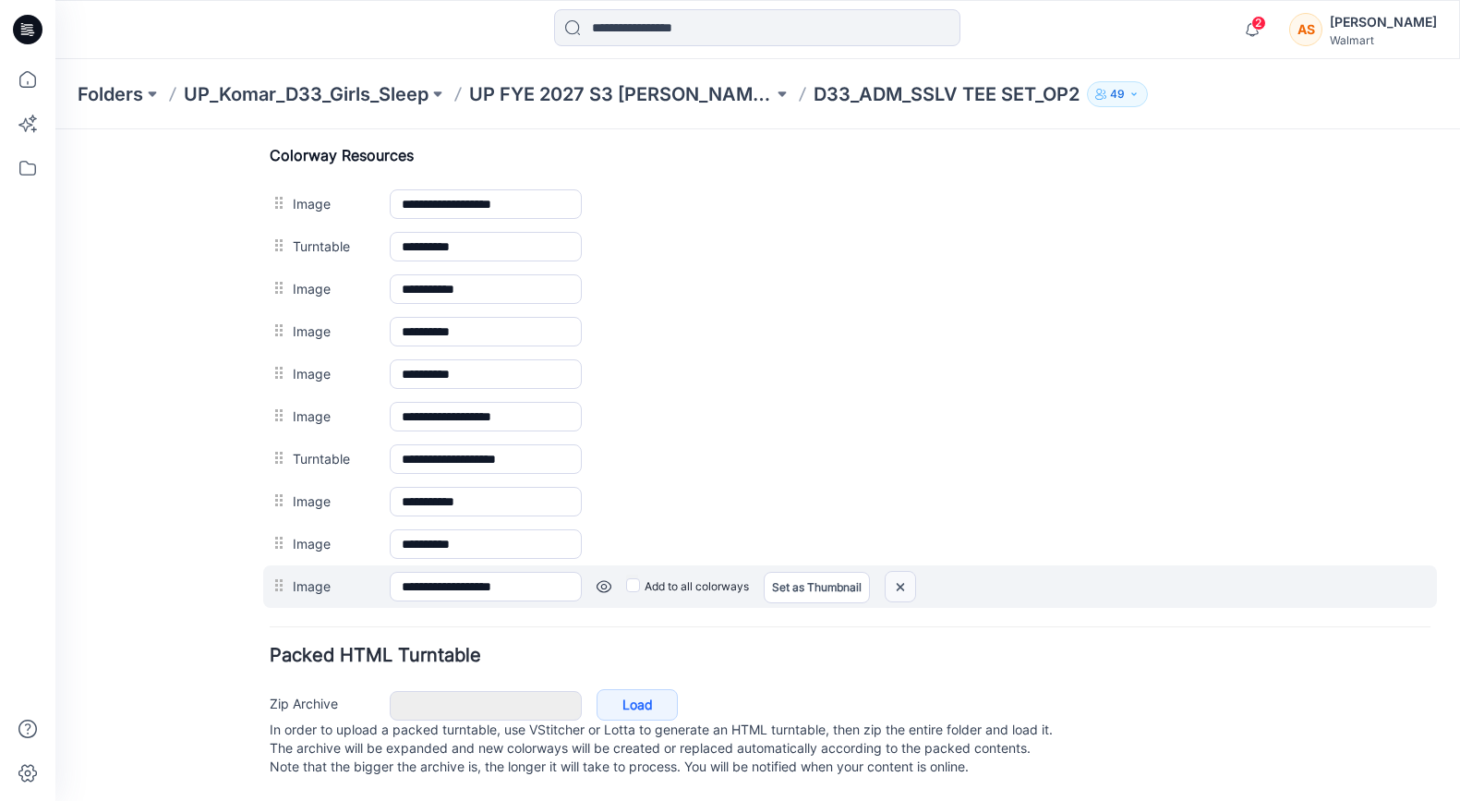
click at [905, 572] on img at bounding box center [900, 587] width 30 height 30
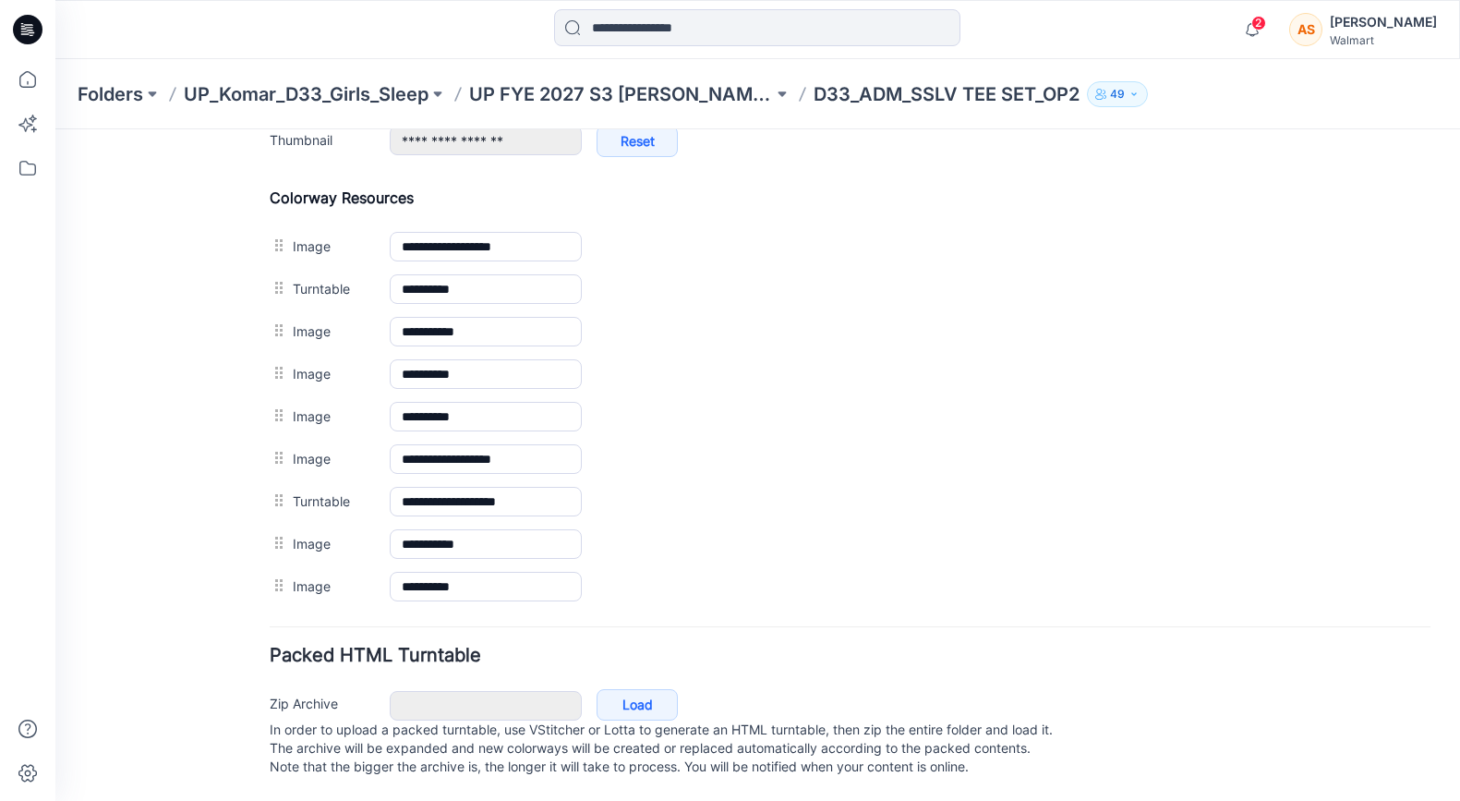
scroll to position [852, 0]
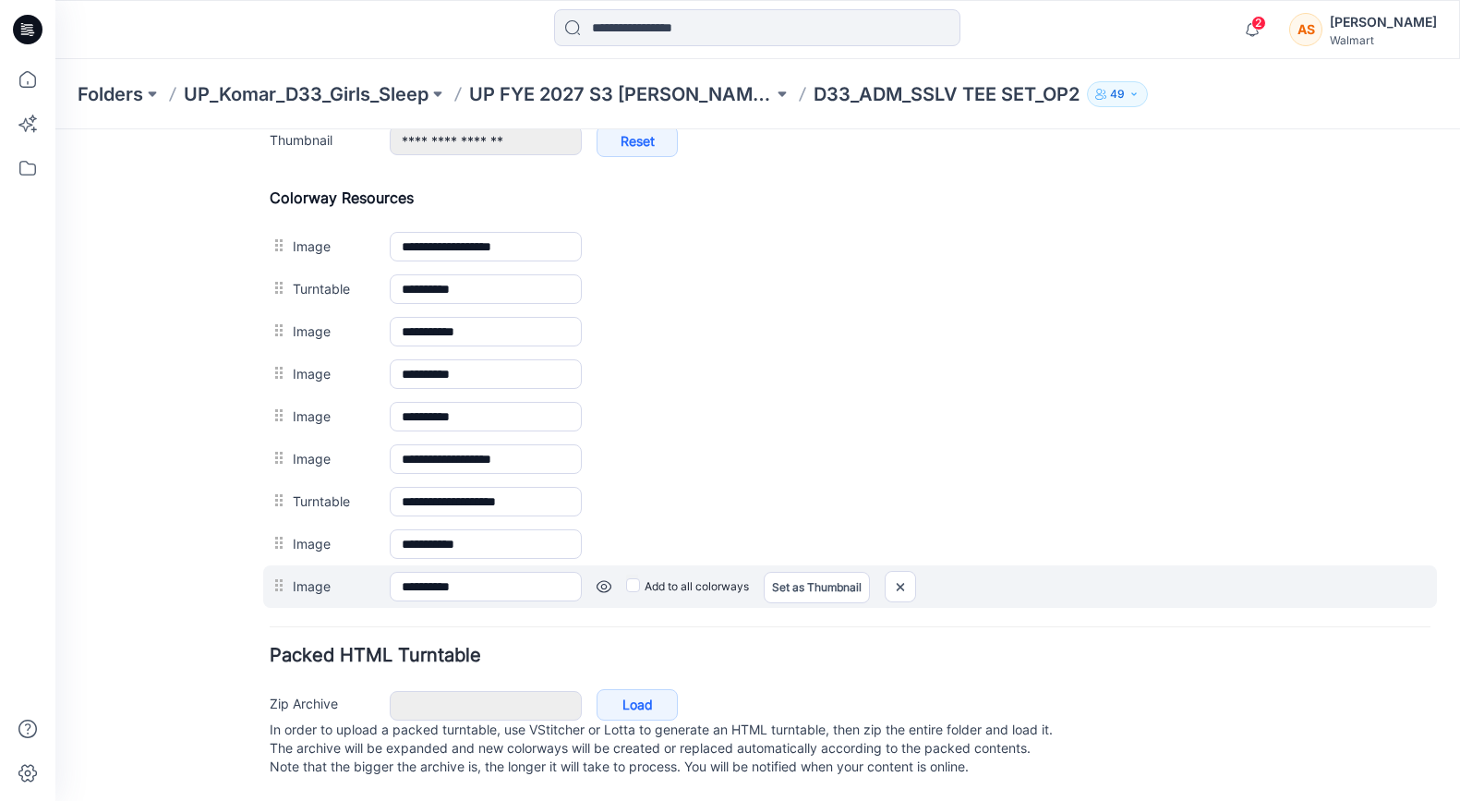
click at [608, 575] on div "Add to all colorways Set as Thumbnail Unset as Thumbnail" at bounding box center [1006, 587] width 849 height 30
click at [603, 579] on link at bounding box center [603, 586] width 15 height 15
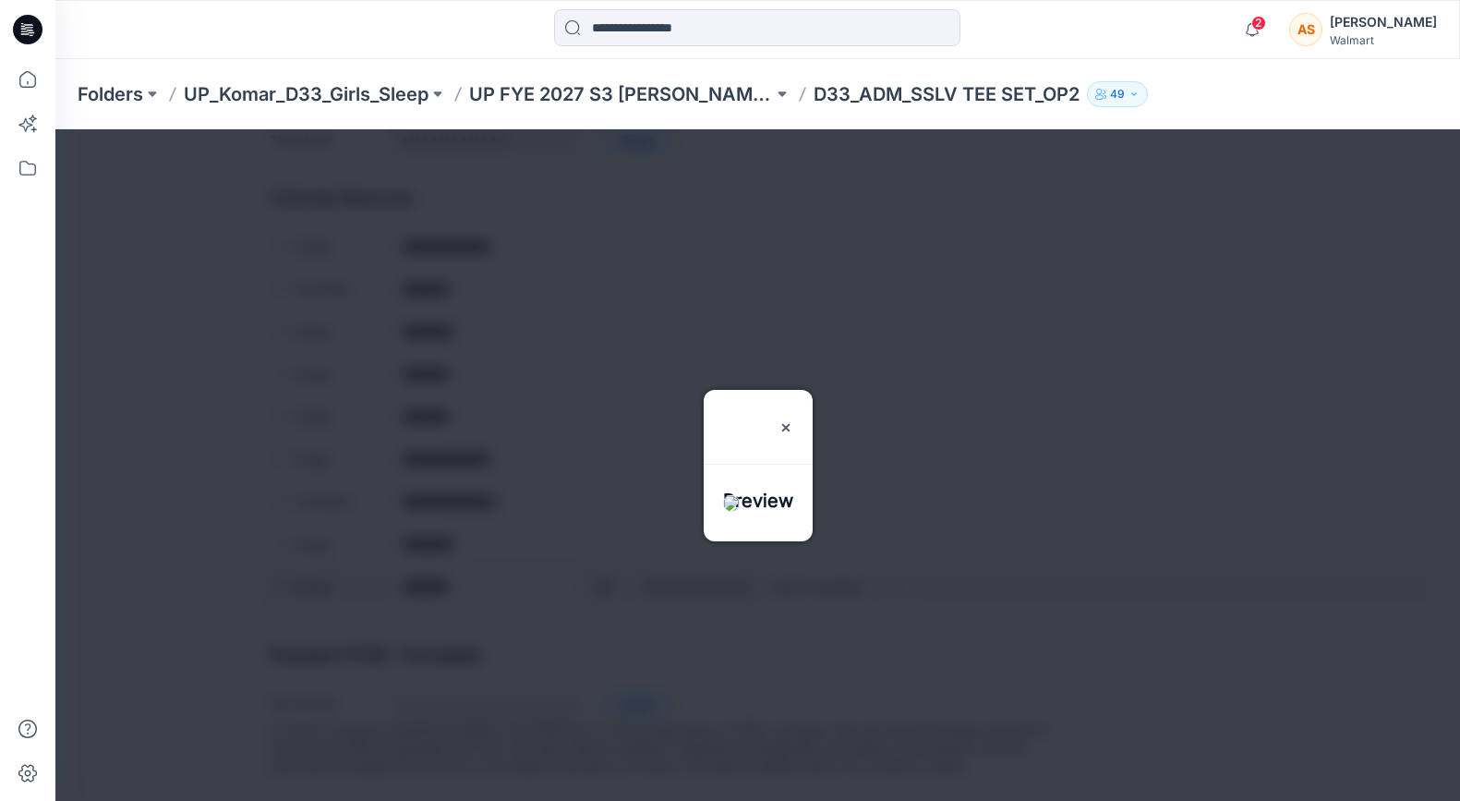
click at [603, 562] on div at bounding box center [757, 464] width 1404 height 671
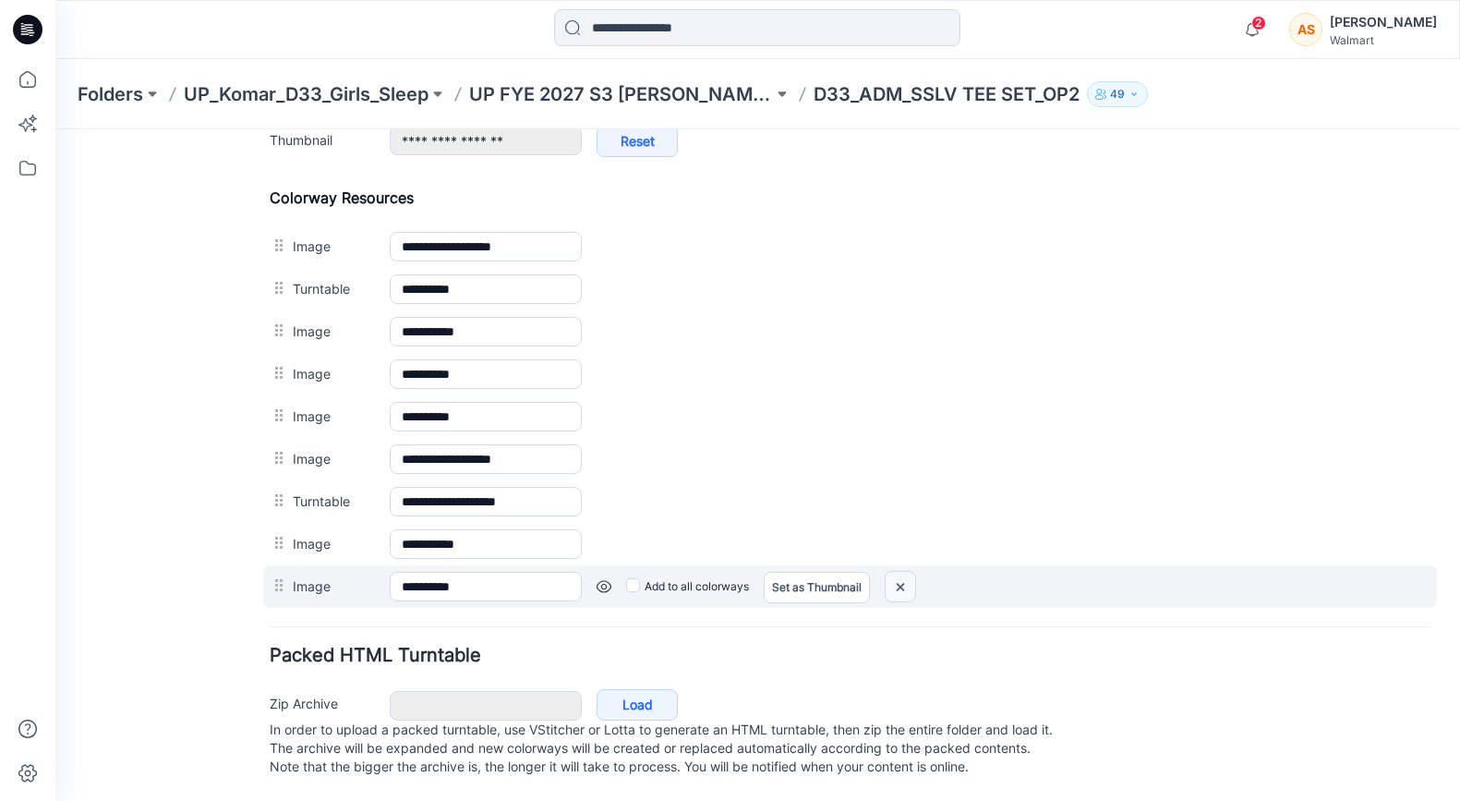
click at [903, 572] on img at bounding box center [900, 587] width 30 height 30
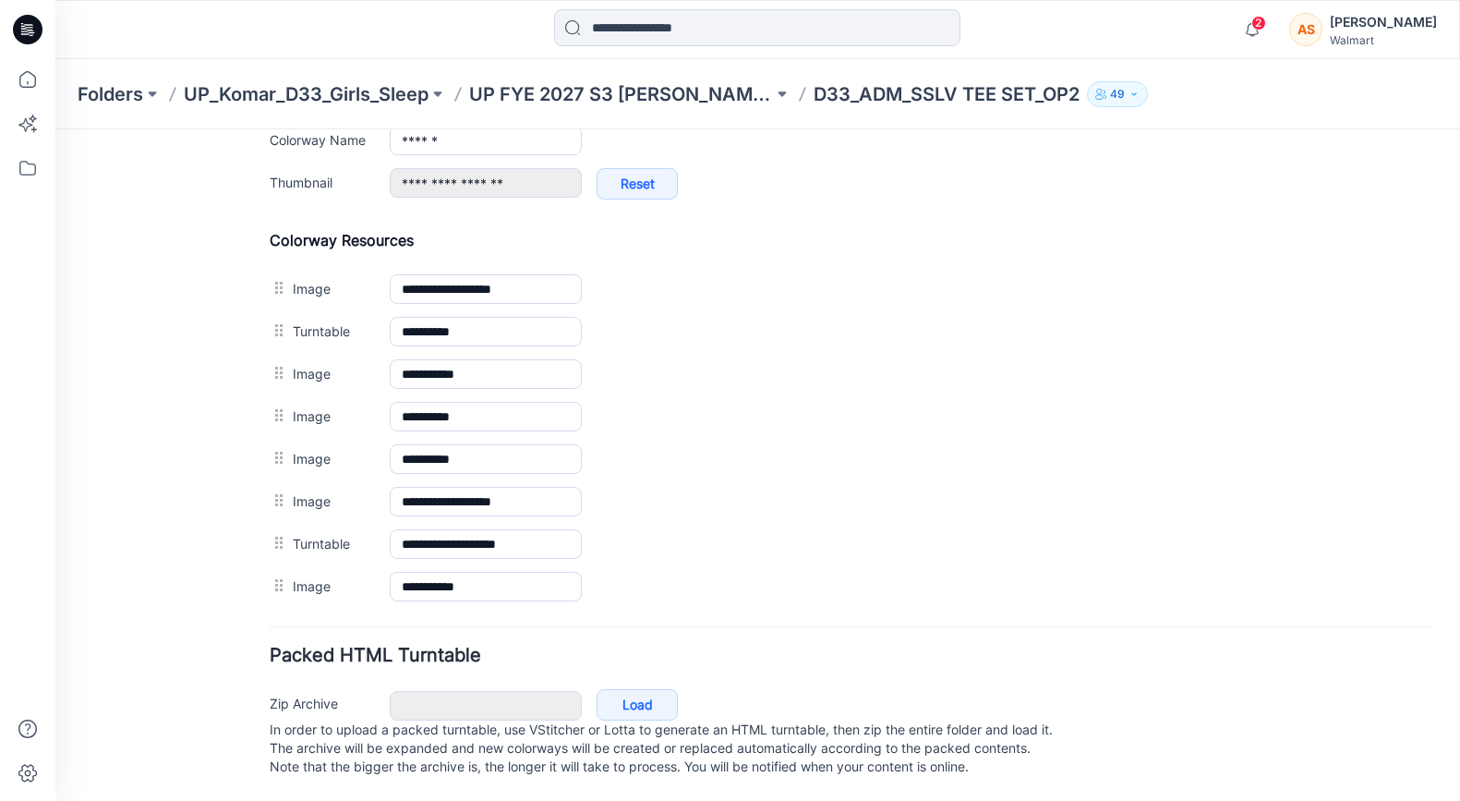
scroll to position [810, 0]
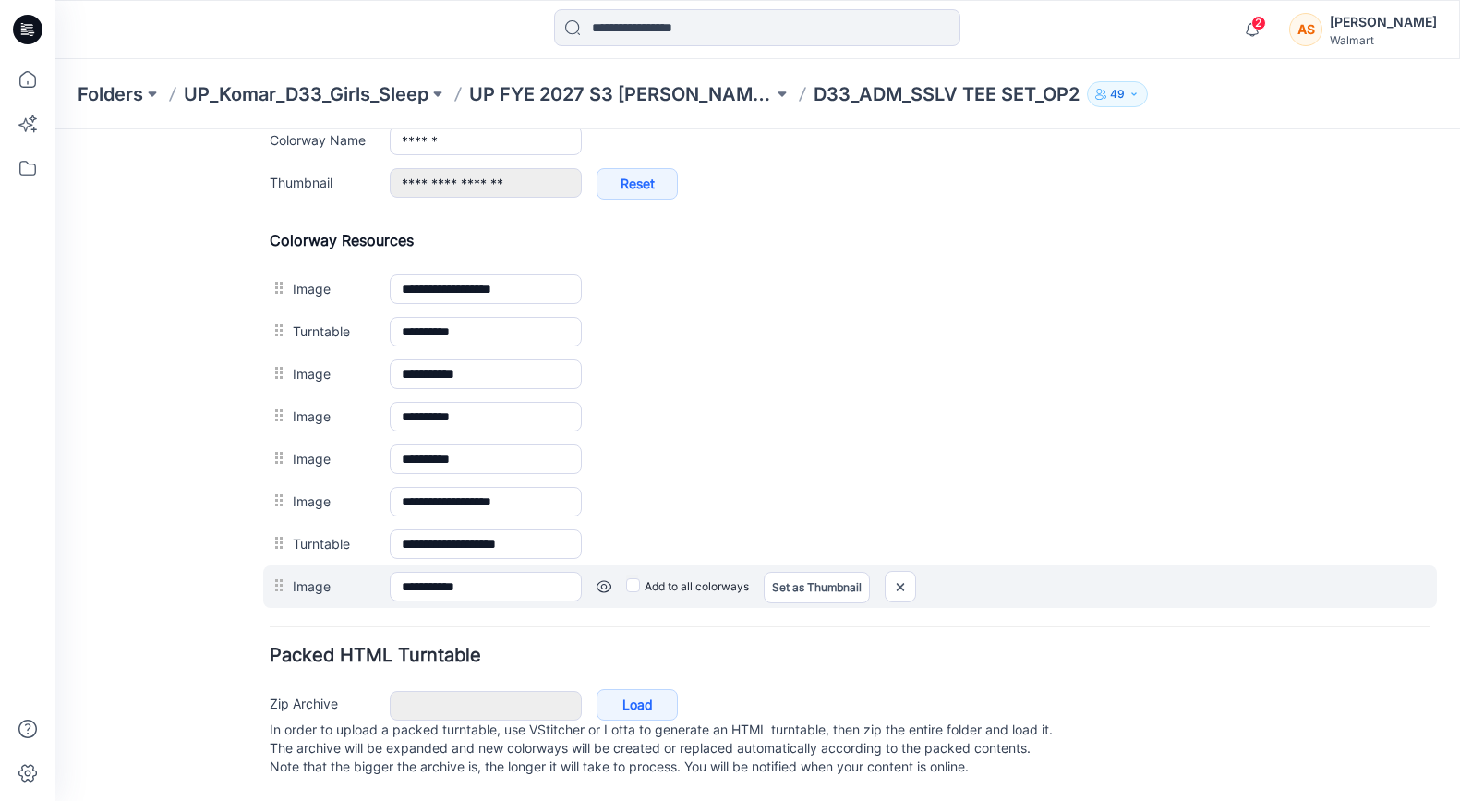
click at [595, 572] on div "Add to all colorways Set as Thumbnail Unset as Thumbnail" at bounding box center [1006, 587] width 849 height 30
click at [598, 579] on link at bounding box center [603, 586] width 15 height 15
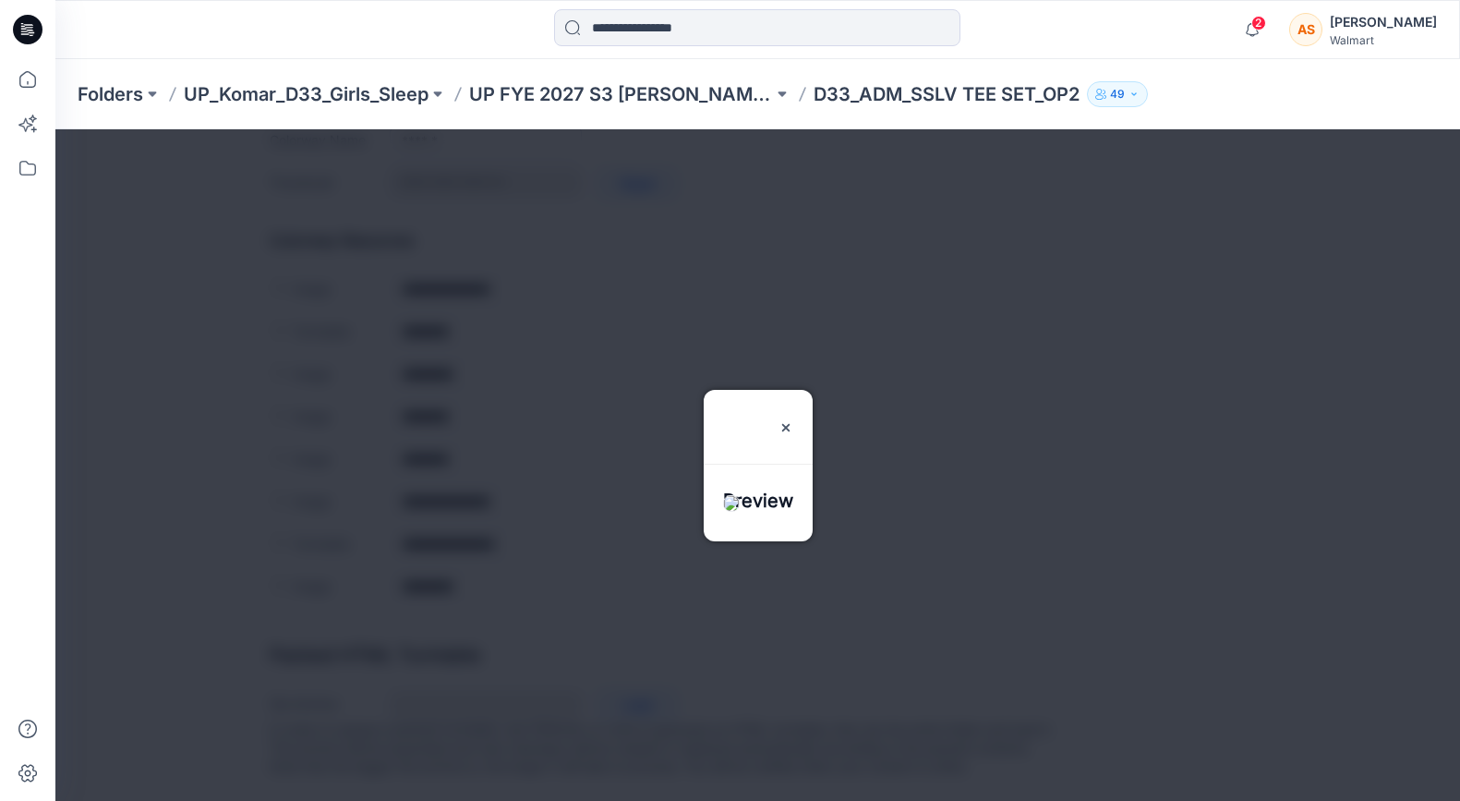
click at [582, 632] on div at bounding box center [757, 464] width 1404 height 671
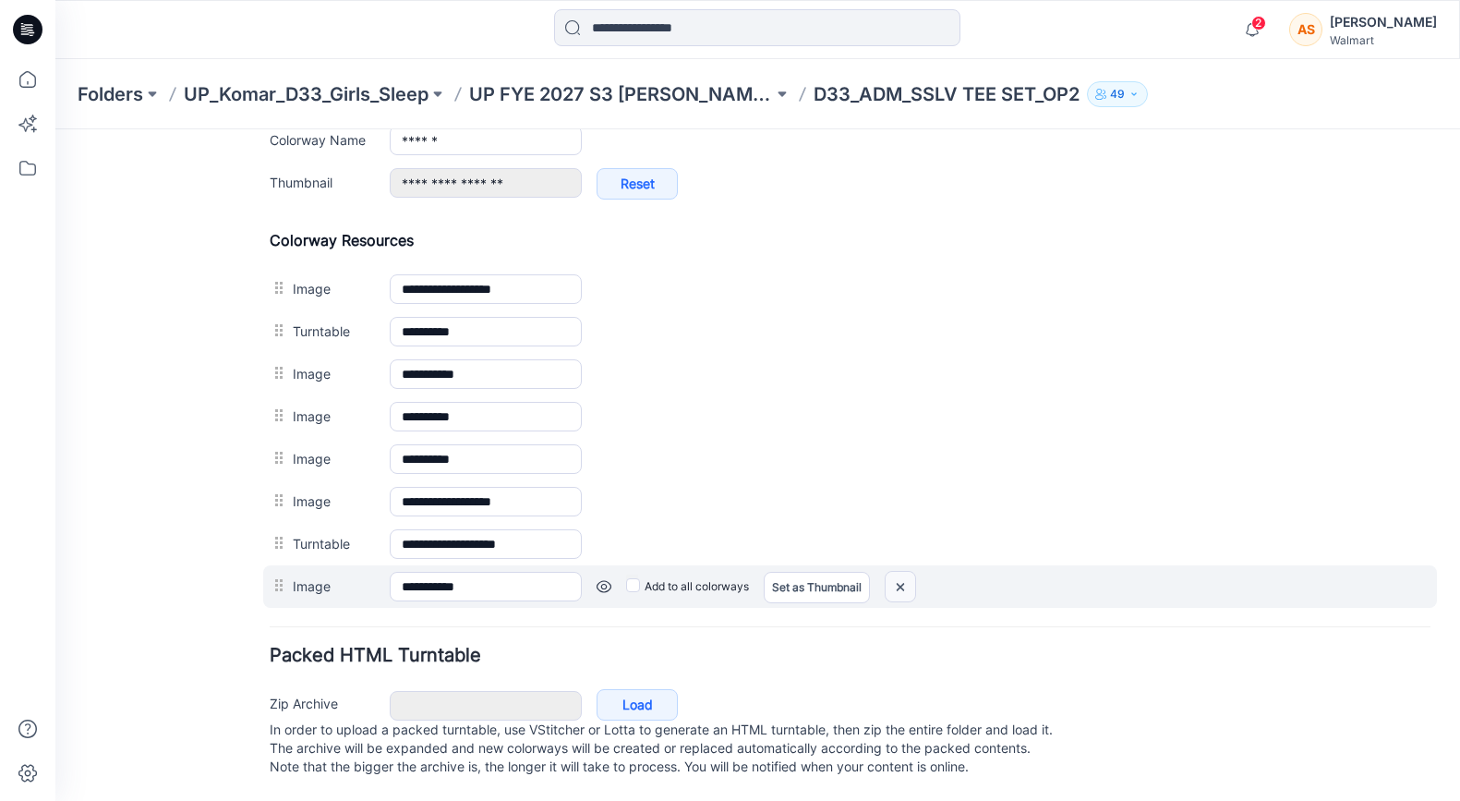
click at [907, 572] on img at bounding box center [900, 587] width 30 height 30
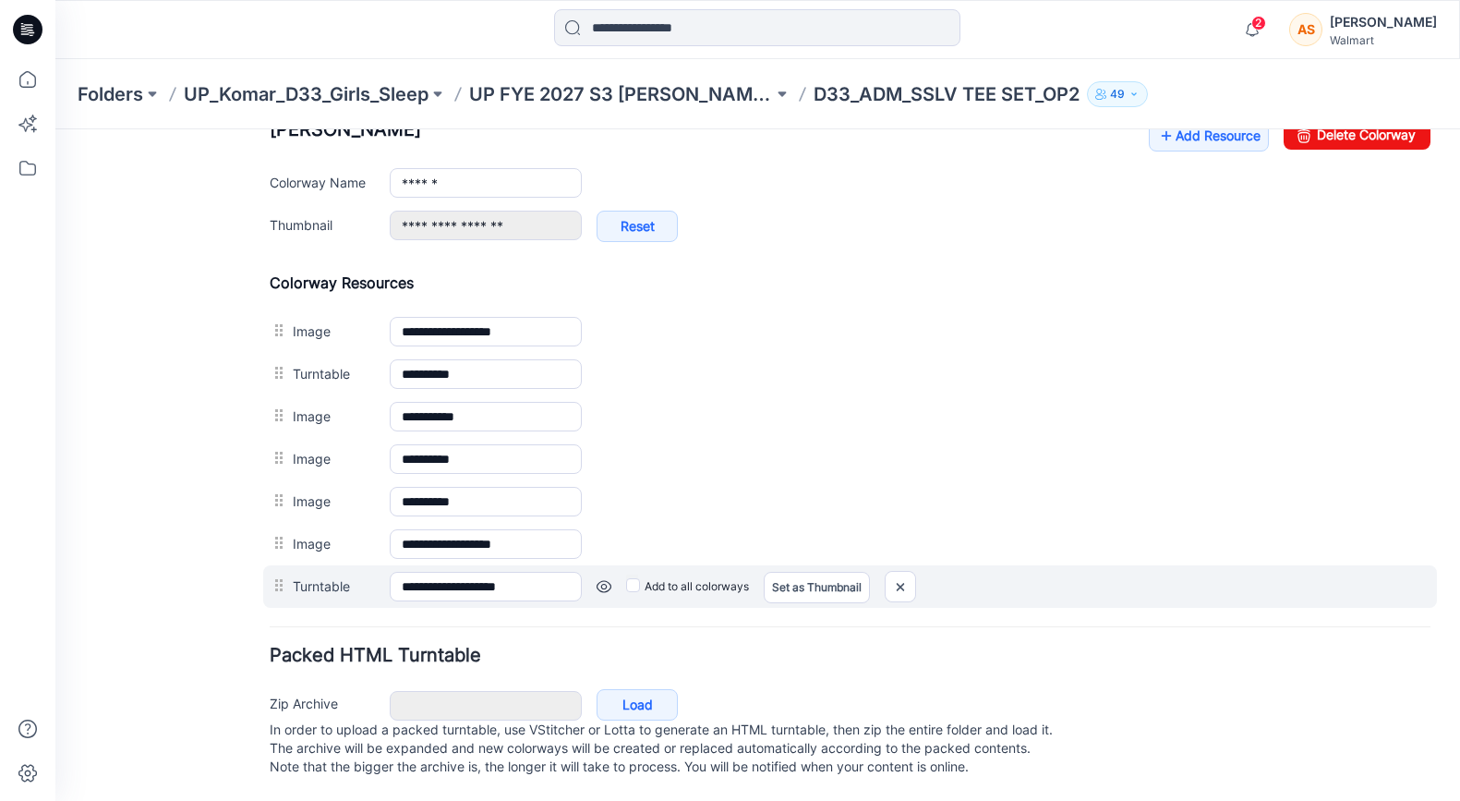
click at [603, 579] on link at bounding box center [603, 586] width 15 height 15
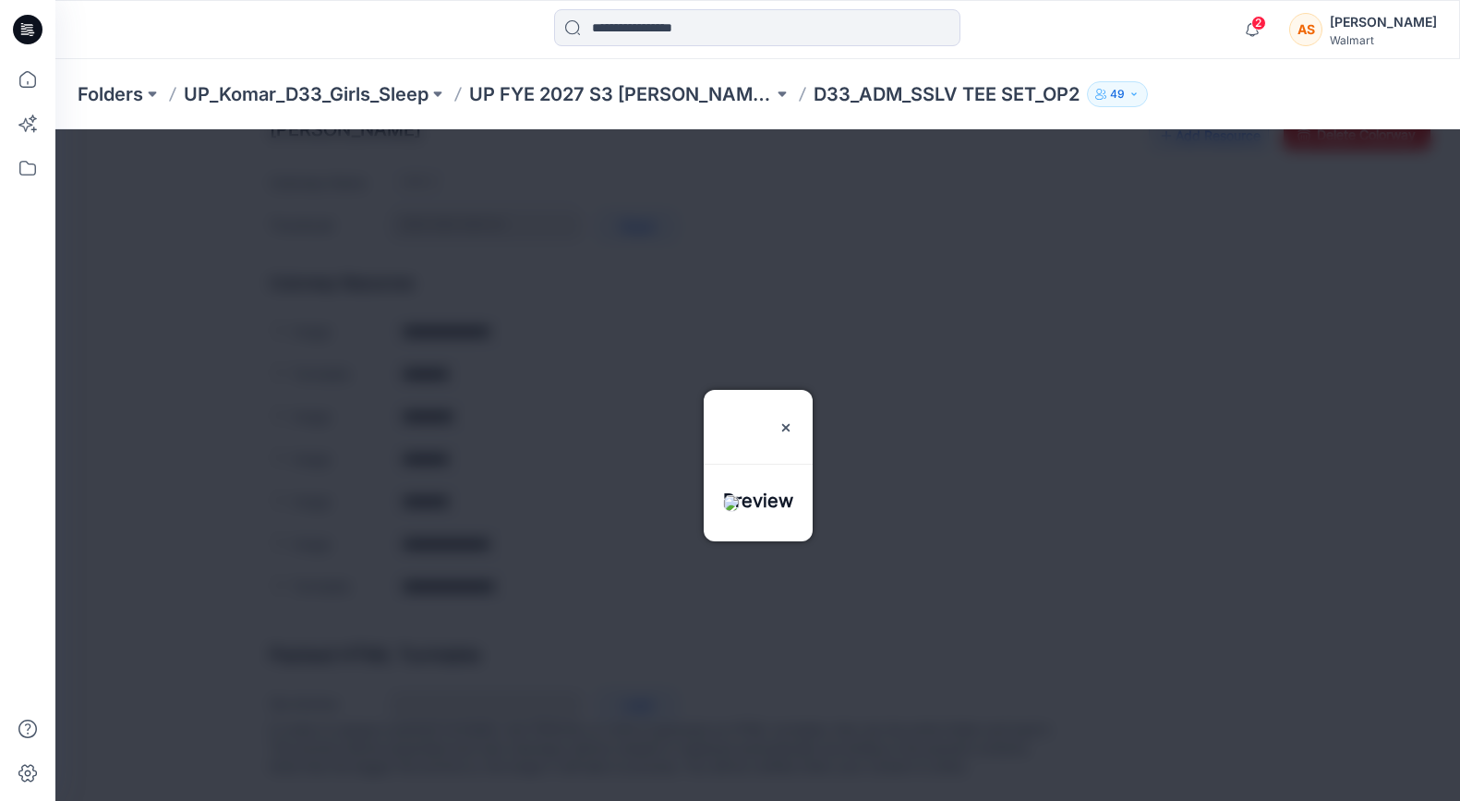
click at [603, 565] on div at bounding box center [757, 464] width 1404 height 671
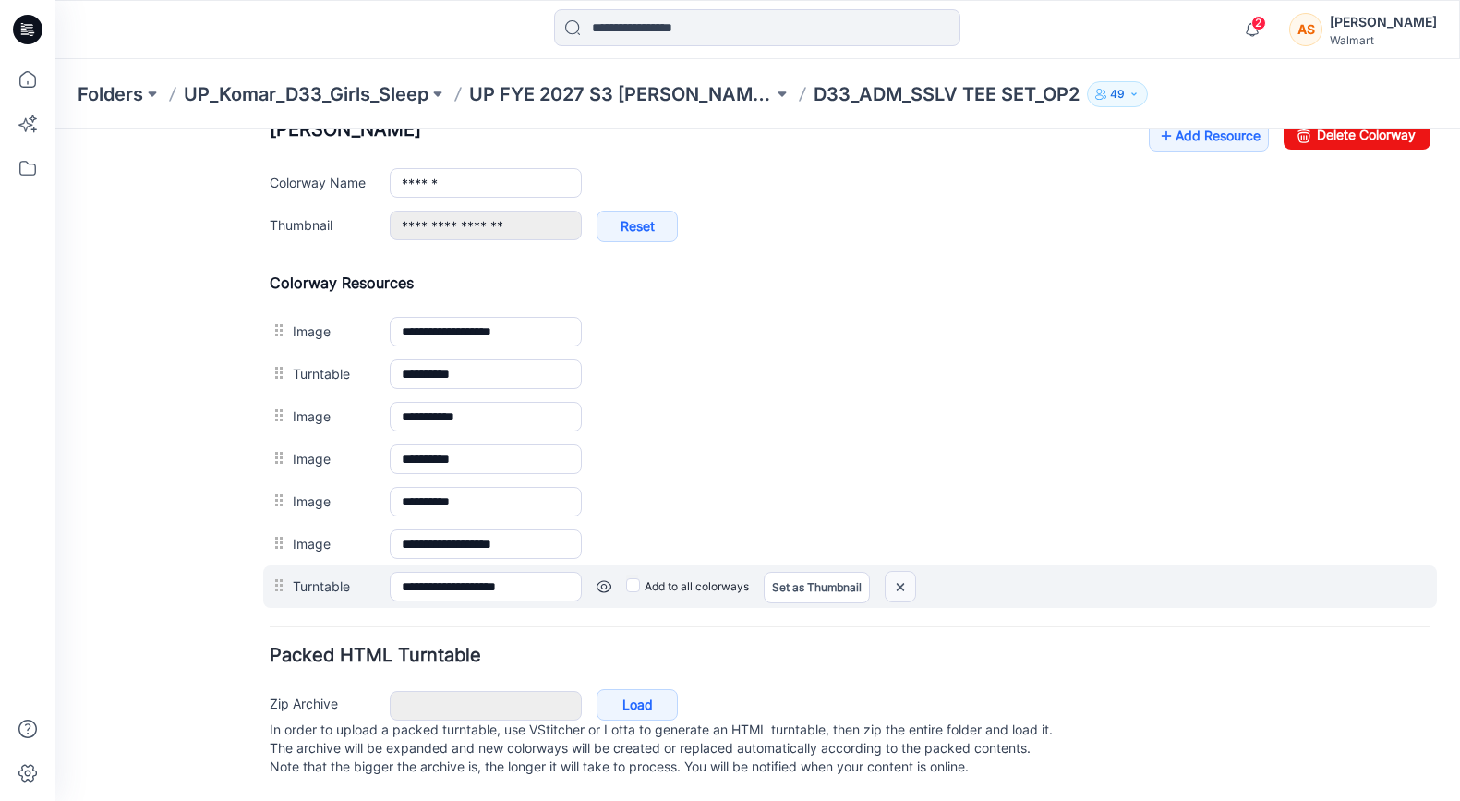
click at [908, 572] on img at bounding box center [900, 587] width 30 height 30
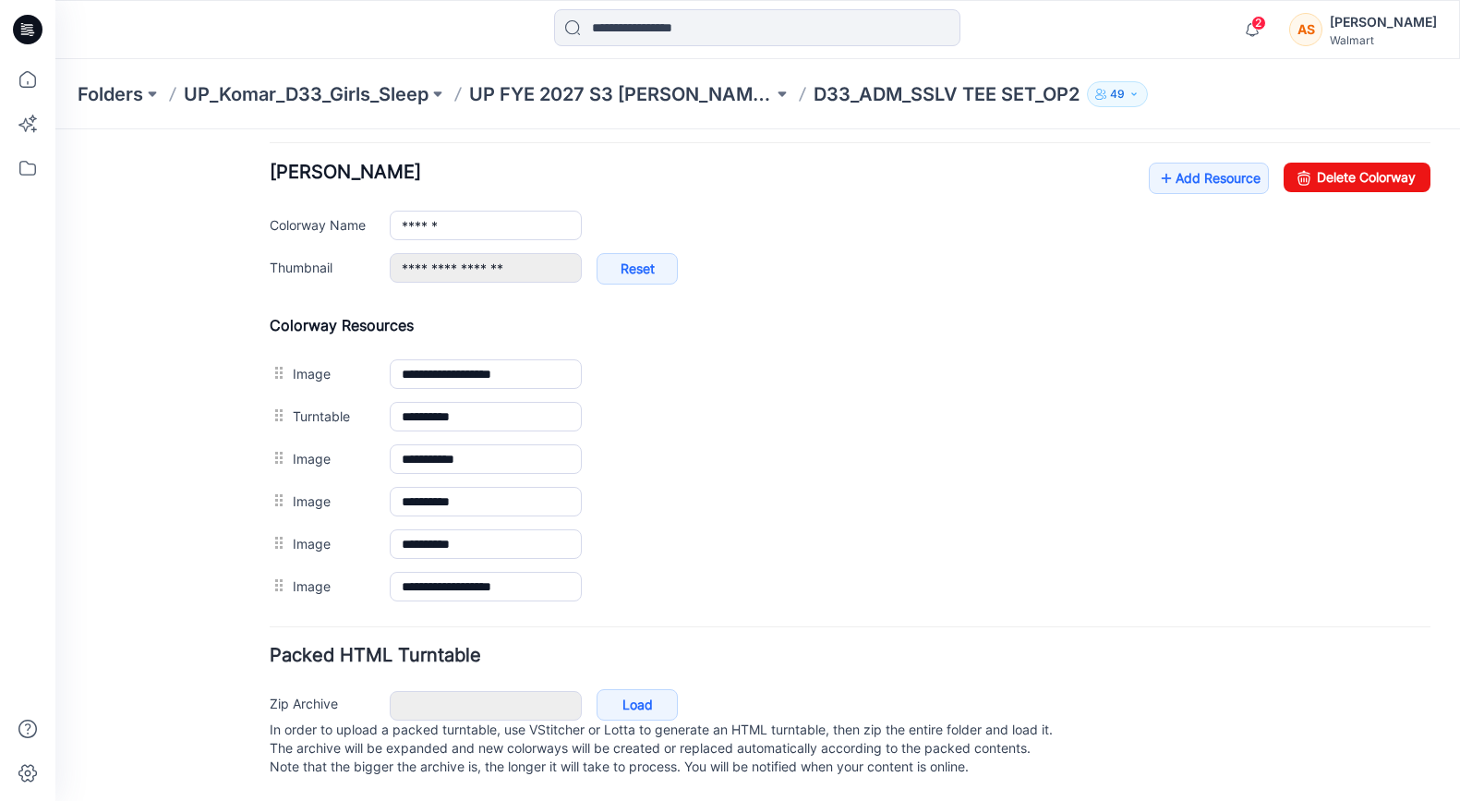
scroll to position [725, 0]
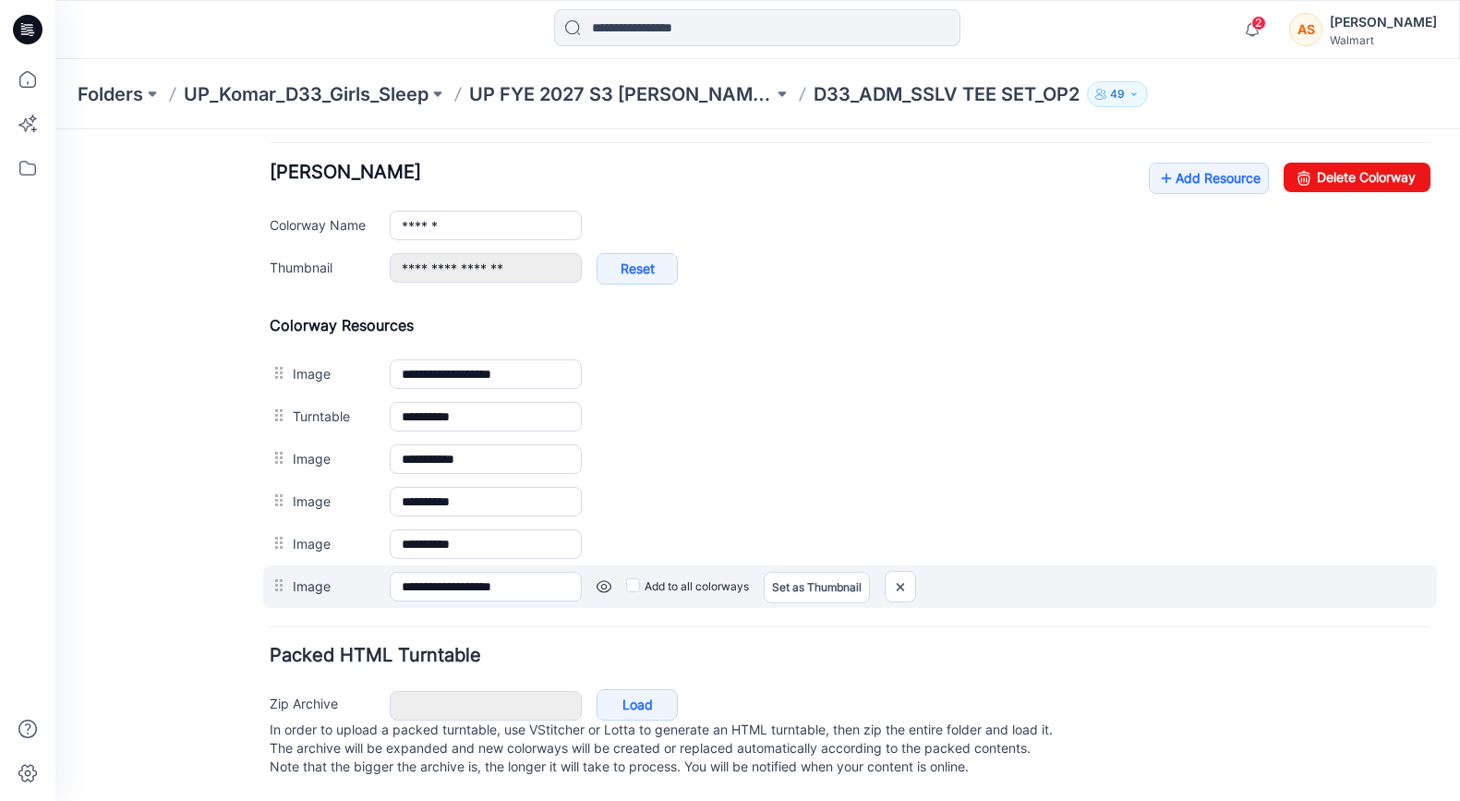
click at [606, 579] on link at bounding box center [603, 586] width 15 height 15
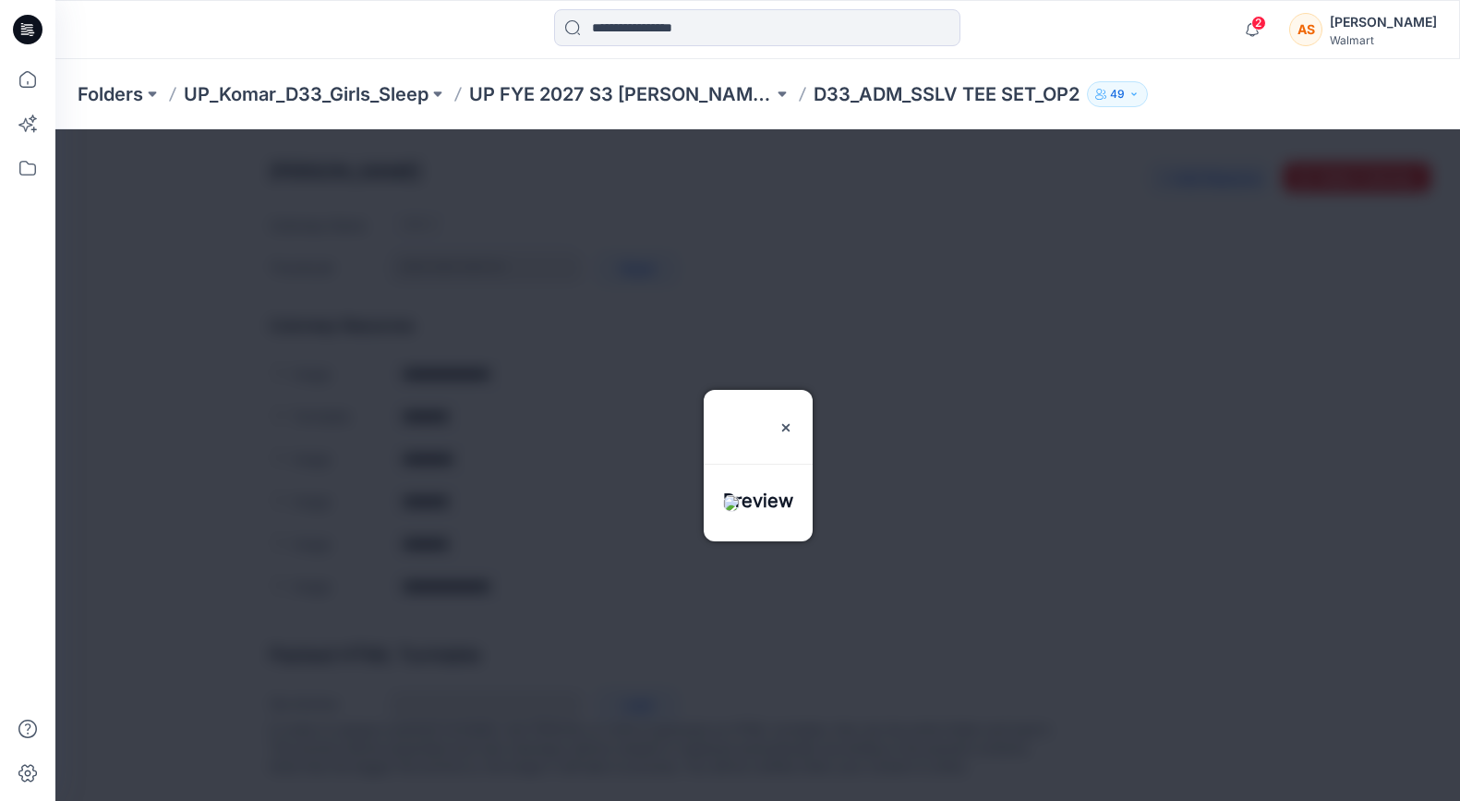
click at [606, 571] on div at bounding box center [757, 464] width 1404 height 671
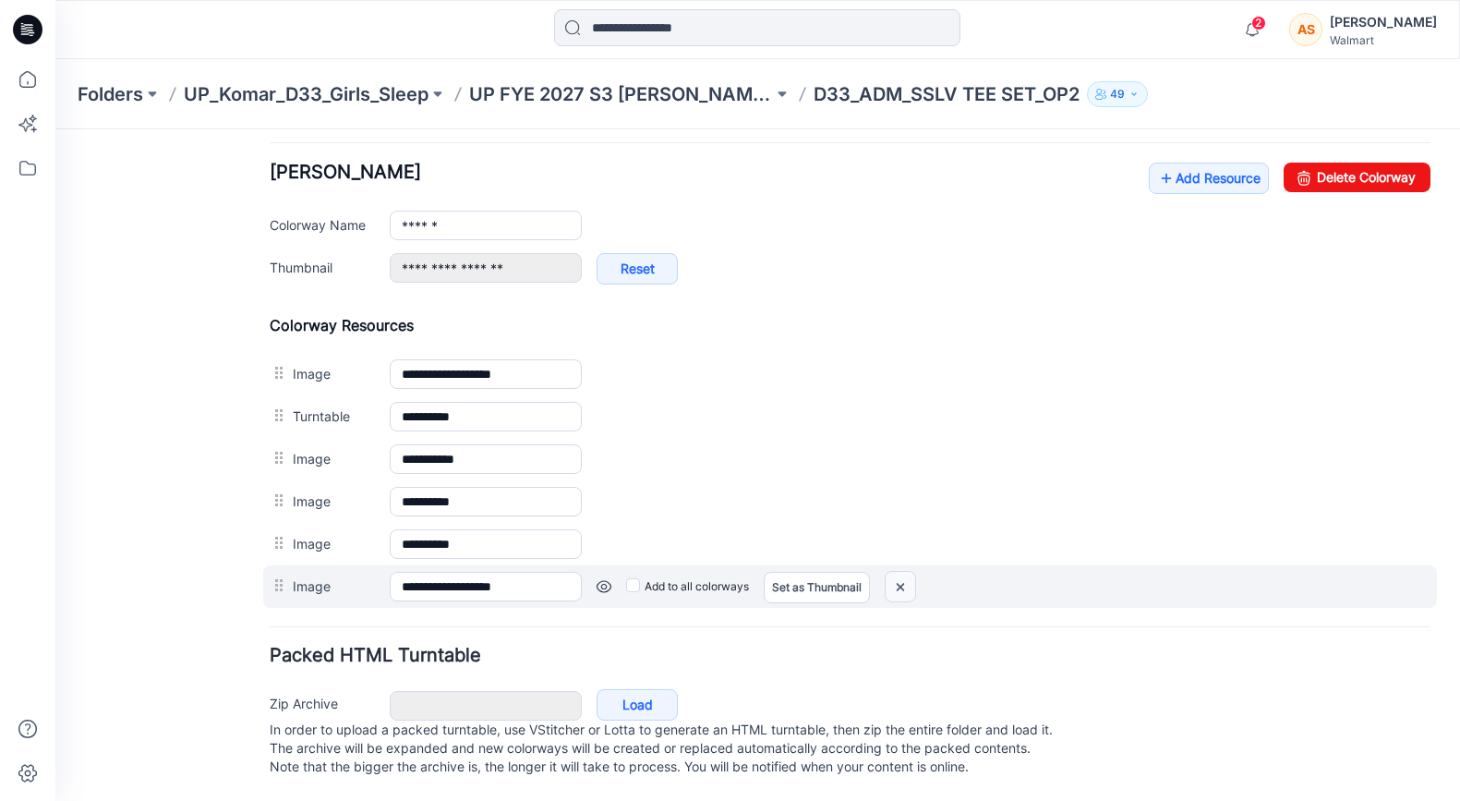
click at [909, 572] on img at bounding box center [900, 587] width 30 height 30
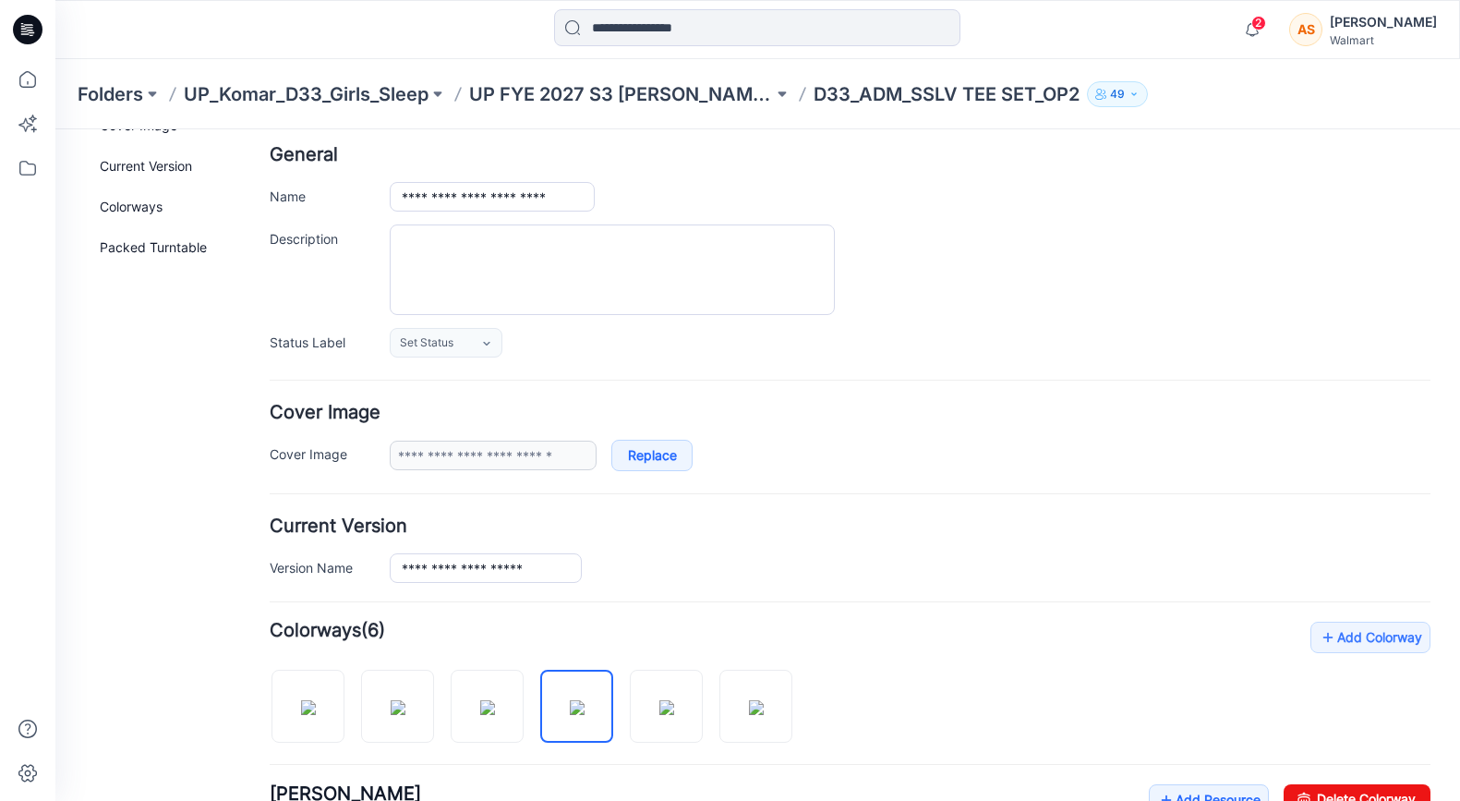
scroll to position [0, 0]
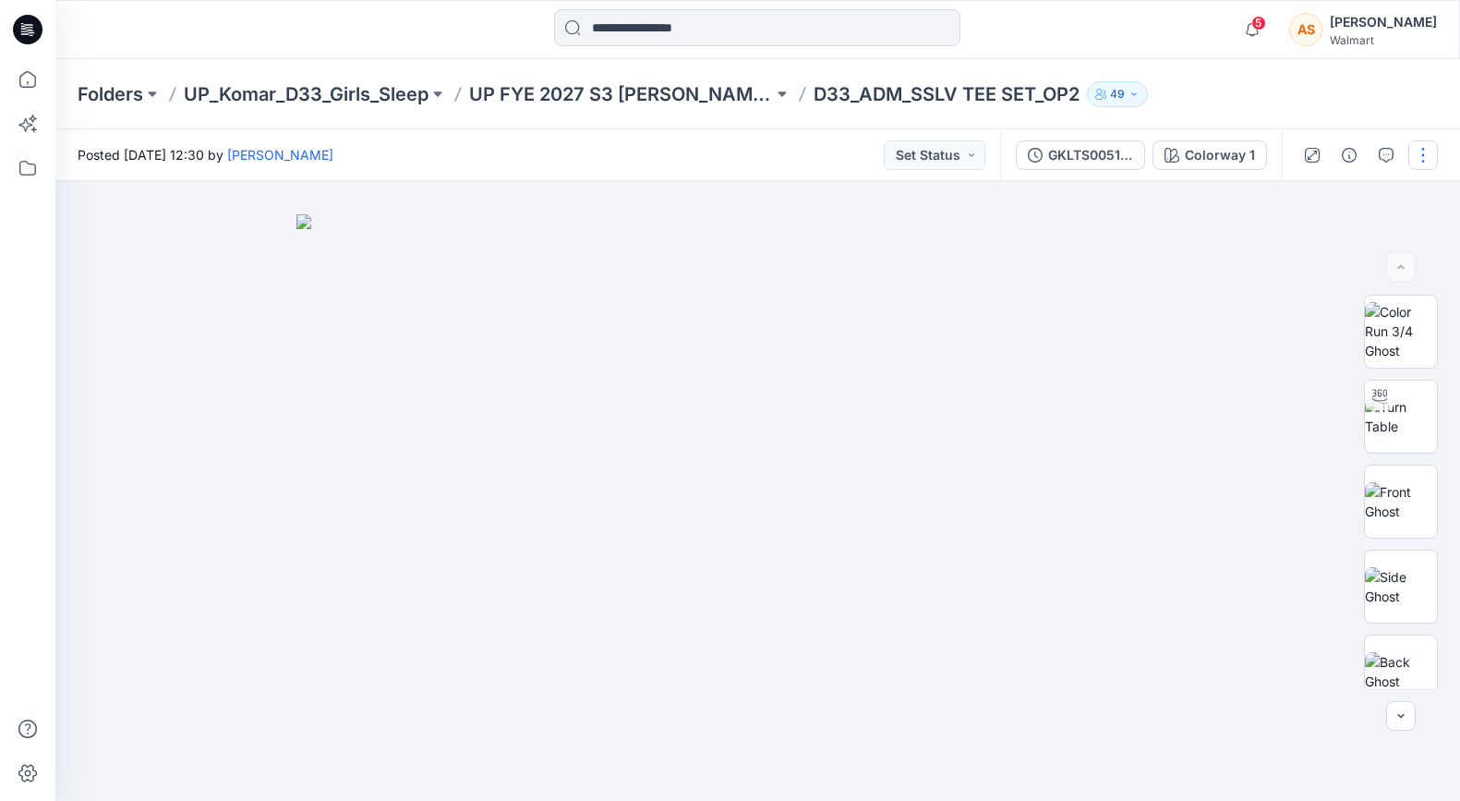
click at [1419, 164] on button "button" at bounding box center [1423, 155] width 30 height 30
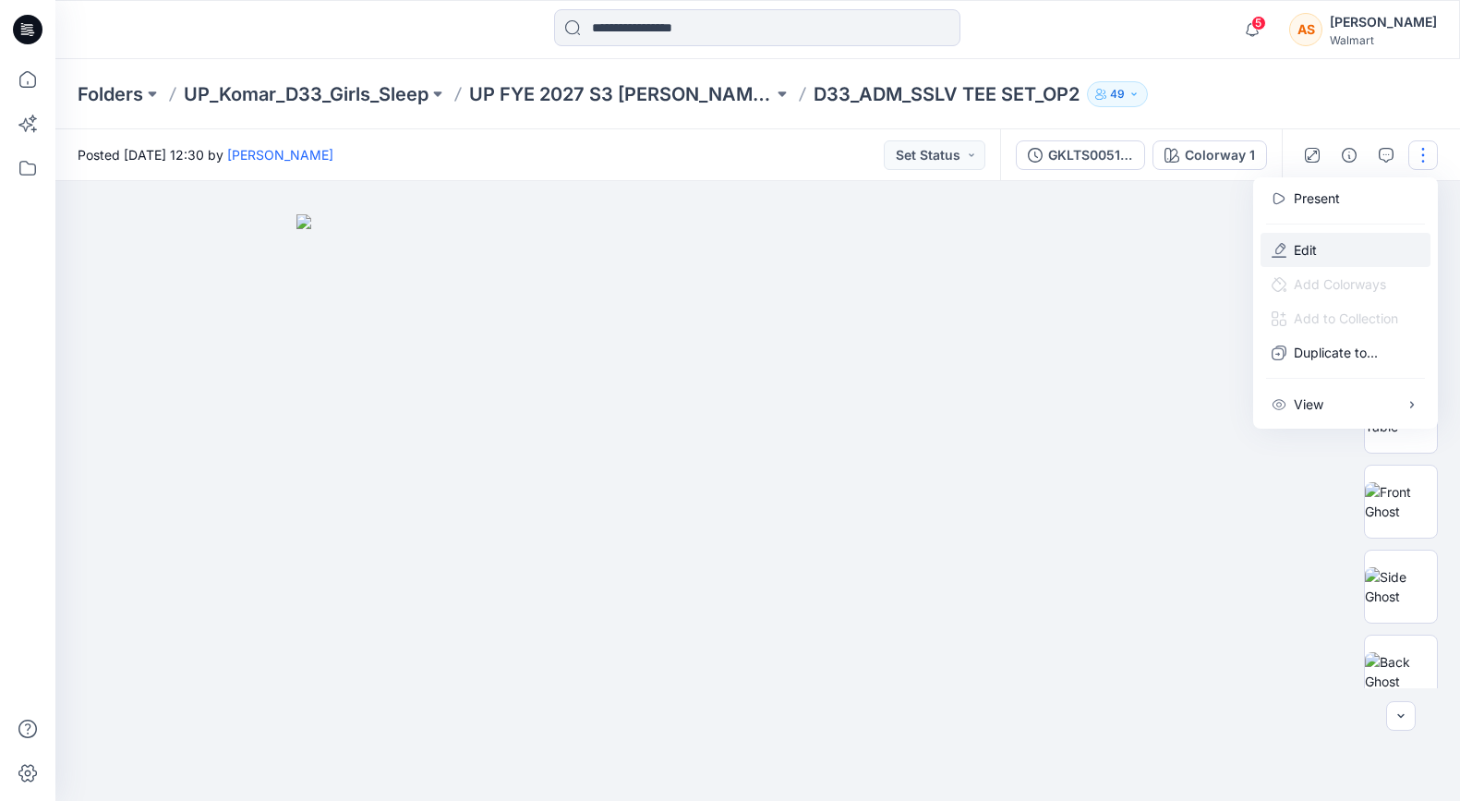
click at [1336, 250] on button "Edit" at bounding box center [1345, 250] width 170 height 34
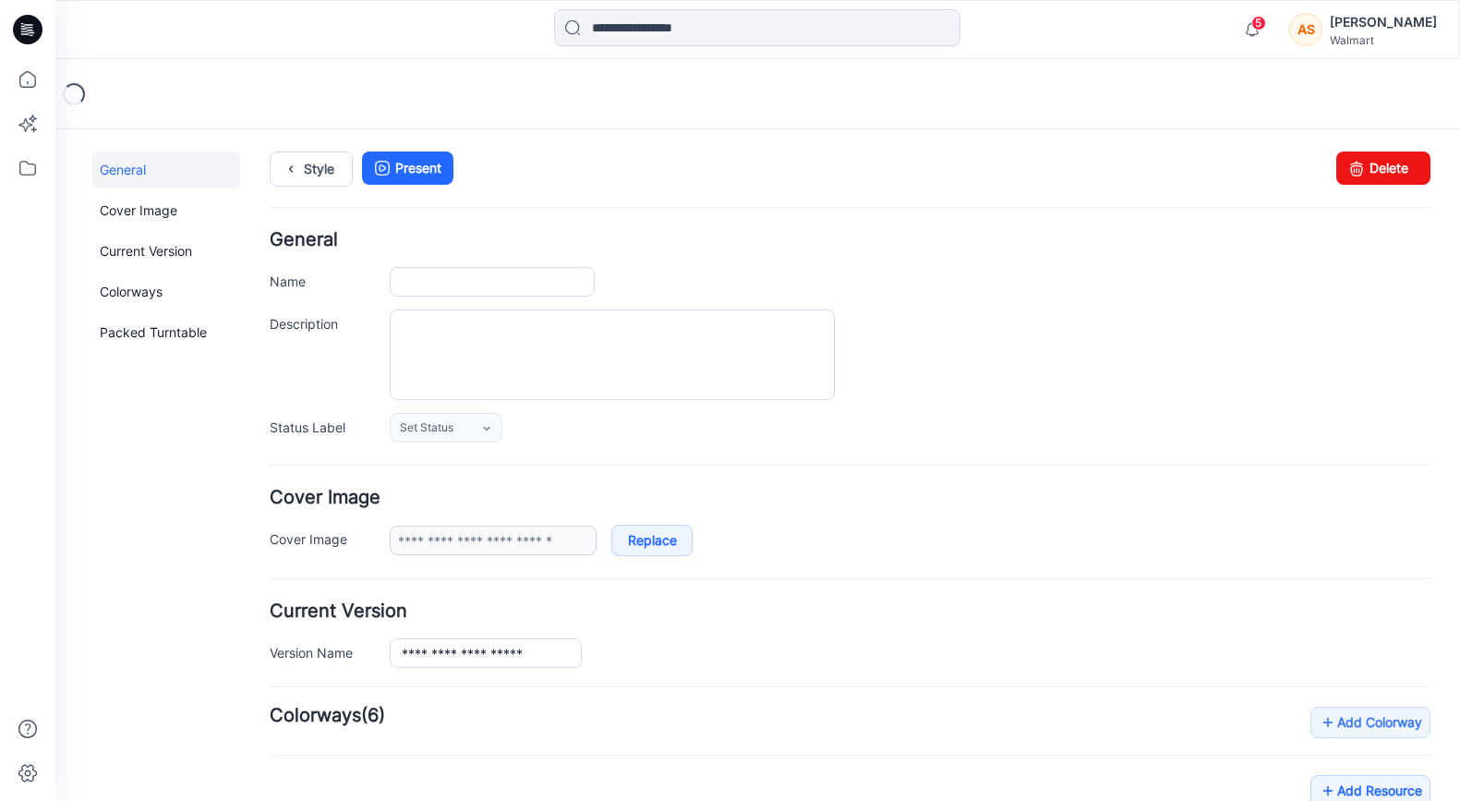
type input "**********"
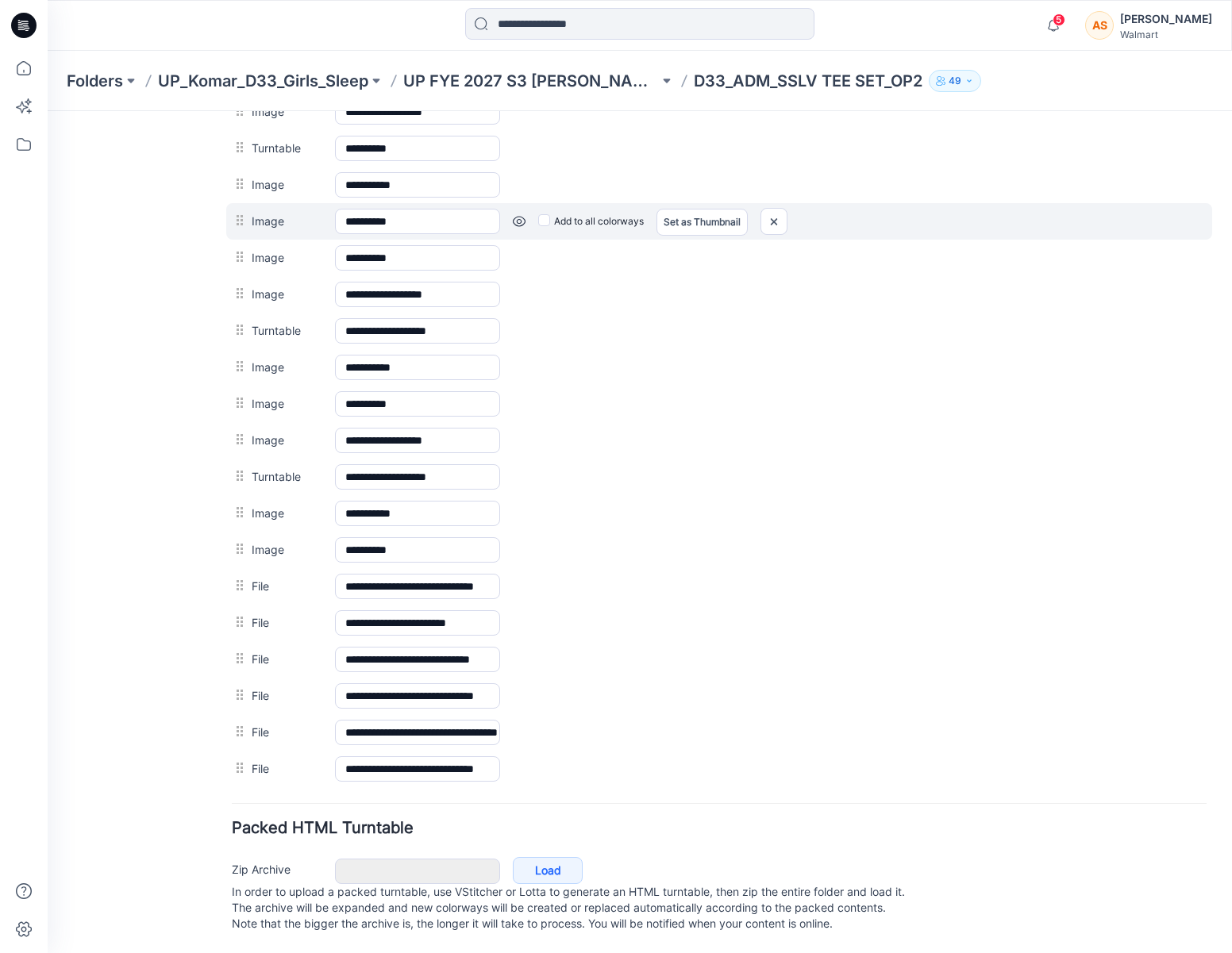
scroll to position [833, 0]
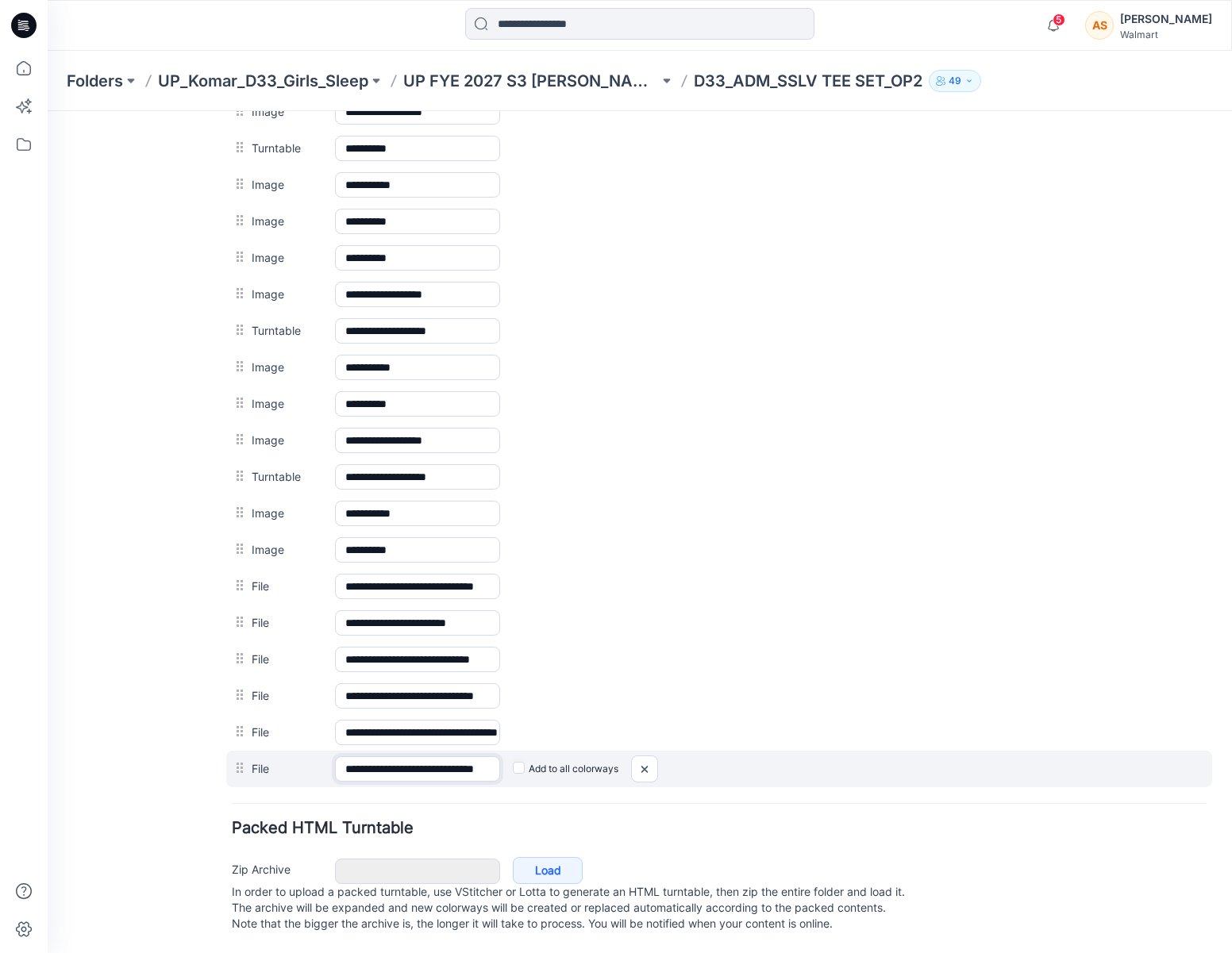
click at [451, 687] on input "**********" at bounding box center [418, 769] width 165 height 26
click at [410, 687] on input "**********" at bounding box center [418, 769] width 165 height 26
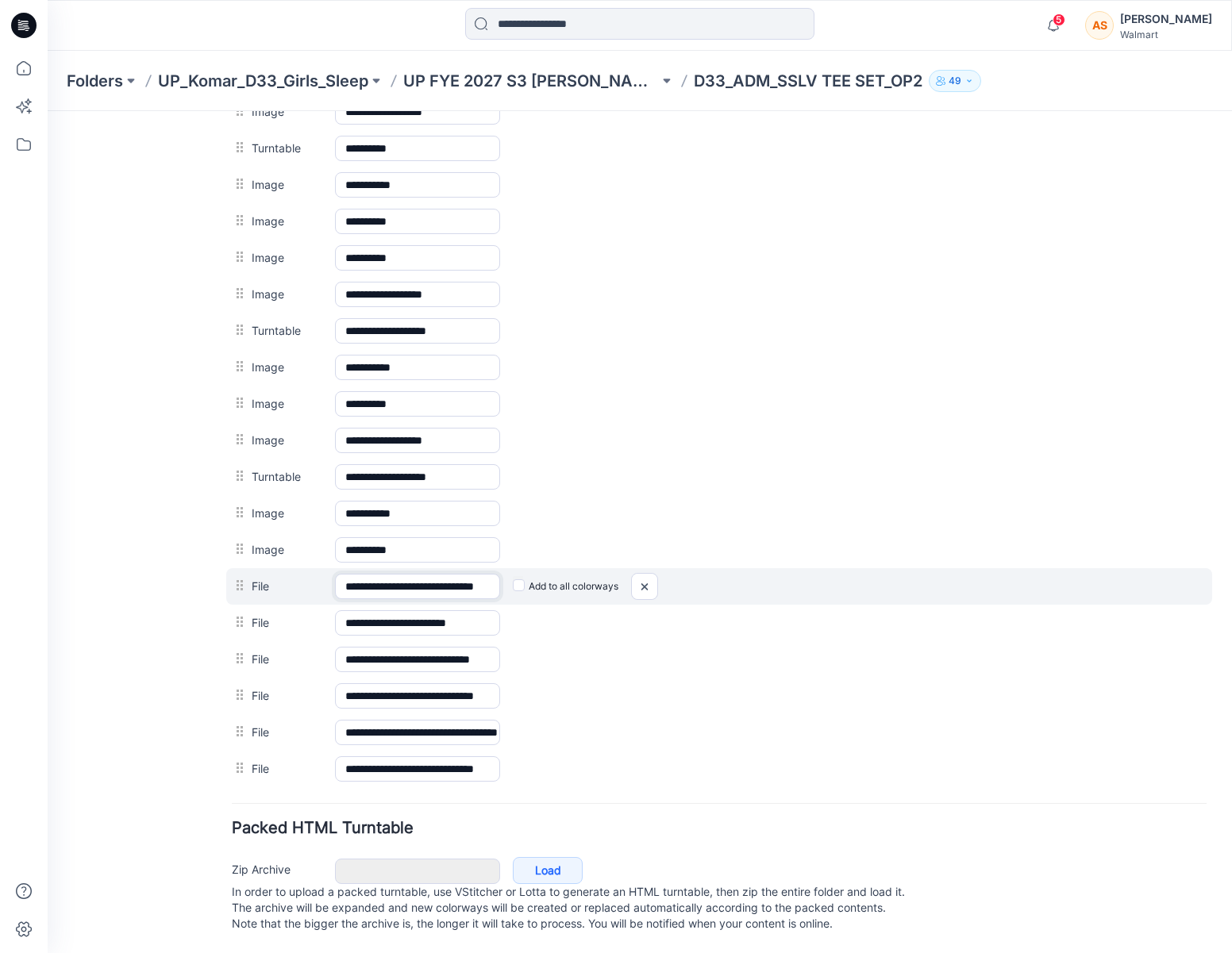
click at [476, 574] on input "**********" at bounding box center [418, 587] width 165 height 26
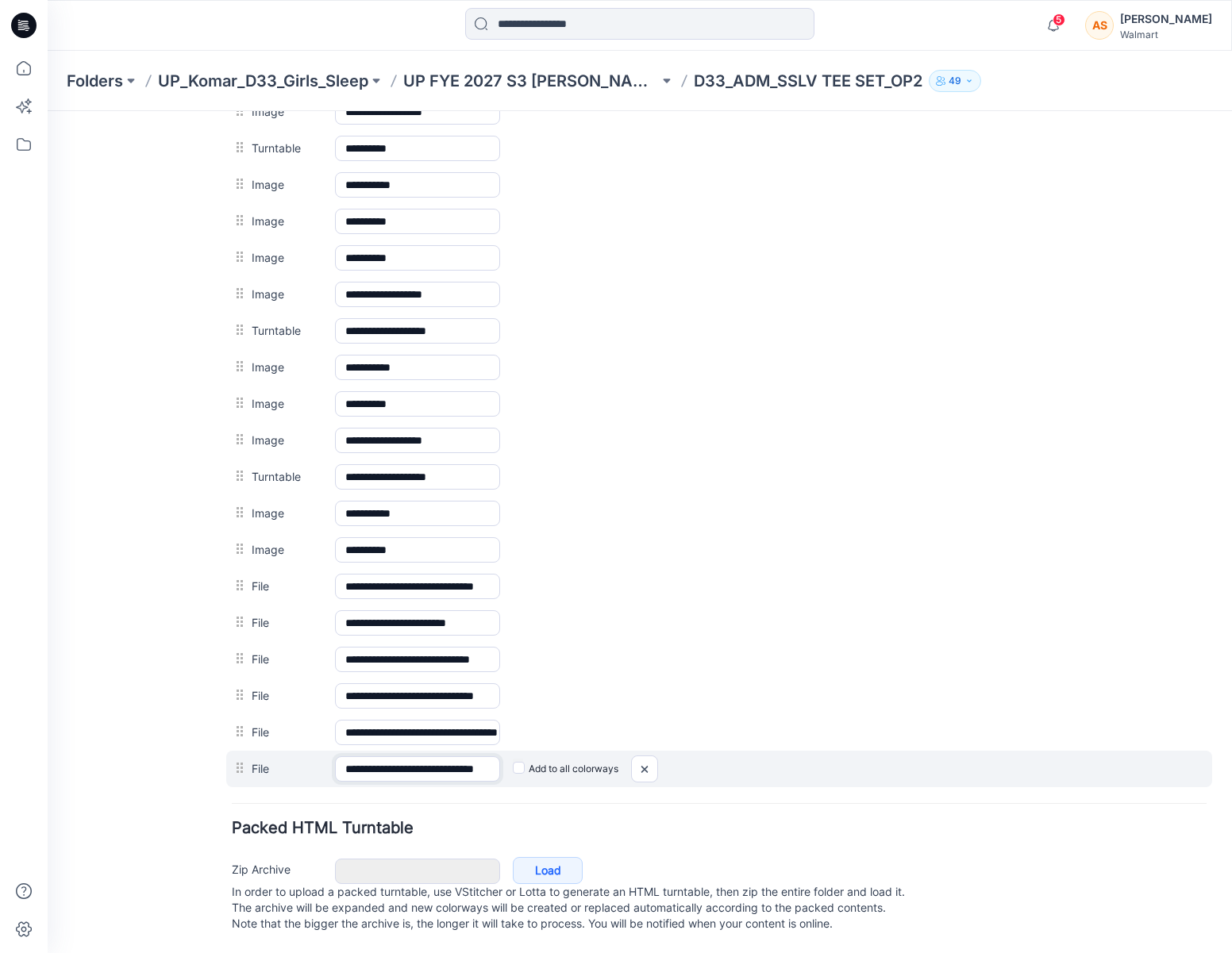
click at [418, 687] on input "**********" at bounding box center [418, 769] width 165 height 26
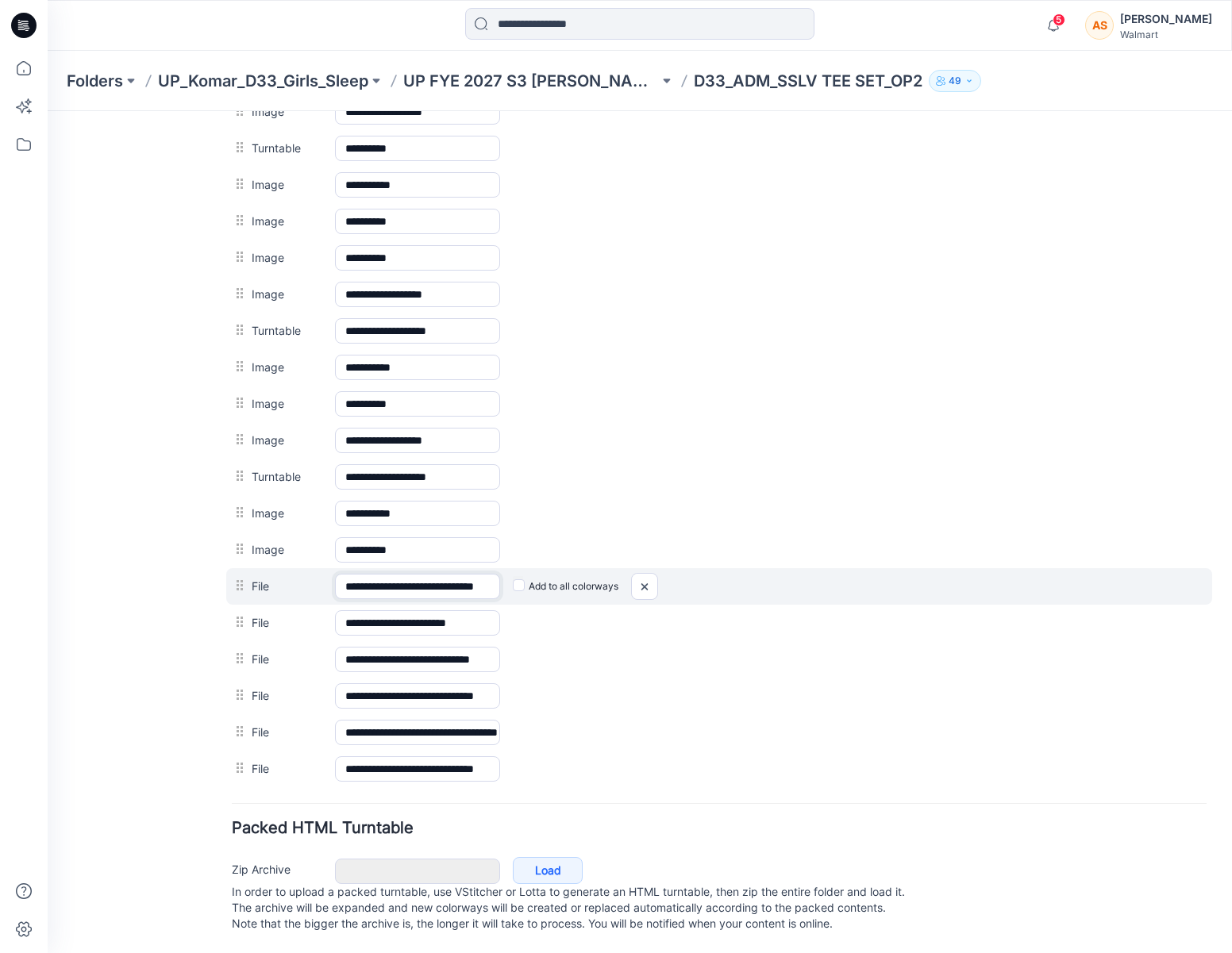
click at [475, 577] on input "**********" at bounding box center [418, 587] width 165 height 26
click at [430, 576] on input "**********" at bounding box center [418, 587] width 165 height 26
click at [649, 574] on img at bounding box center [645, 587] width 26 height 26
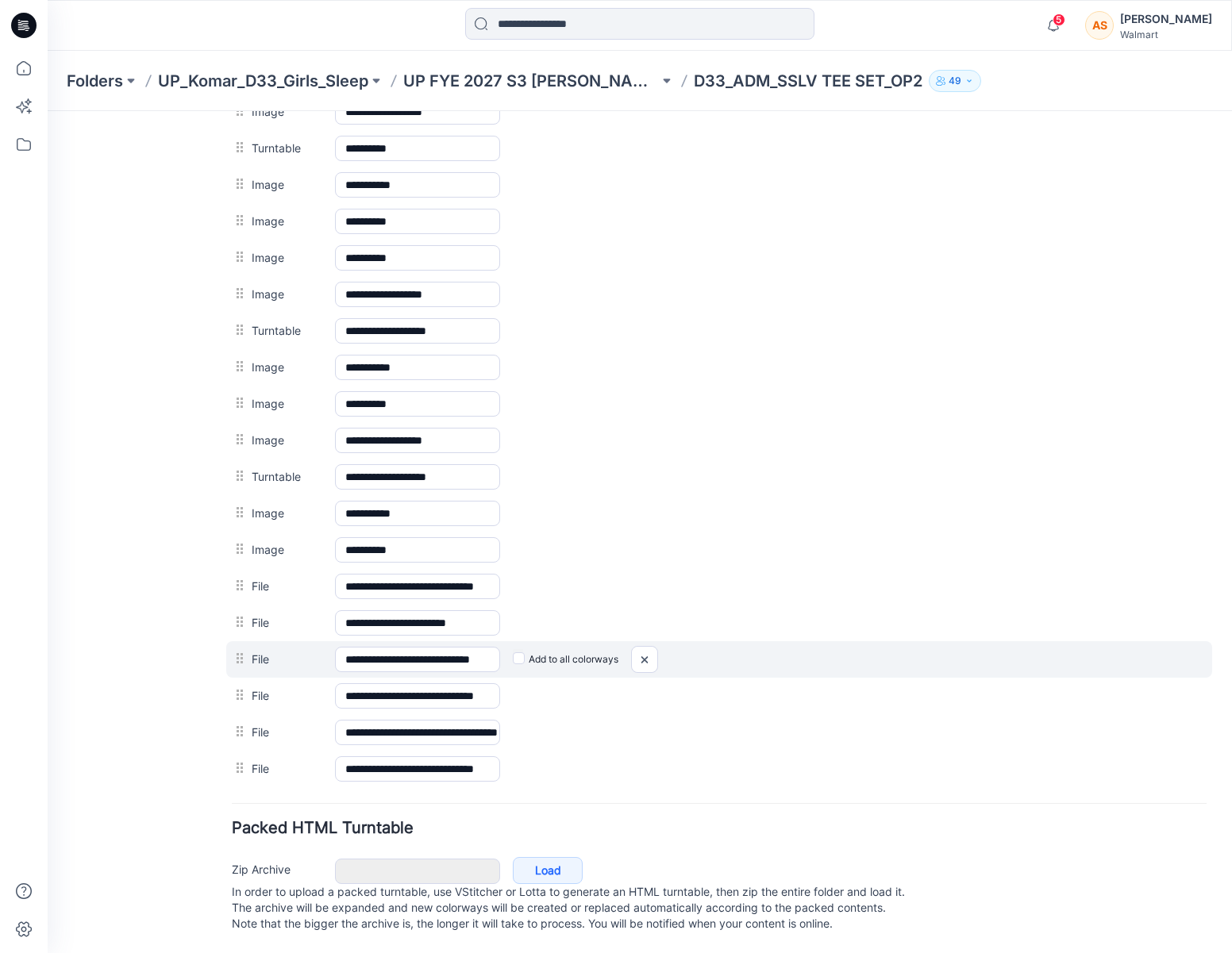
scroll to position [796, 0]
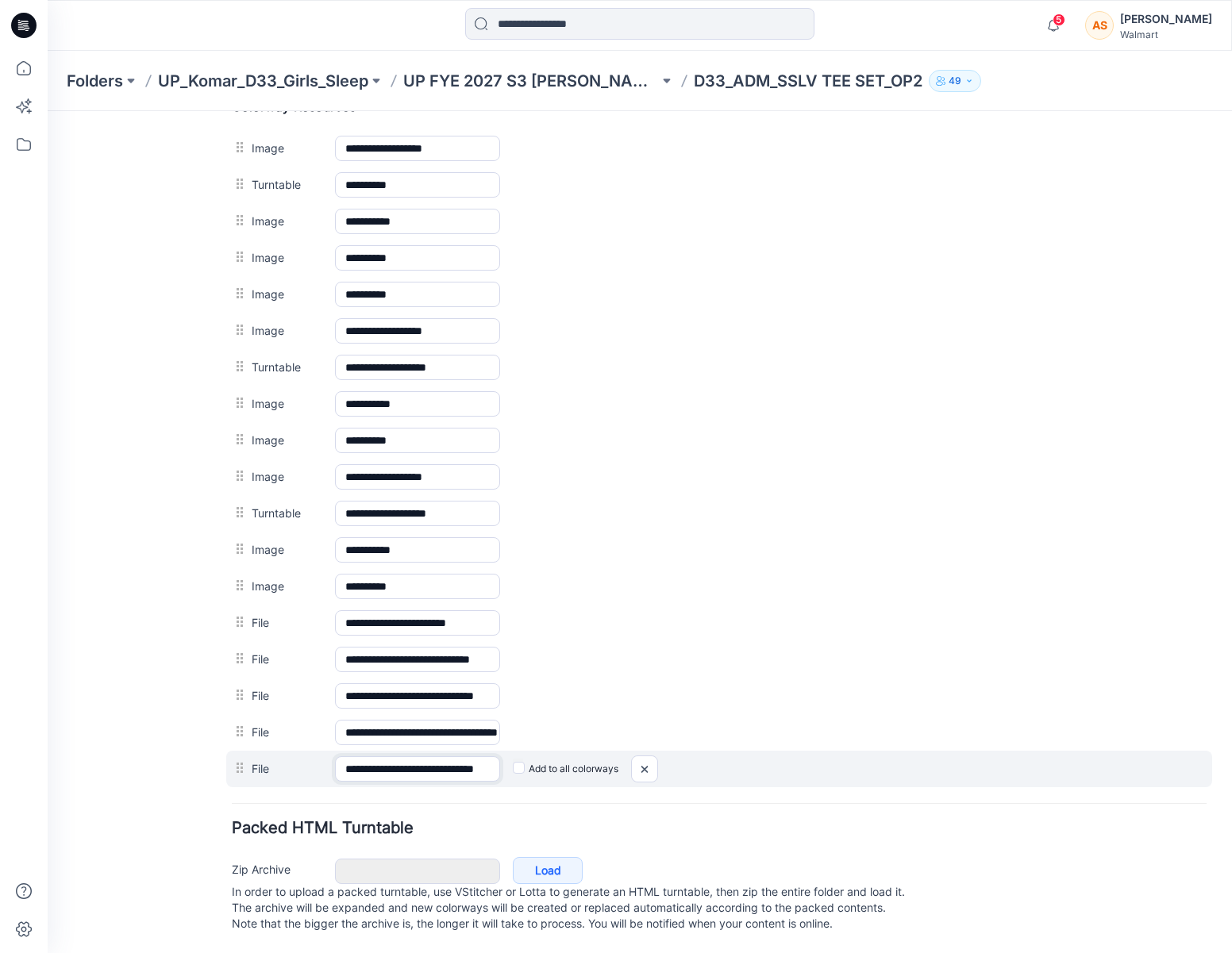
click at [470, 687] on input "**********" at bounding box center [418, 769] width 165 height 26
click at [647, 687] on img at bounding box center [645, 769] width 26 height 26
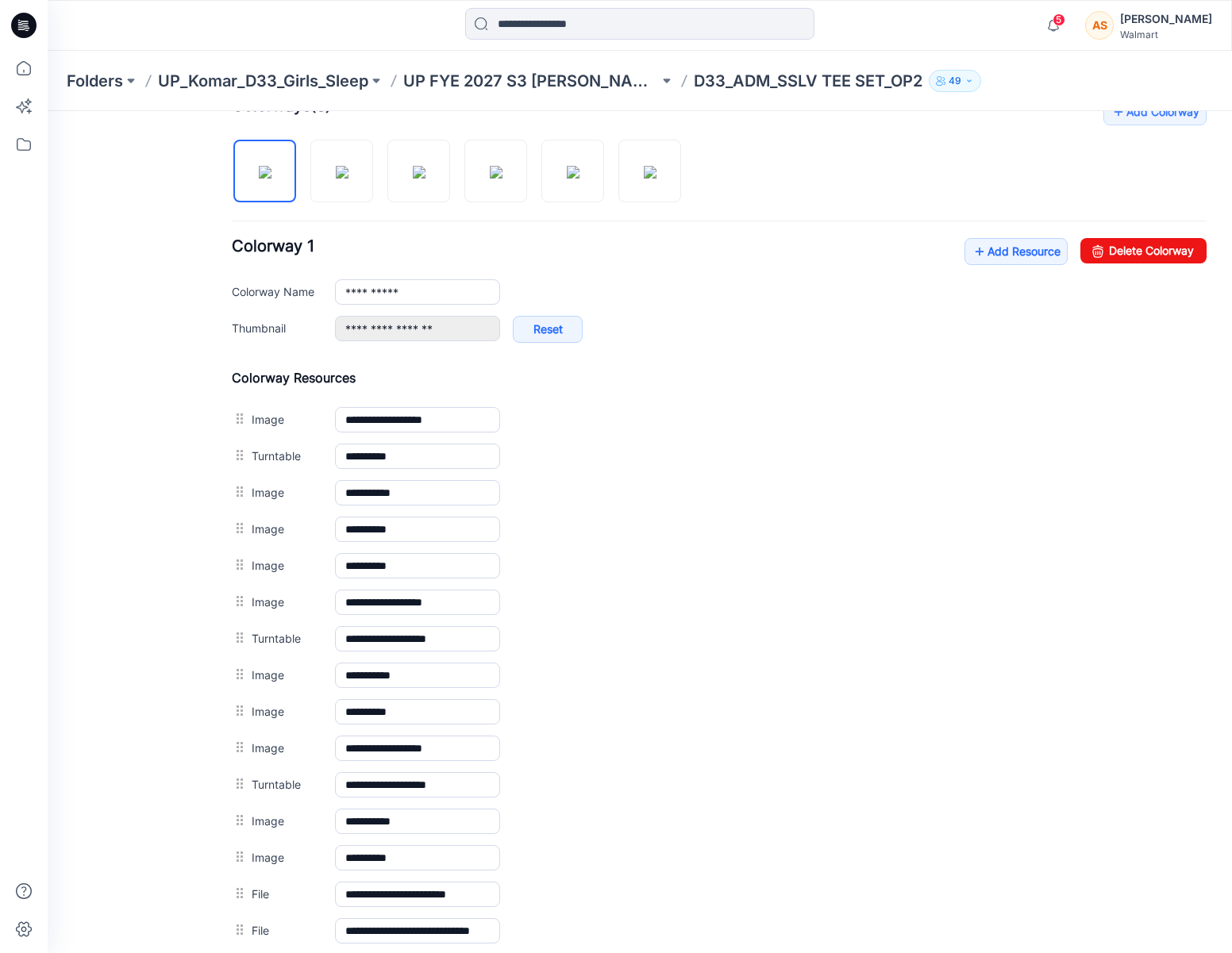
scroll to position [472, 0]
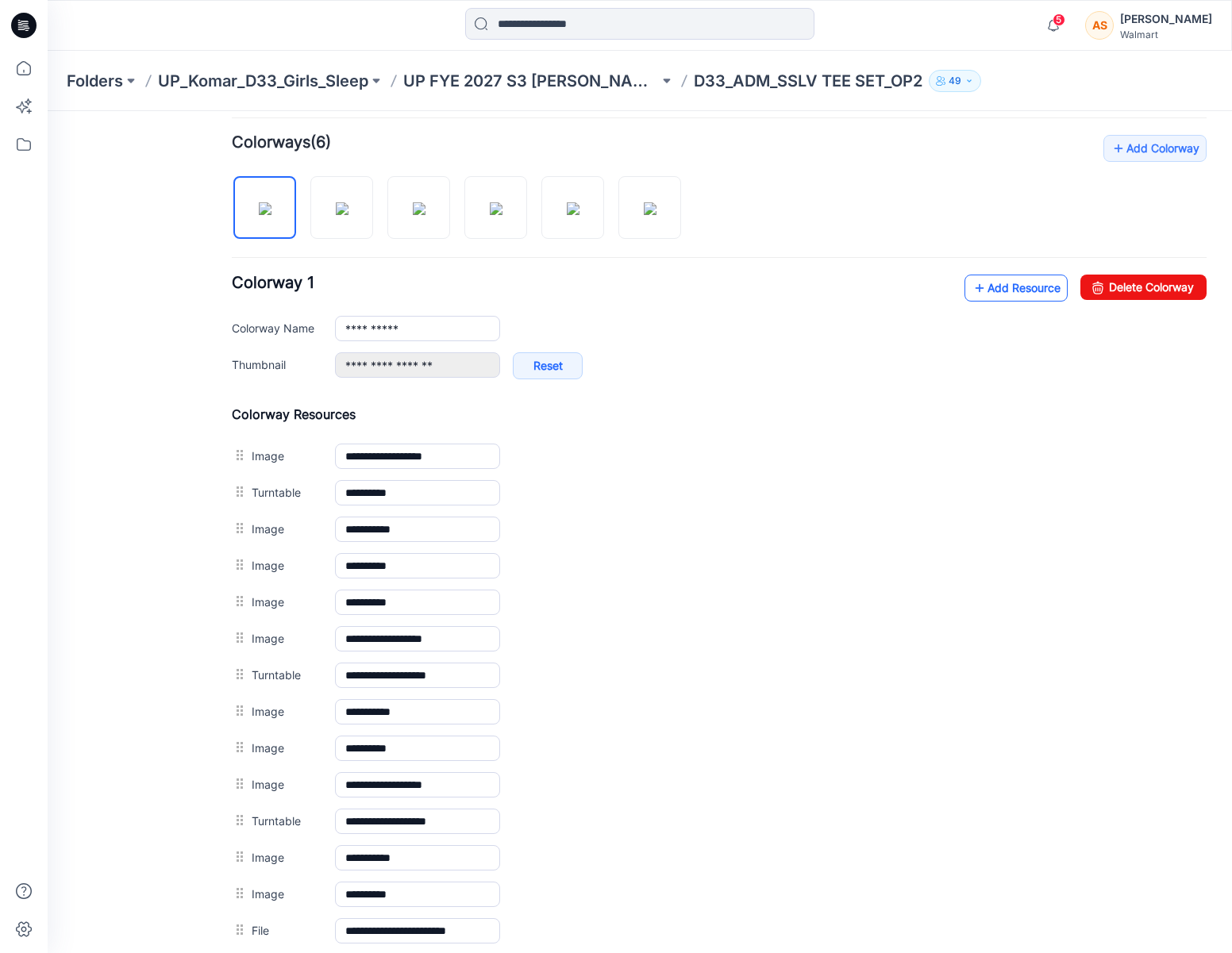
click at [1002, 288] on link "Add Resource" at bounding box center [1016, 287] width 103 height 27
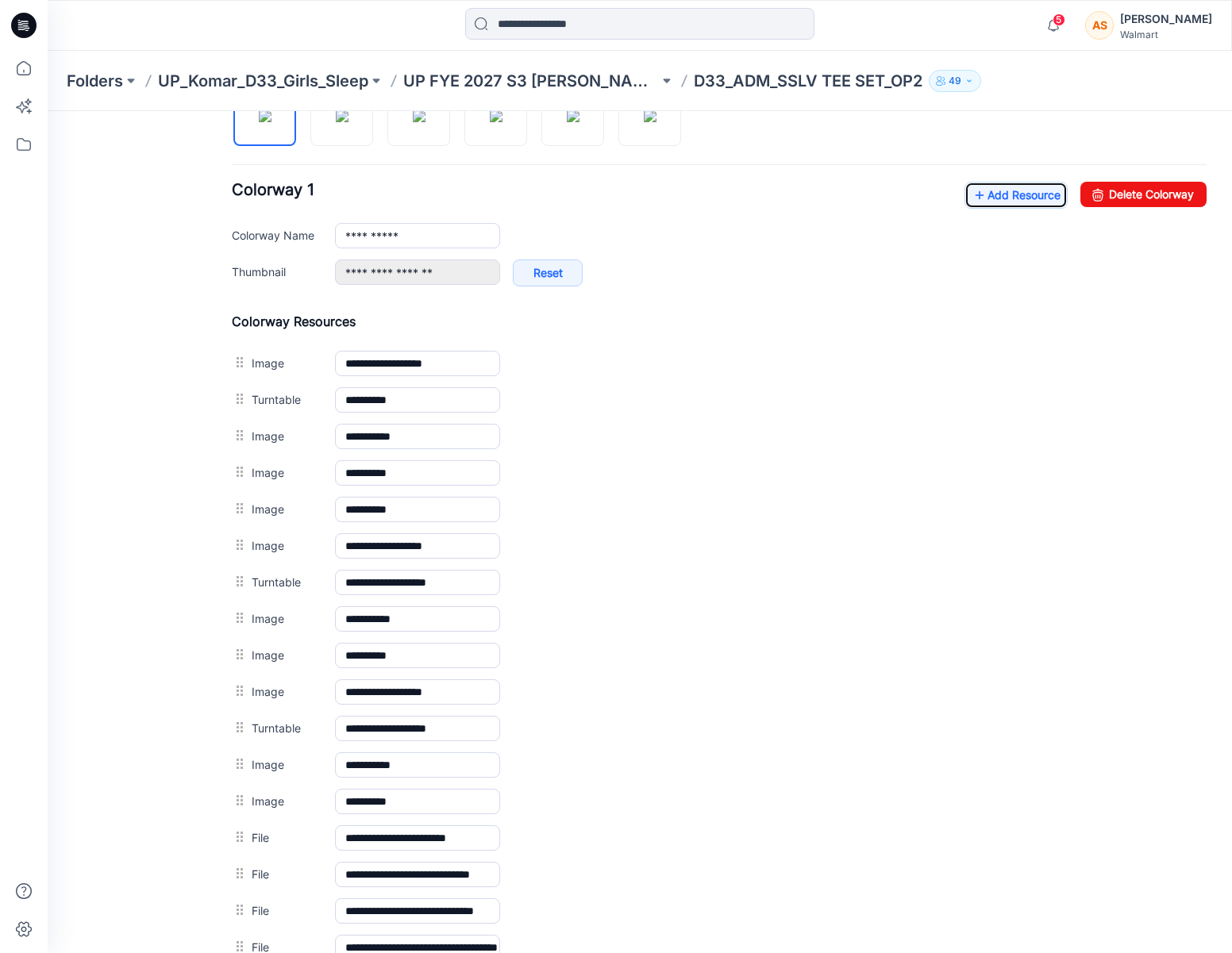
scroll to position [492, 0]
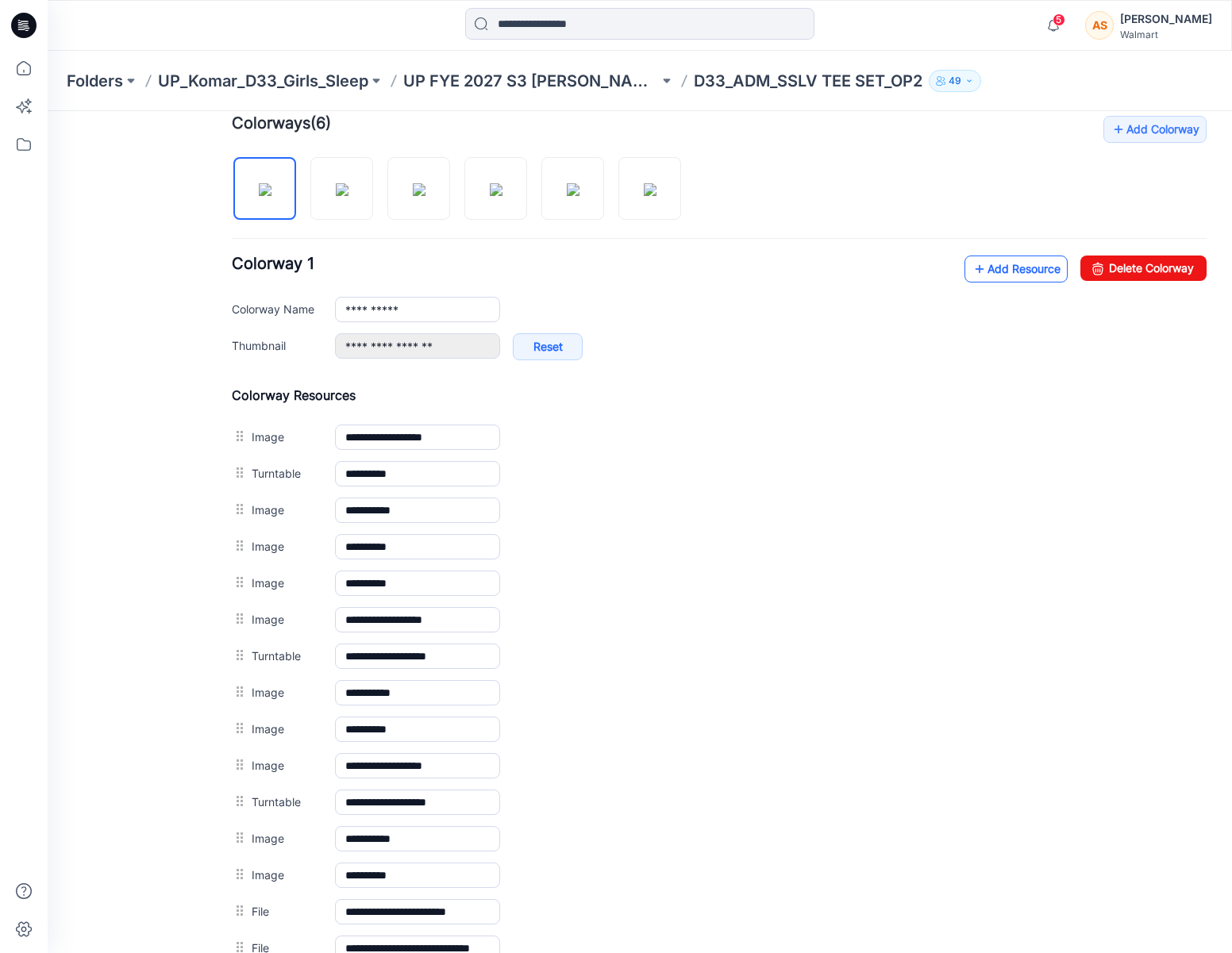
click at [999, 272] on link "Add Resource" at bounding box center [1016, 268] width 103 height 27
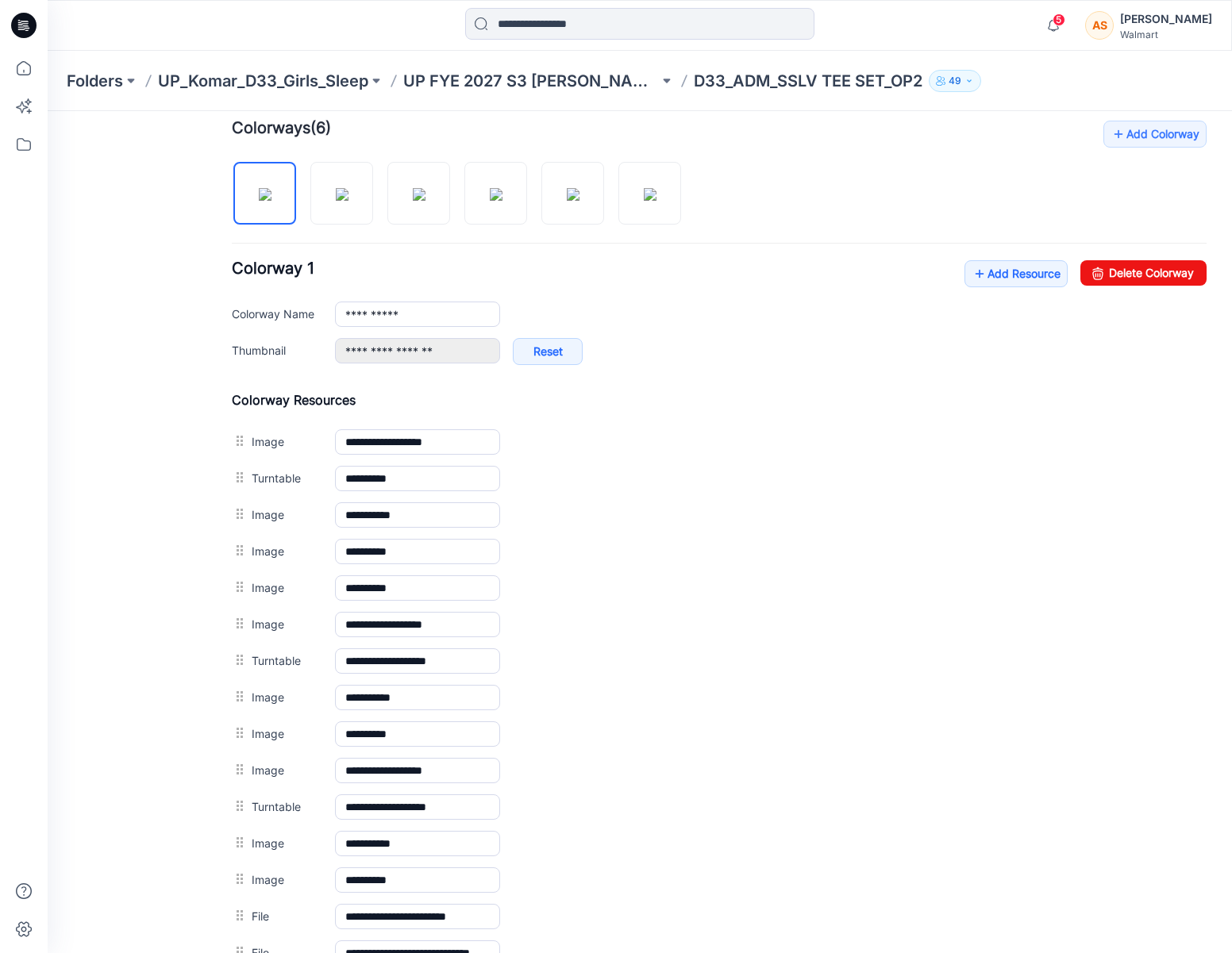
scroll to position [0, 0]
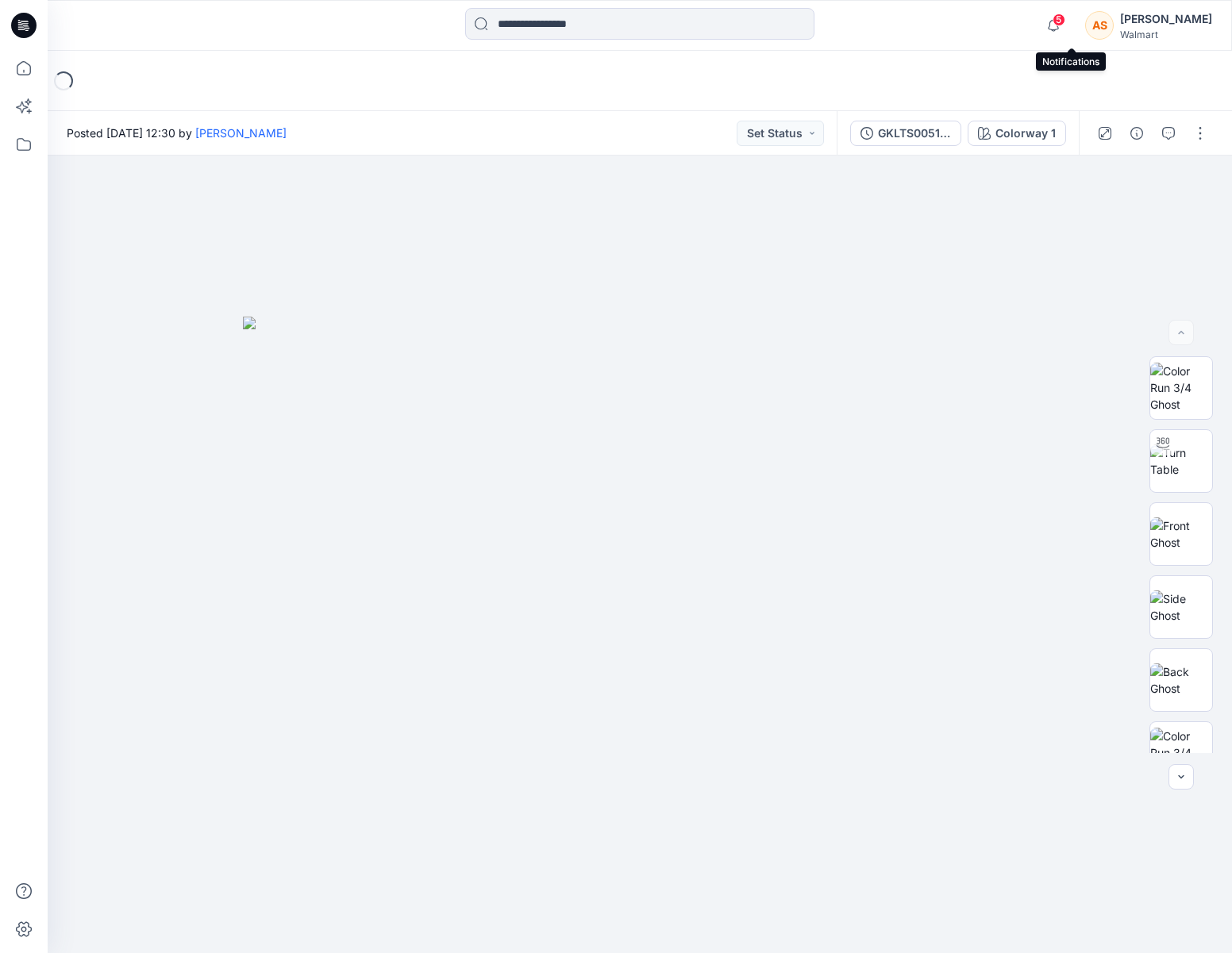
click at [1065, 24] on span "5" at bounding box center [1058, 20] width 13 height 13
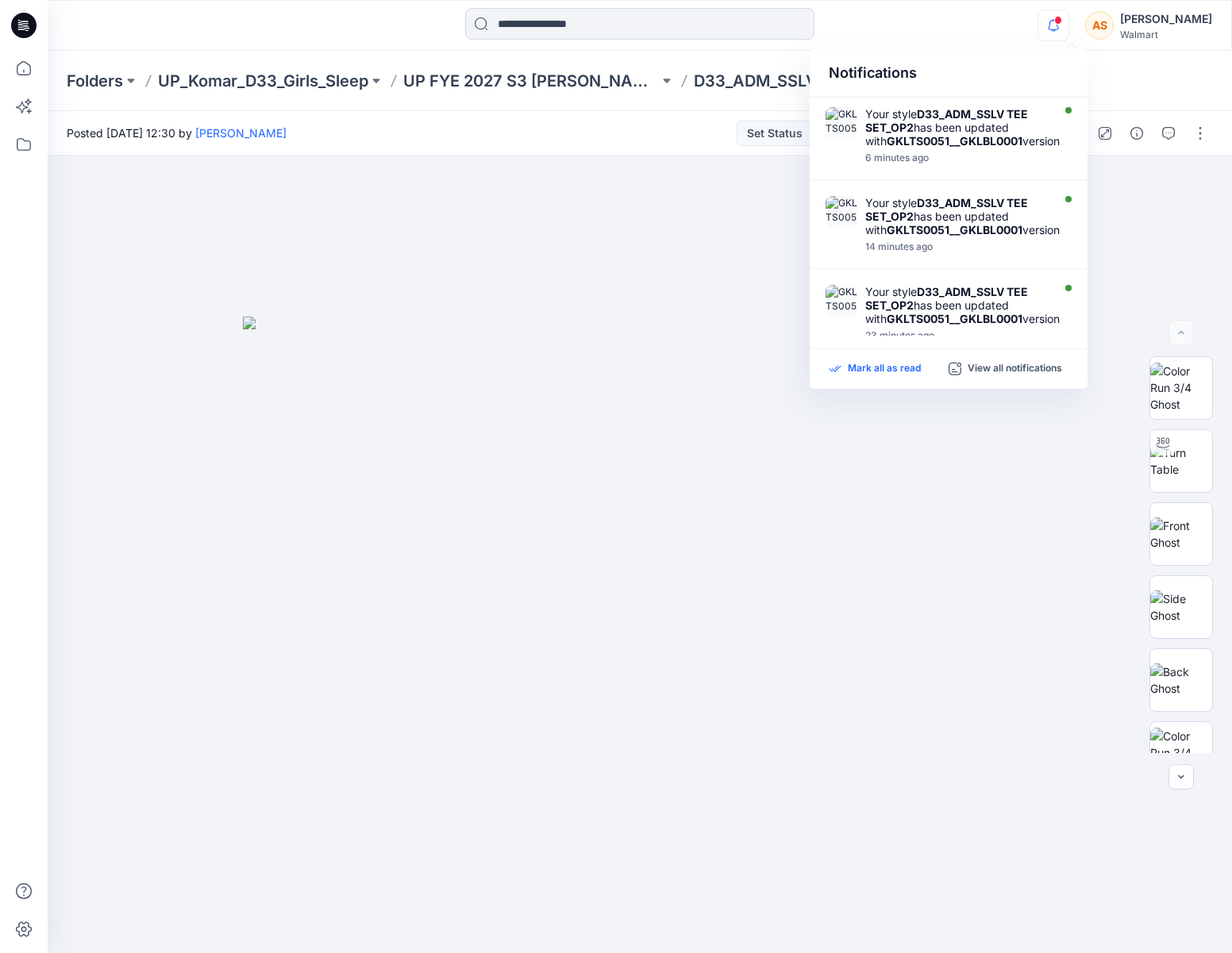
click at [883, 368] on p "Mark all as read" at bounding box center [884, 369] width 73 height 15
click at [966, 42] on div "Notifications Your style D33_ADM_SSLV TEE SET_OP2 has been updated with GKLTS00…" at bounding box center [639, 25] width 1184 height 35
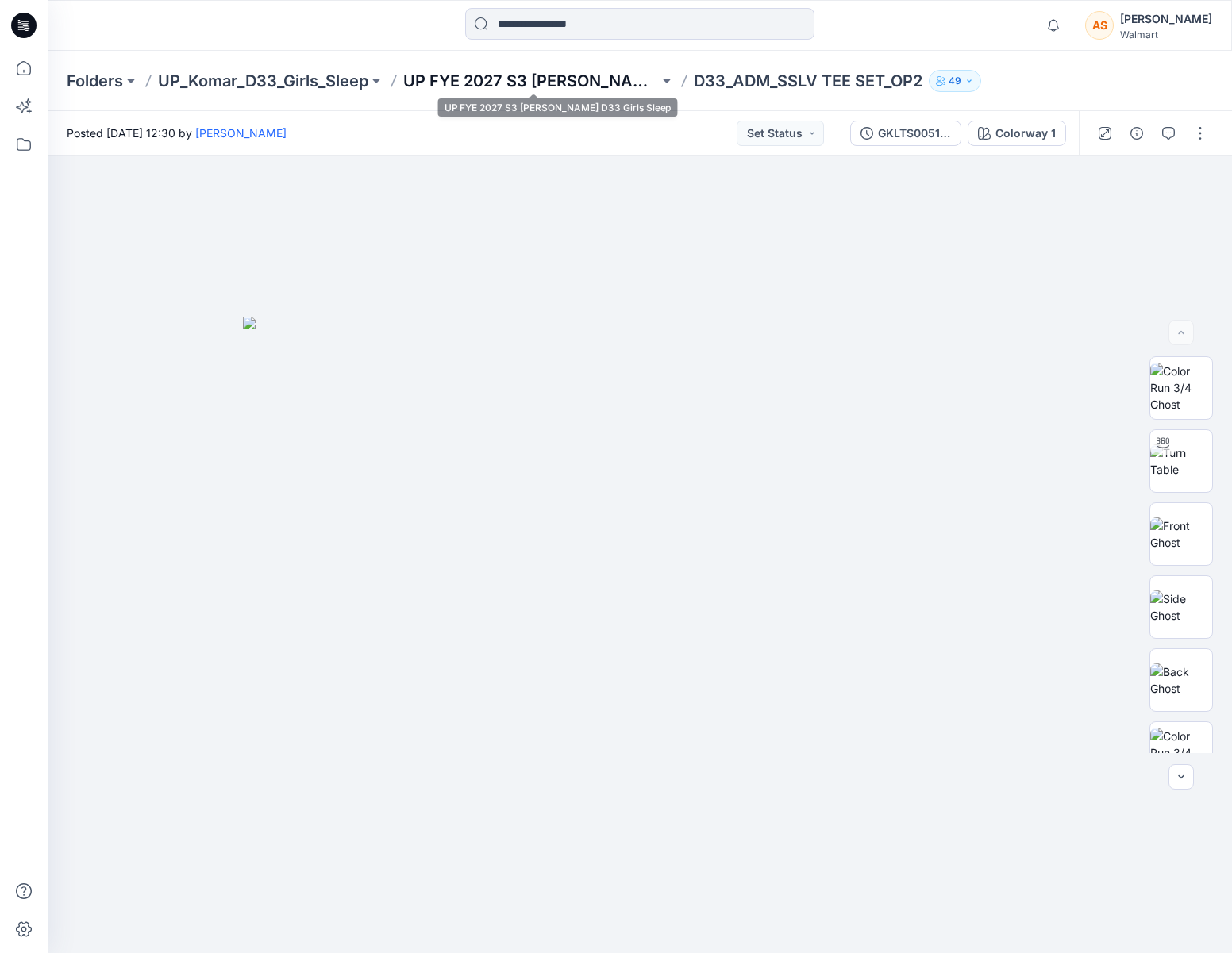
click at [575, 73] on p "UP FYE 2027 S3 [PERSON_NAME] D33 Girls Sleep" at bounding box center [530, 81] width 255 height 22
